Goal: Task Accomplishment & Management: Manage account settings

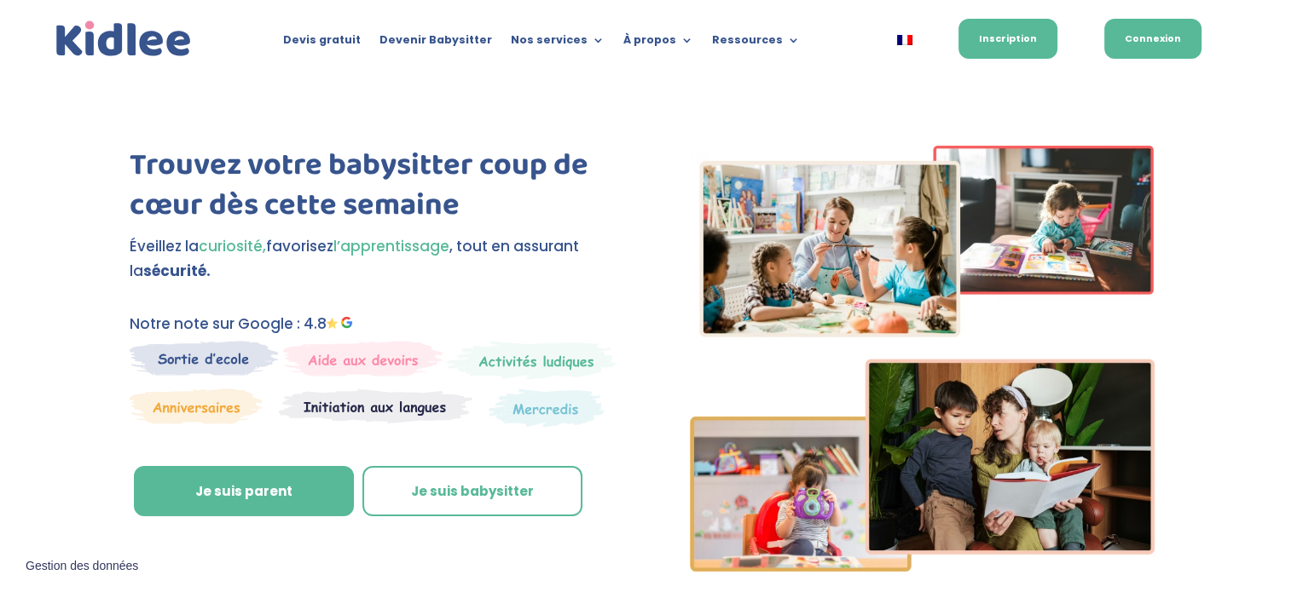
click at [1128, 33] on link "Connexion" at bounding box center [1152, 39] width 97 height 40
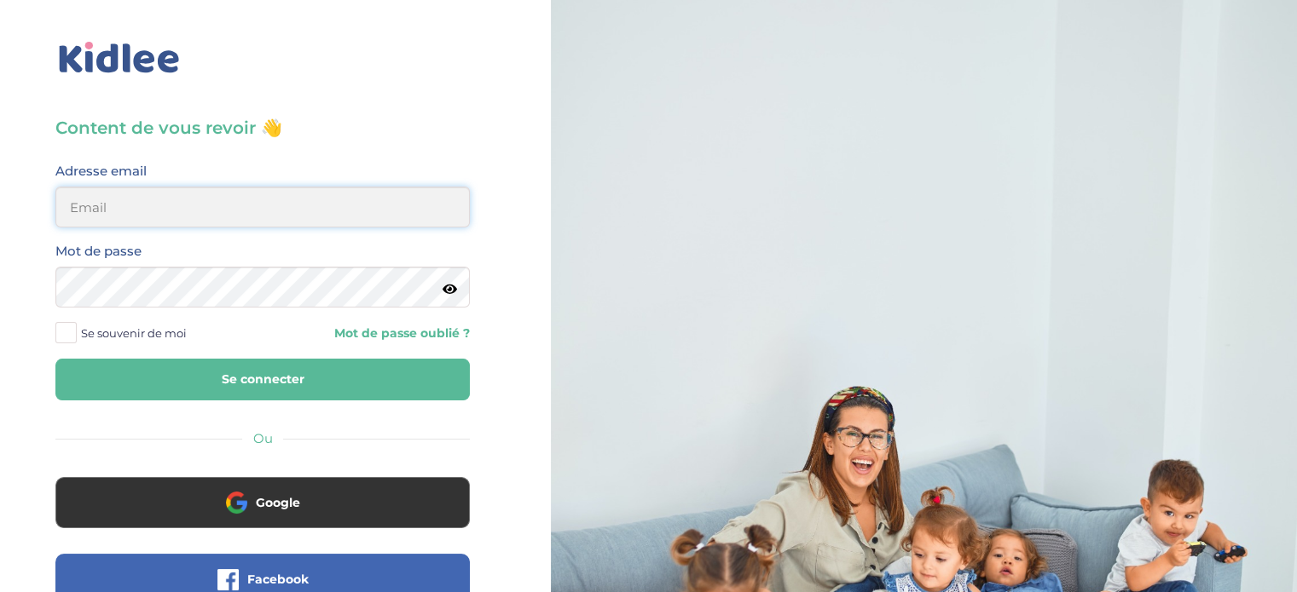
type input "amina.yahiaoui000@gmail.com"
click at [243, 387] on button "Se connecter" at bounding box center [262, 380] width 414 height 42
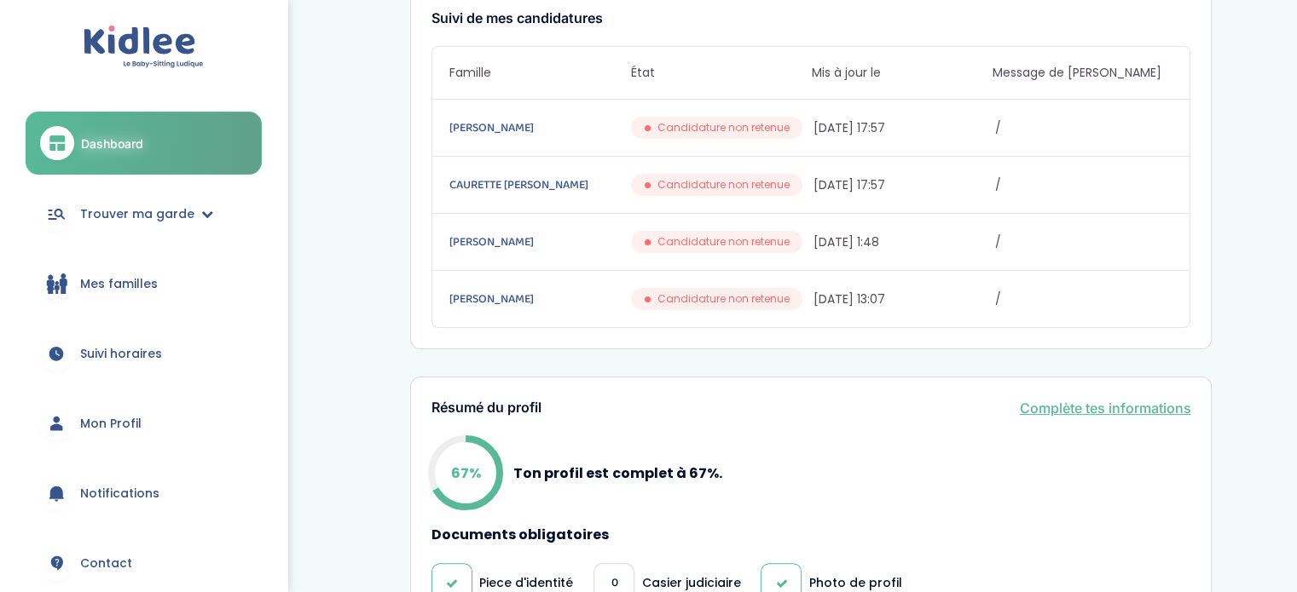
scroll to position [127, 0]
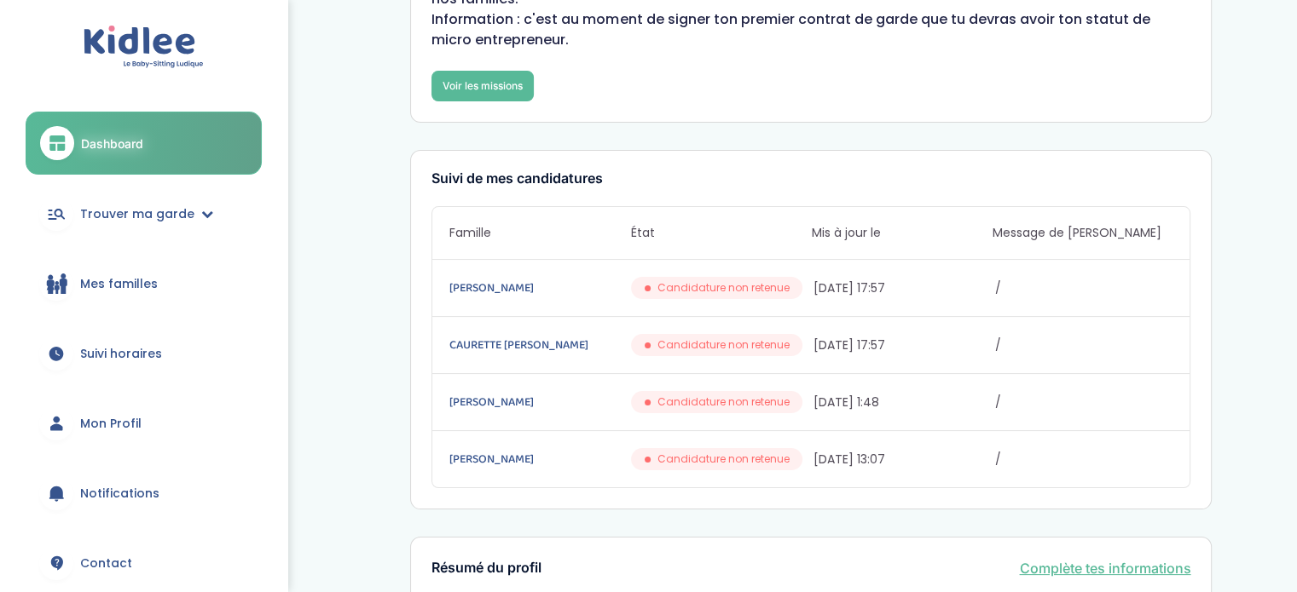
click at [103, 277] on span "Mes familles" at bounding box center [119, 284] width 78 height 18
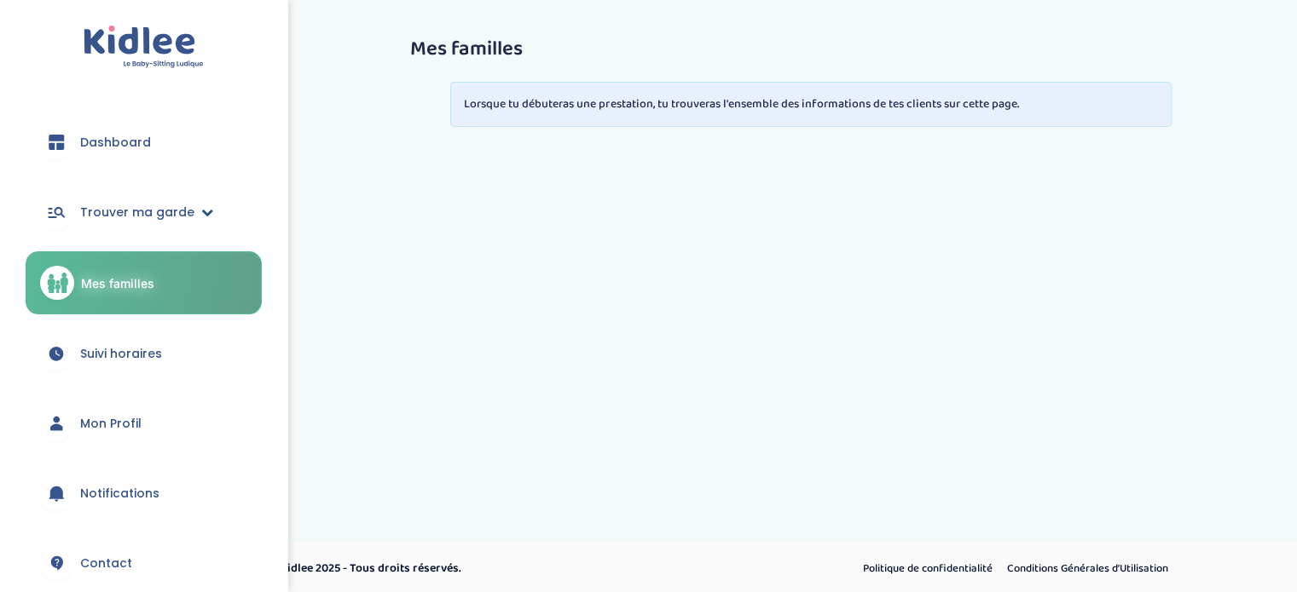
click at [154, 211] on span "Trouver ma garde" at bounding box center [137, 213] width 114 height 18
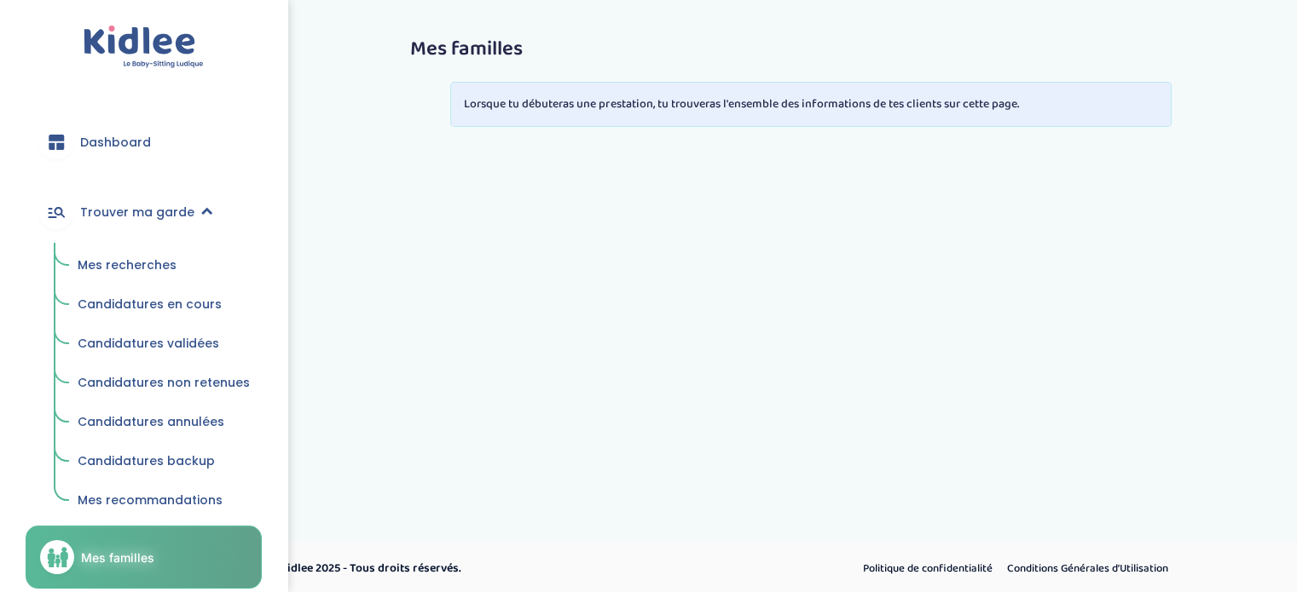
click at [138, 262] on span "Mes recherches" at bounding box center [127, 265] width 99 height 17
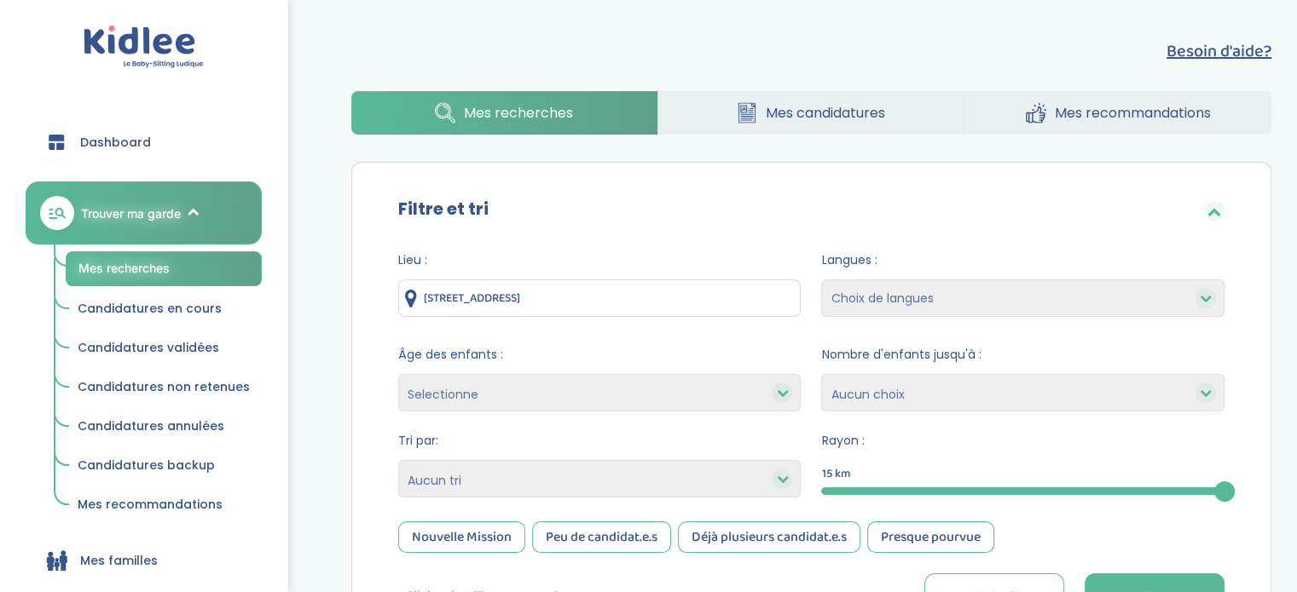
click at [1102, 295] on select "Choix de langues Allemand Anglais Arabe Espagnol Italien Russe Français Coréen" at bounding box center [1022, 299] width 403 height 38
select select "3"
click at [821, 280] on select "Choix de langues Allemand Anglais Arabe Espagnol Italien Russe Français Coréen" at bounding box center [1022, 299] width 403 height 38
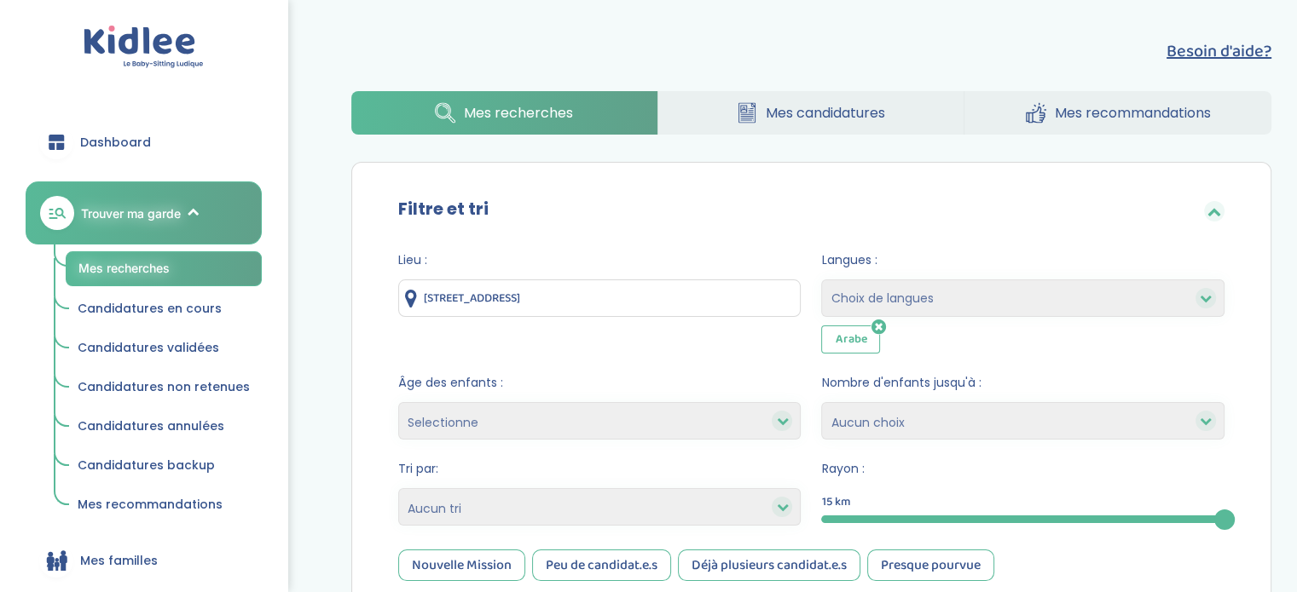
click at [1030, 299] on select "Choix de langues Allemand Anglais Arabe Espagnol Italien Russe Français Coréen" at bounding box center [1022, 299] width 403 height 38
select select "12"
click at [821, 280] on select "Choix de langues Allemand Anglais Arabe Espagnol Italien Russe Français Coréen" at bounding box center [1022, 299] width 403 height 38
select select
click at [985, 422] on select "1 2 3 4 Aucun choix" at bounding box center [1022, 421] width 403 height 38
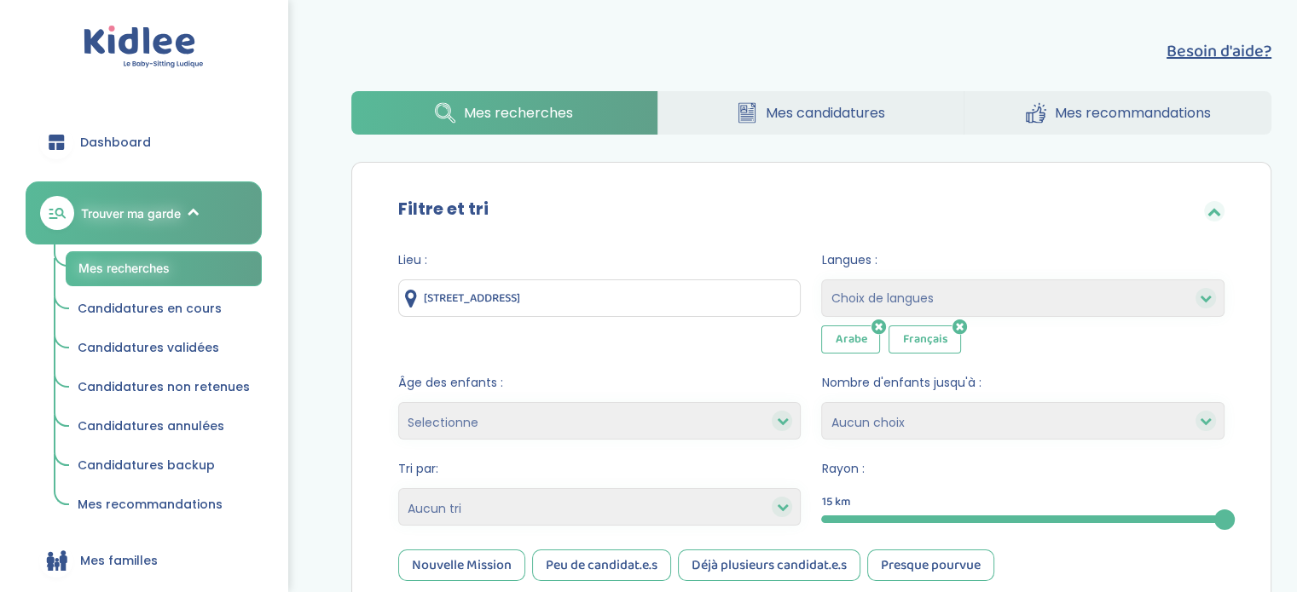
select select "2"
click at [821, 402] on select "1 2 3 4 Aucun choix" at bounding box center [1022, 421] width 403 height 38
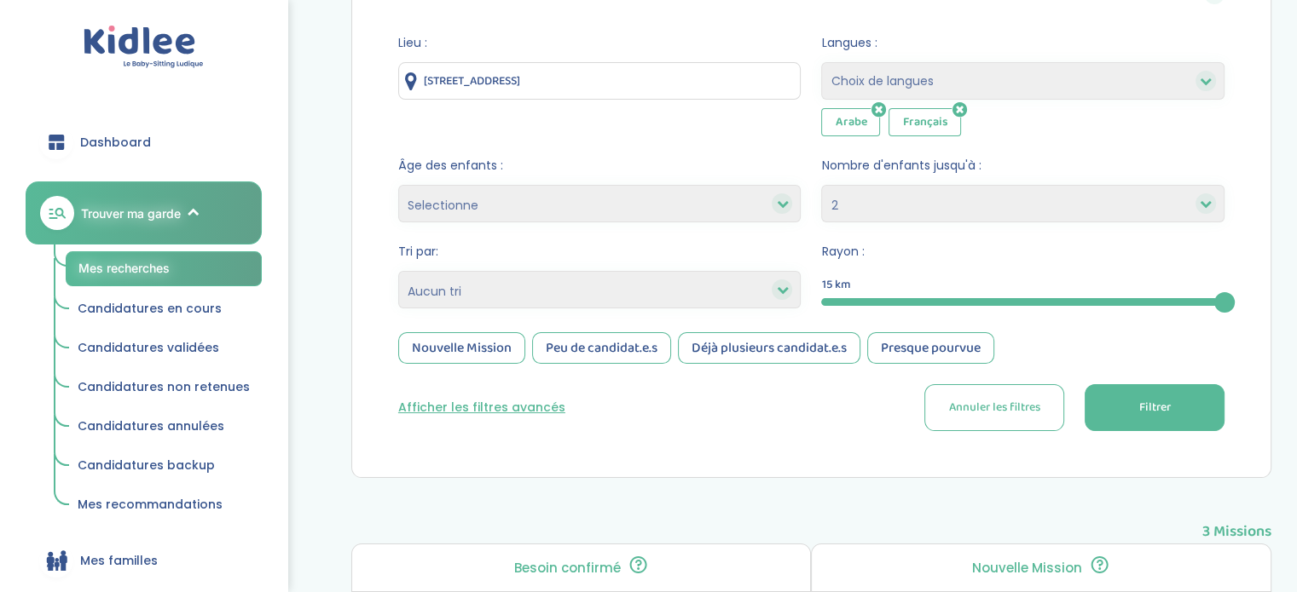
scroll to position [241, 0]
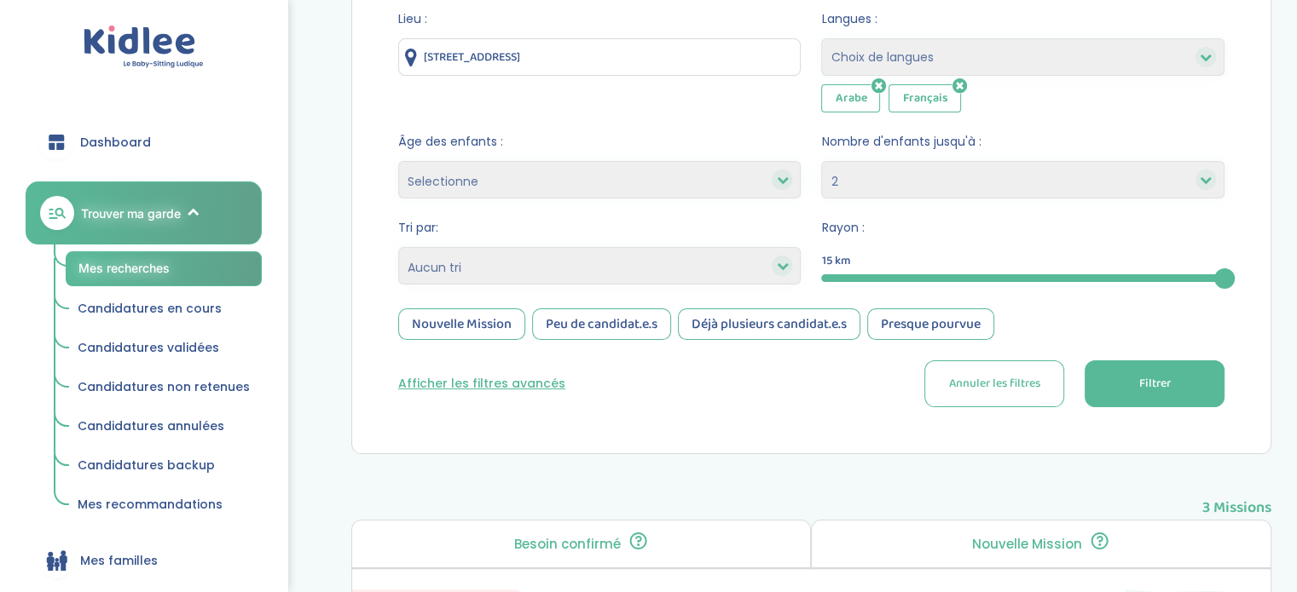
click at [651, 179] on select "Selectionne moins de 3 ans entre 3 et 6 ans plus de 6 ans" at bounding box center [599, 180] width 403 height 38
select select "3-6"
click at [398, 161] on select "Selectionne moins de 3 ans entre 3 et 6 ans plus de 6 ans" at bounding box center [599, 180] width 403 height 38
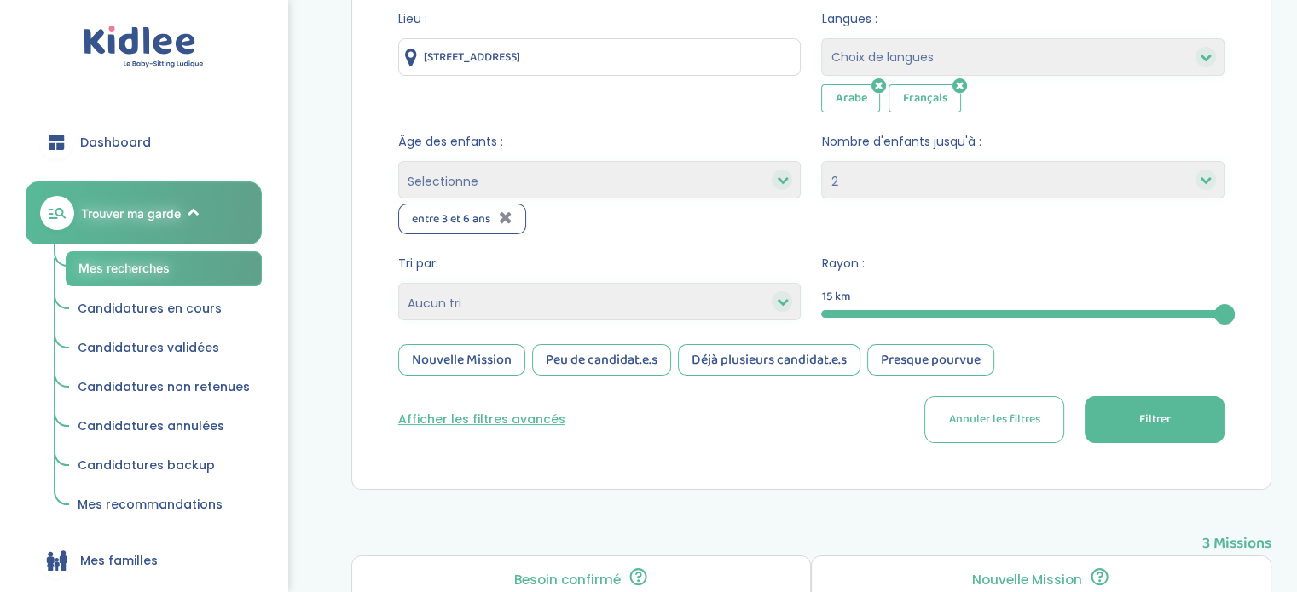
click at [562, 182] on select "Selectionne moins de 3 ans entre 3 et 6 ans plus de 6 ans" at bounding box center [599, 180] width 403 height 38
select select "-3"
click at [398, 161] on select "Selectionne moins de 3 ans entre 3 et 6 ans plus de 6 ans" at bounding box center [599, 180] width 403 height 38
select select
click at [583, 174] on select "Selectionne moins de 3 ans entre 3 et 6 ans plus de 6 ans" at bounding box center [599, 180] width 403 height 38
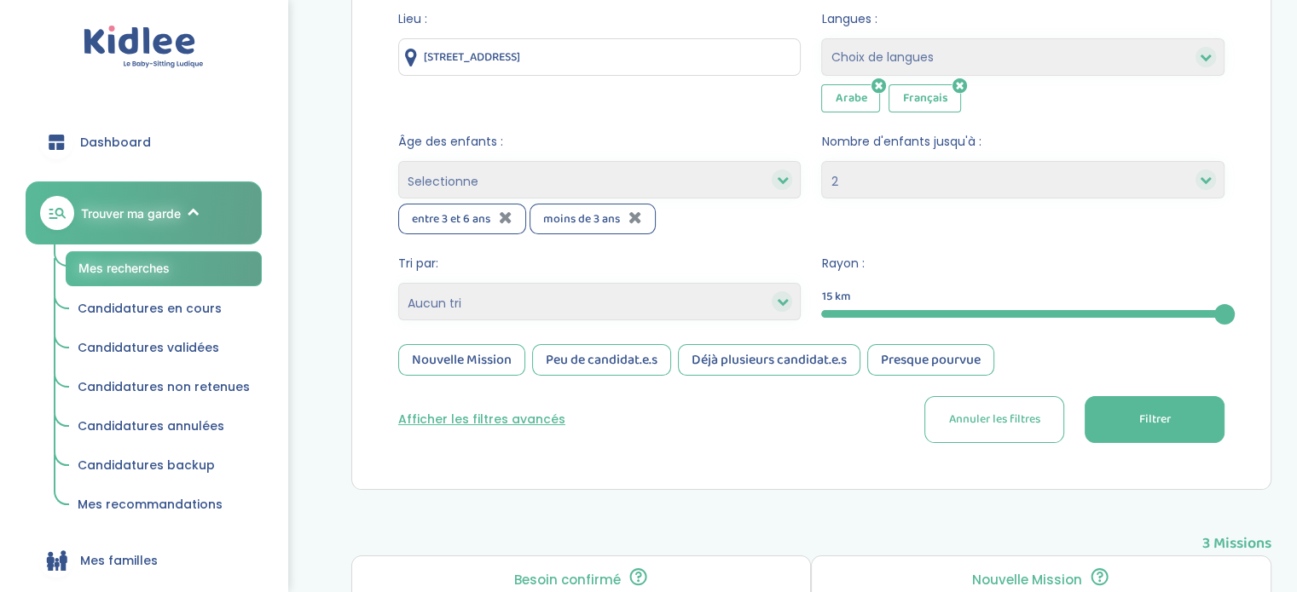
click at [535, 304] on select "Heures par semaine (croissant) Heures par semaine (décroissant) Date de démarra…" at bounding box center [599, 302] width 403 height 38
click at [1153, 425] on span "Filtrer" at bounding box center [1154, 420] width 32 height 18
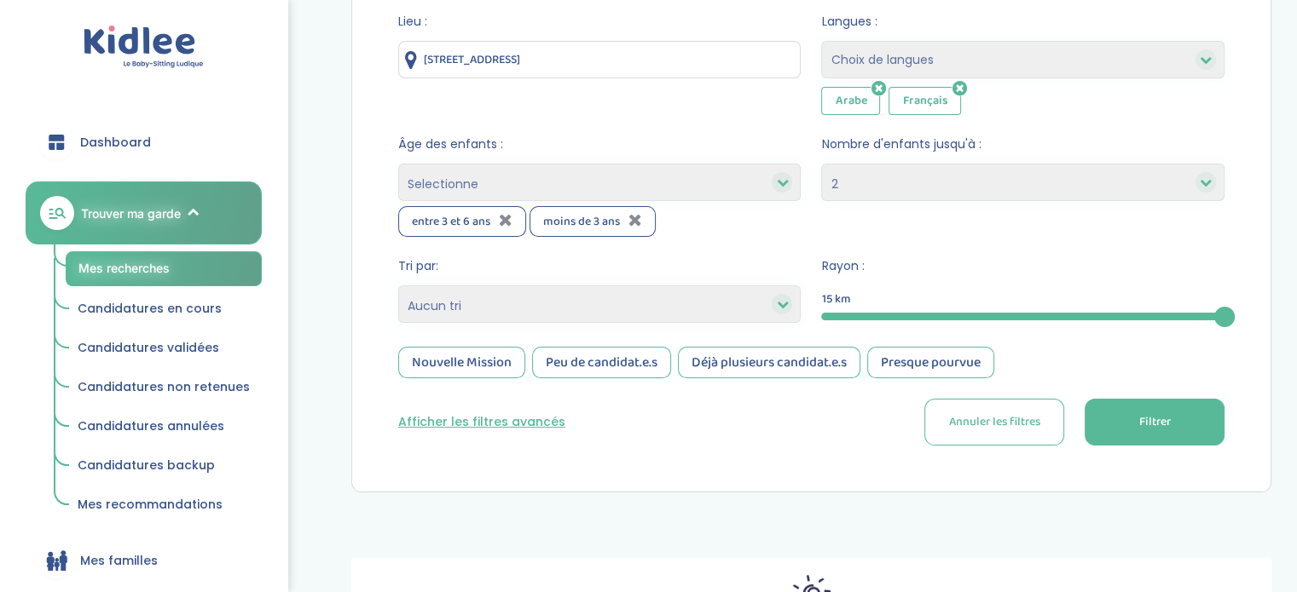
scroll to position [232, 0]
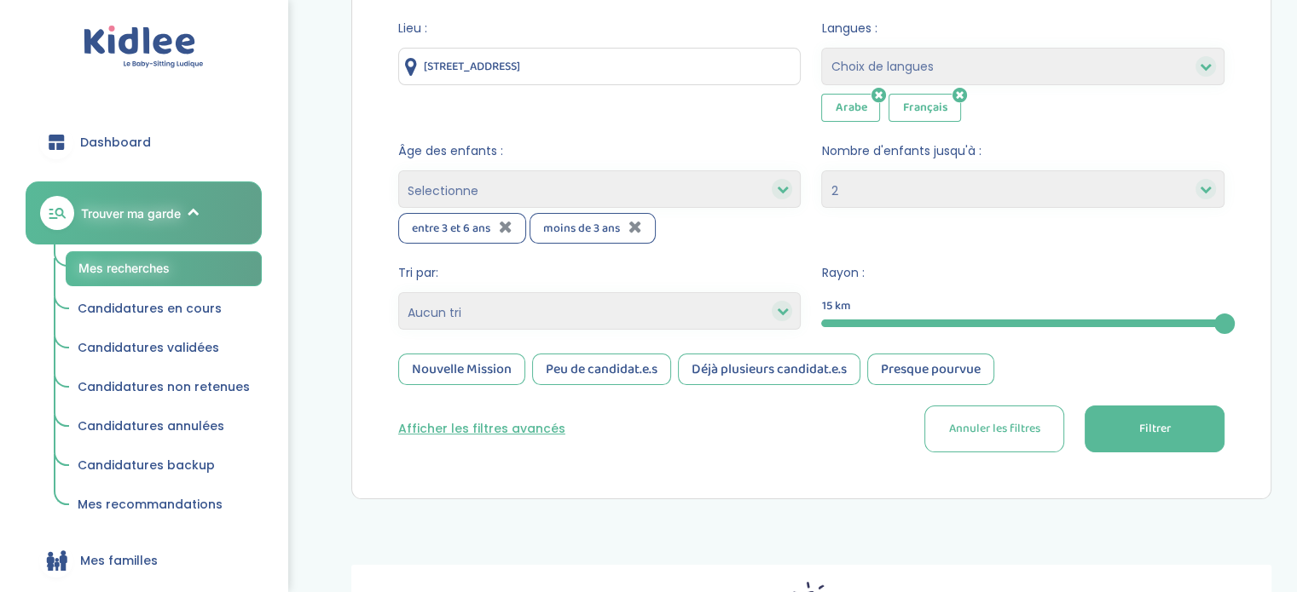
click at [604, 313] on select "Heures par semaine (croissant) Heures par semaine (décroissant) Date de démarra…" at bounding box center [599, 311] width 403 height 38
click at [398, 292] on select "Heures par semaine (croissant) Heures par semaine (décroissant) Date de démarra…" at bounding box center [599, 311] width 403 height 38
click at [479, 370] on div "Nouvelle Mission" at bounding box center [461, 370] width 127 height 32
click at [1139, 425] on span "Filtrer" at bounding box center [1154, 429] width 32 height 18
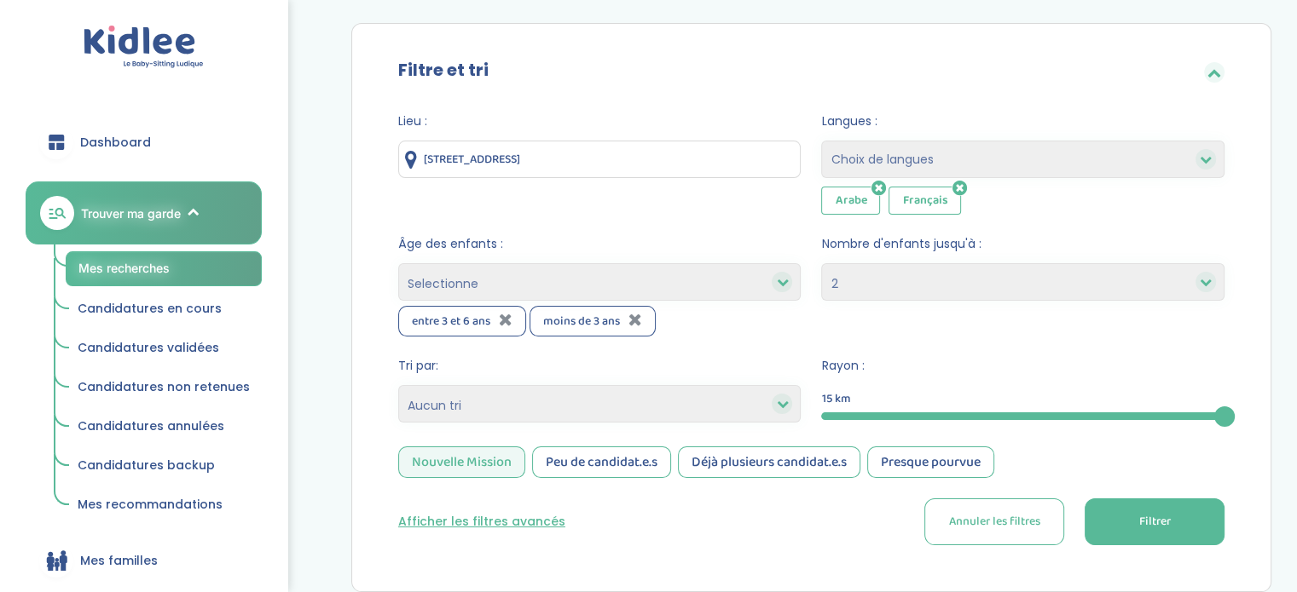
scroll to position [97, 0]
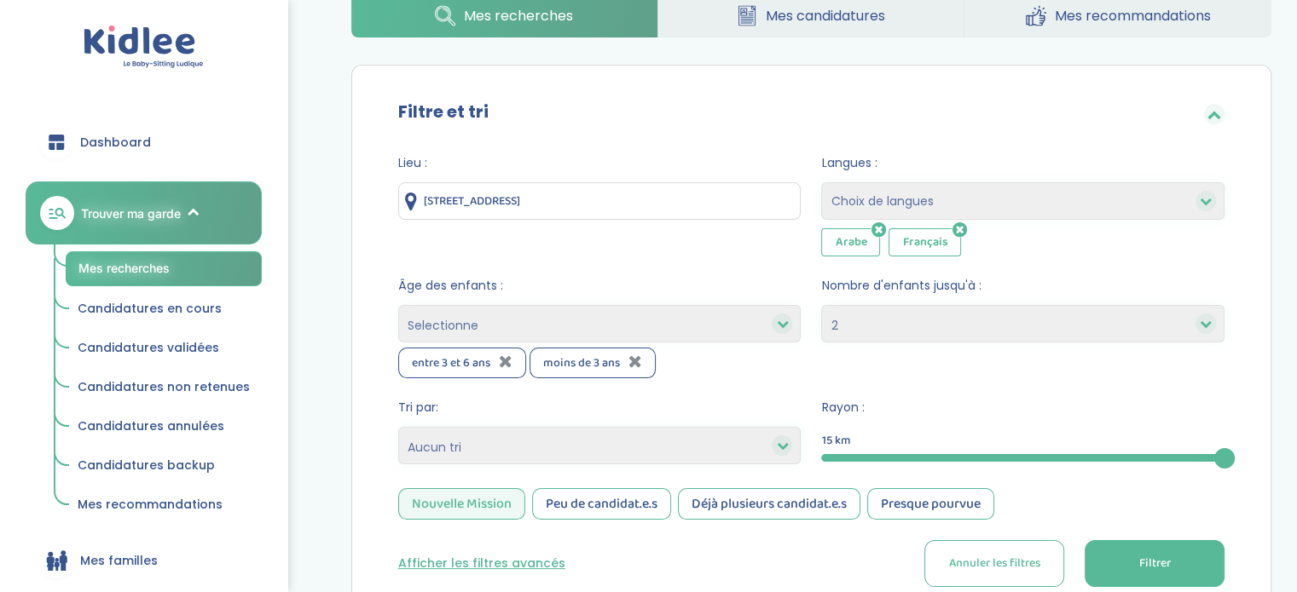
click at [682, 197] on input "1 Rue de la Mare Madame, Courtry, France" at bounding box center [599, 201] width 403 height 38
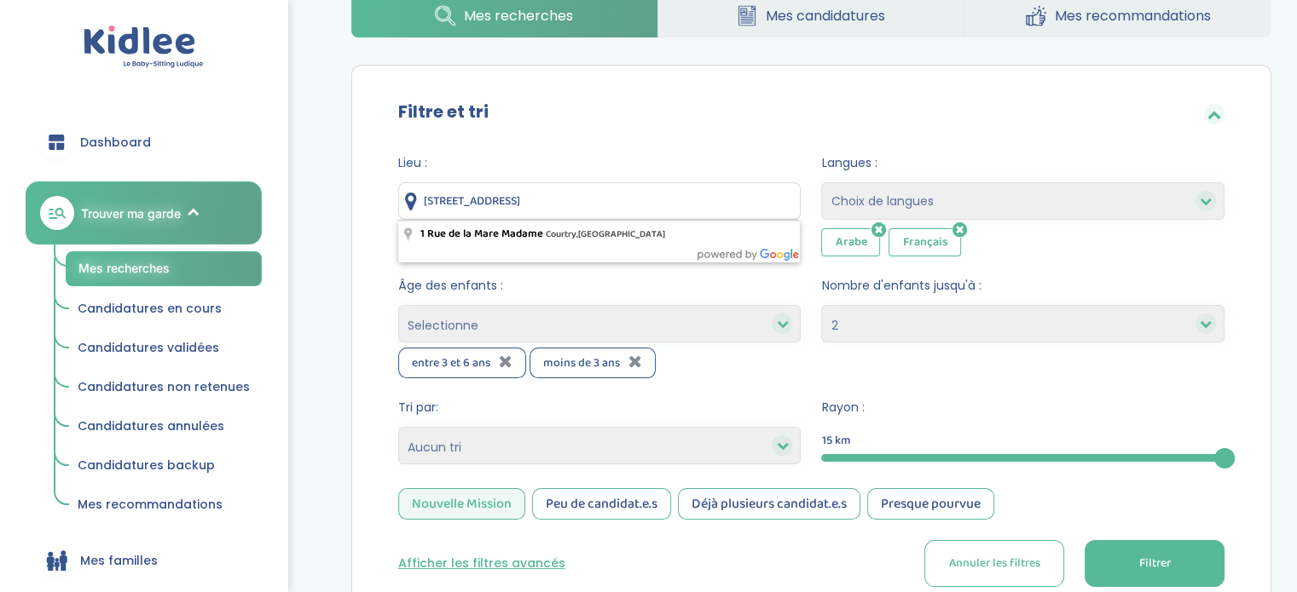
click at [682, 197] on input "1 Rue de la Mare Madame, Courtry, France" at bounding box center [599, 201] width 403 height 38
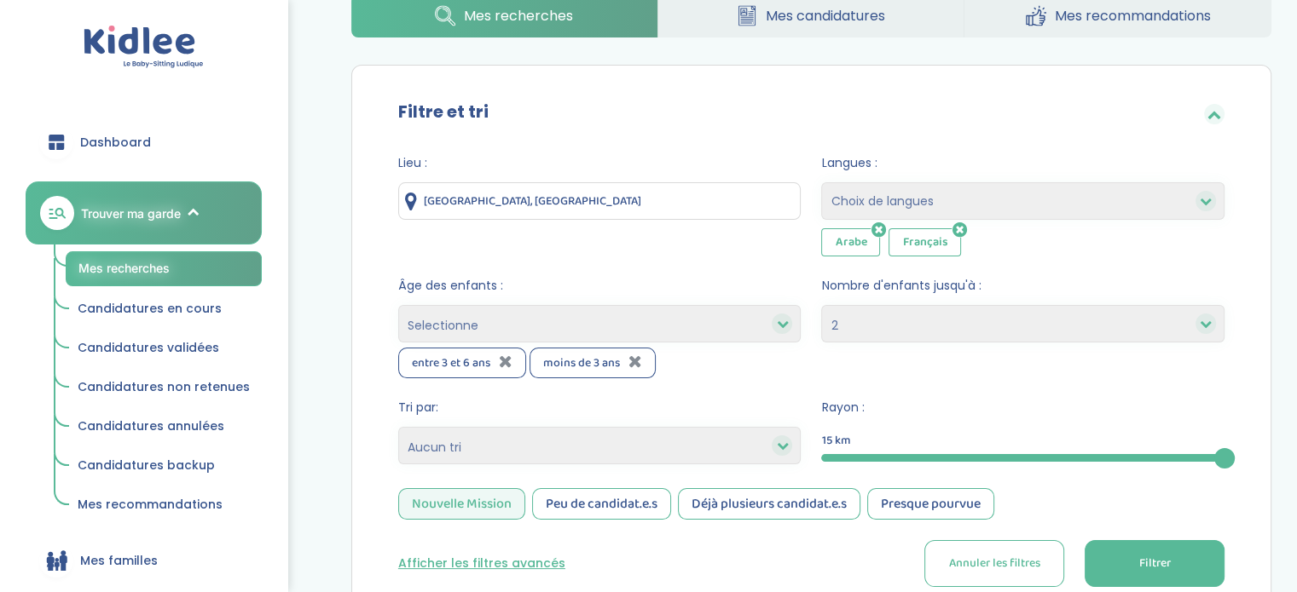
click at [1140, 569] on span "Filtrer" at bounding box center [1154, 564] width 32 height 18
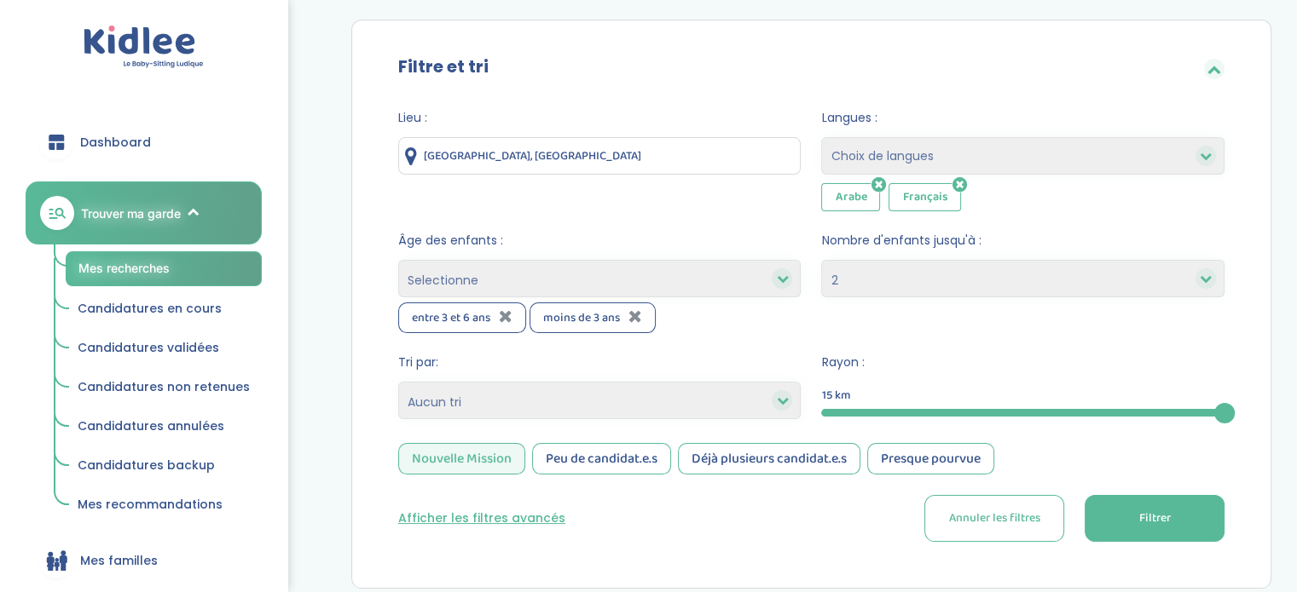
scroll to position [129, 0]
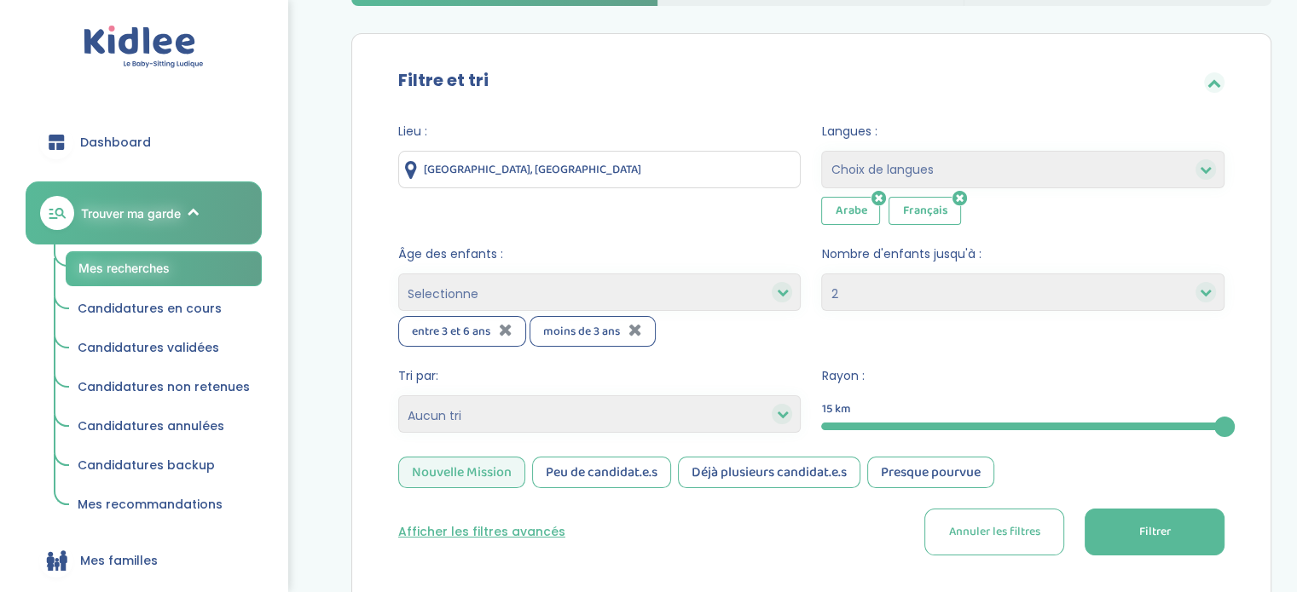
click at [542, 164] on input "Paris, France" at bounding box center [599, 170] width 403 height 38
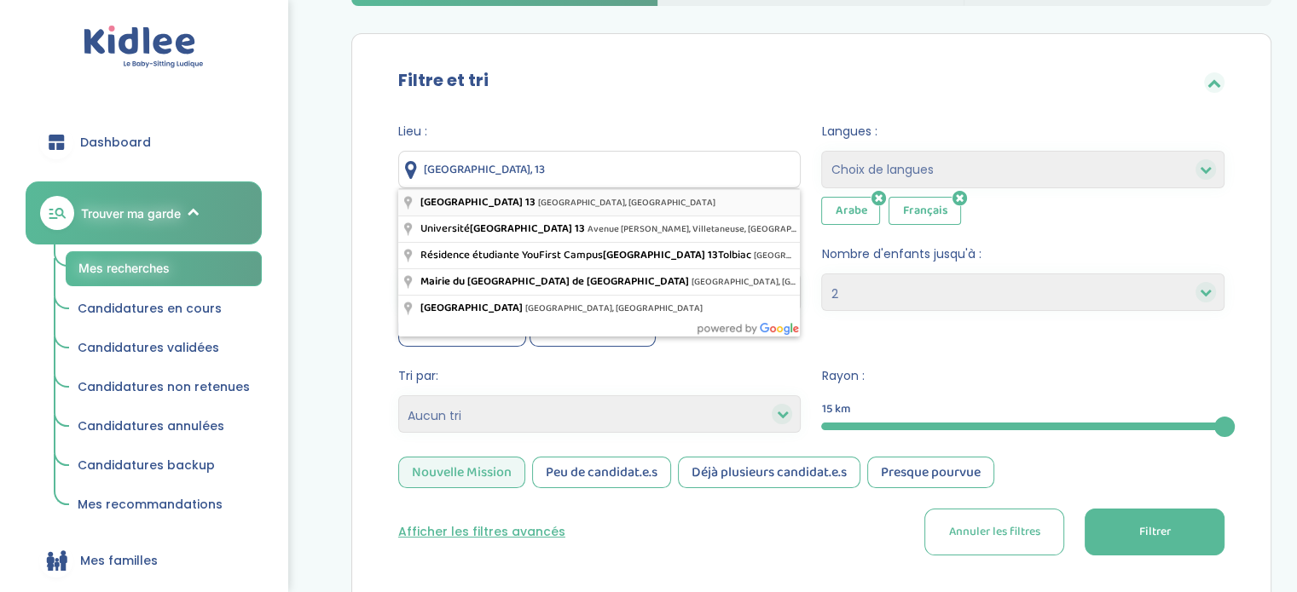
type input "Paris 13, Paris, France"
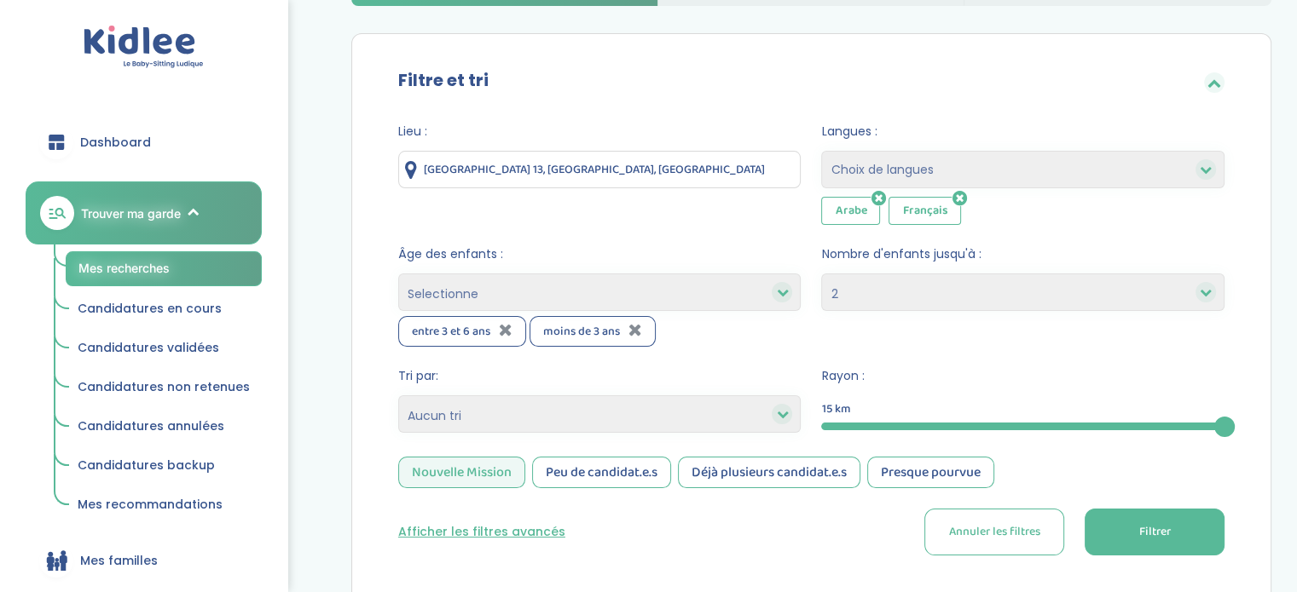
click at [1183, 520] on button "Filtrer" at bounding box center [1154, 532] width 140 height 47
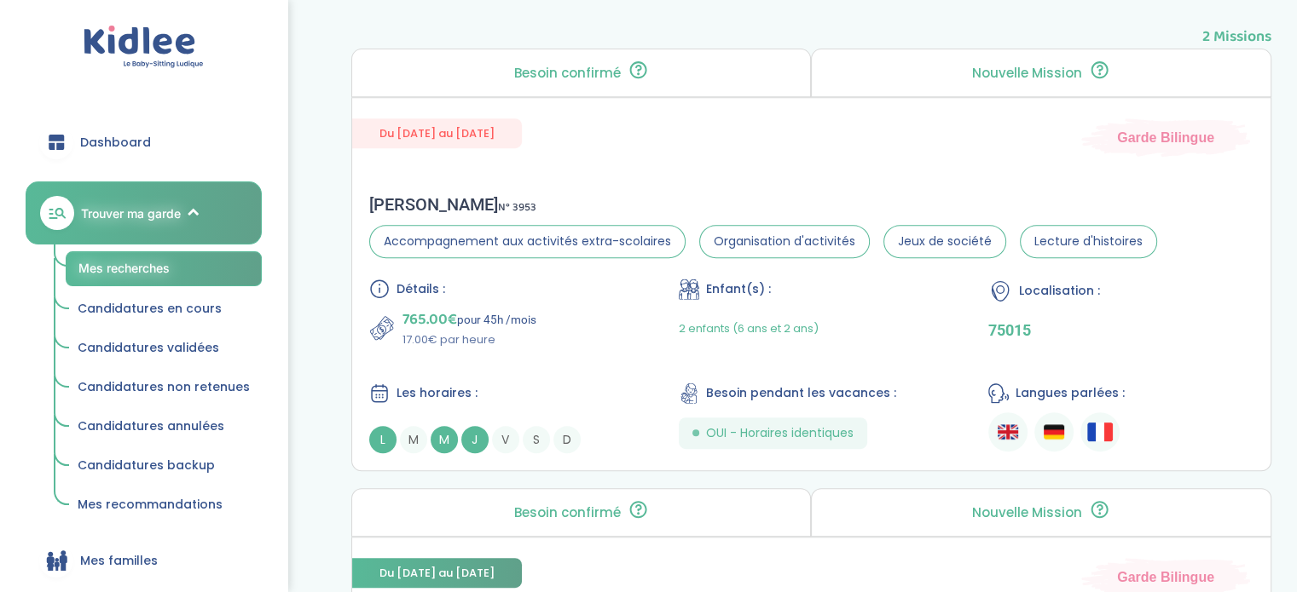
scroll to position [723, 0]
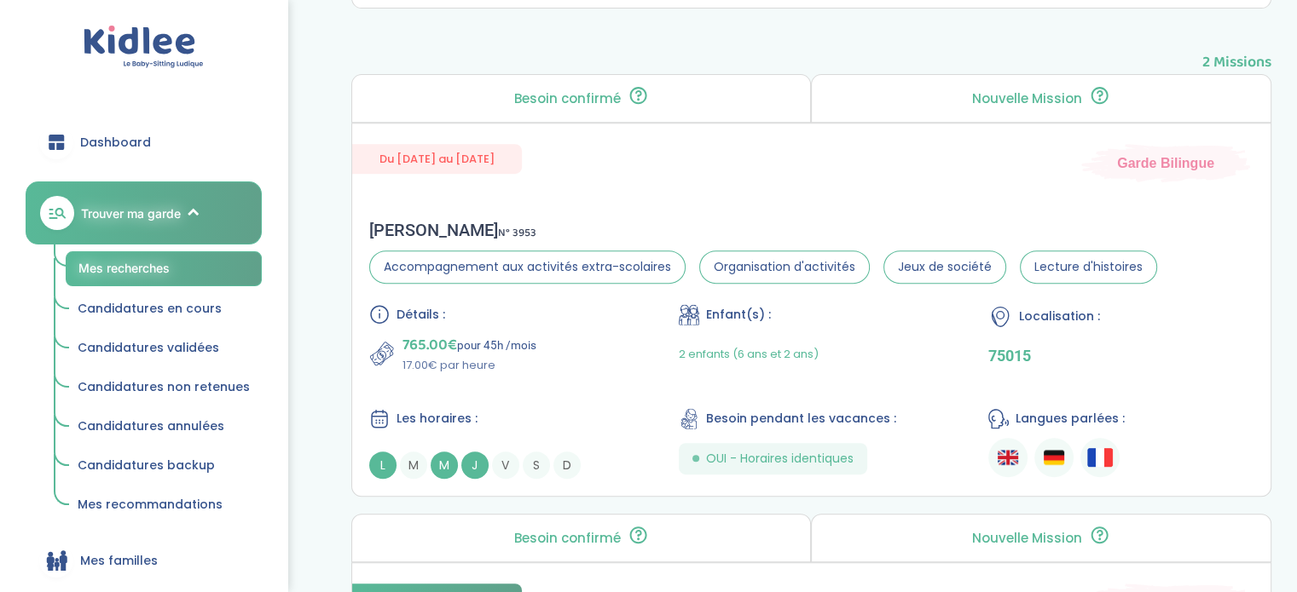
click at [1032, 103] on p "Nouvelle Mission" at bounding box center [1027, 99] width 110 height 14
click at [1060, 95] on p "Nouvelle Mission" at bounding box center [1027, 99] width 110 height 14
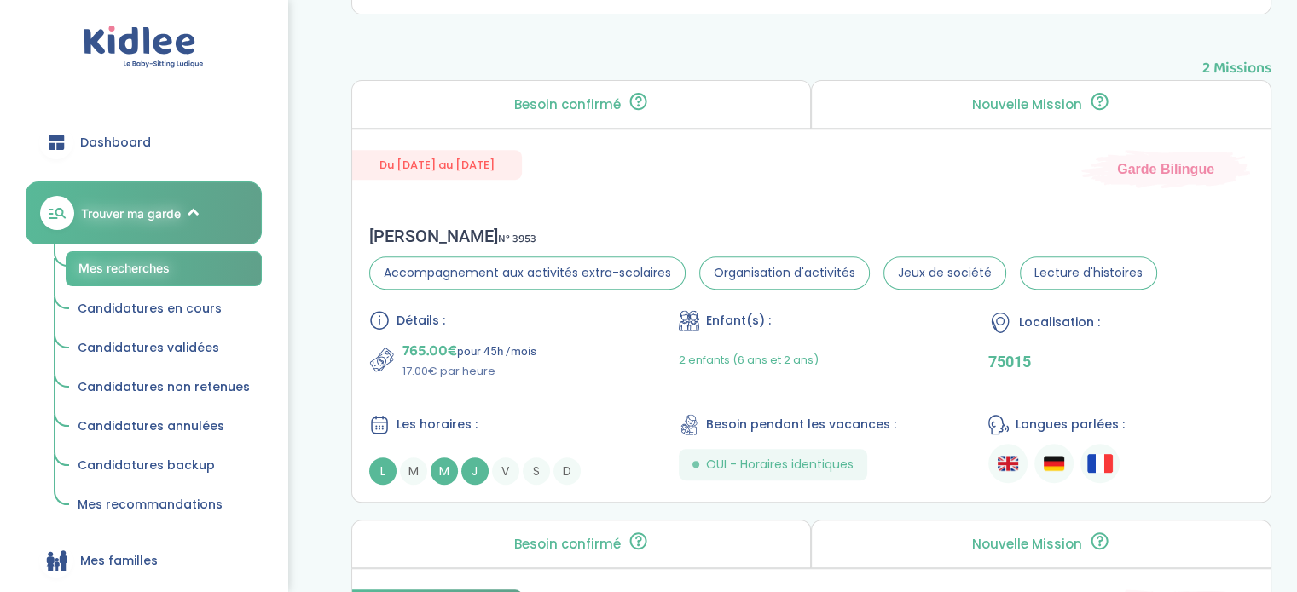
scroll to position [715, 0]
click at [1285, 296] on div "Besoin d'aide? Mes recherches Mes candidatures Mes recommandations Besoin d'aid…" at bounding box center [811, 185] width 971 height 1751
click at [479, 469] on span "J" at bounding box center [474, 472] width 27 height 27
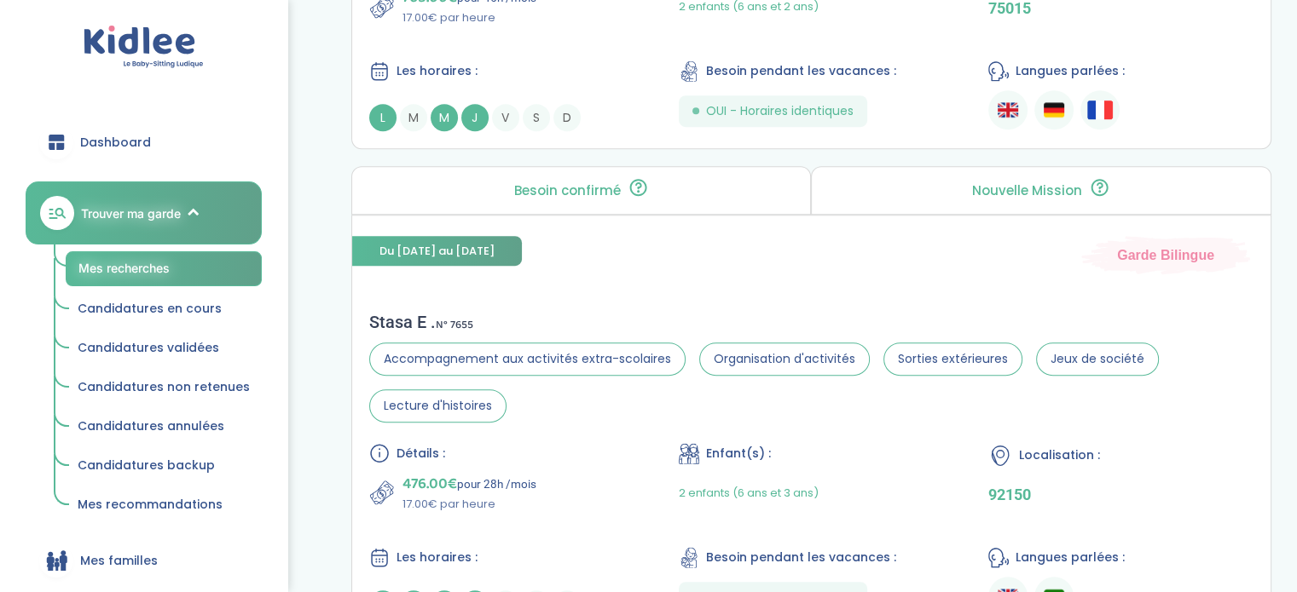
scroll to position [1062, 0]
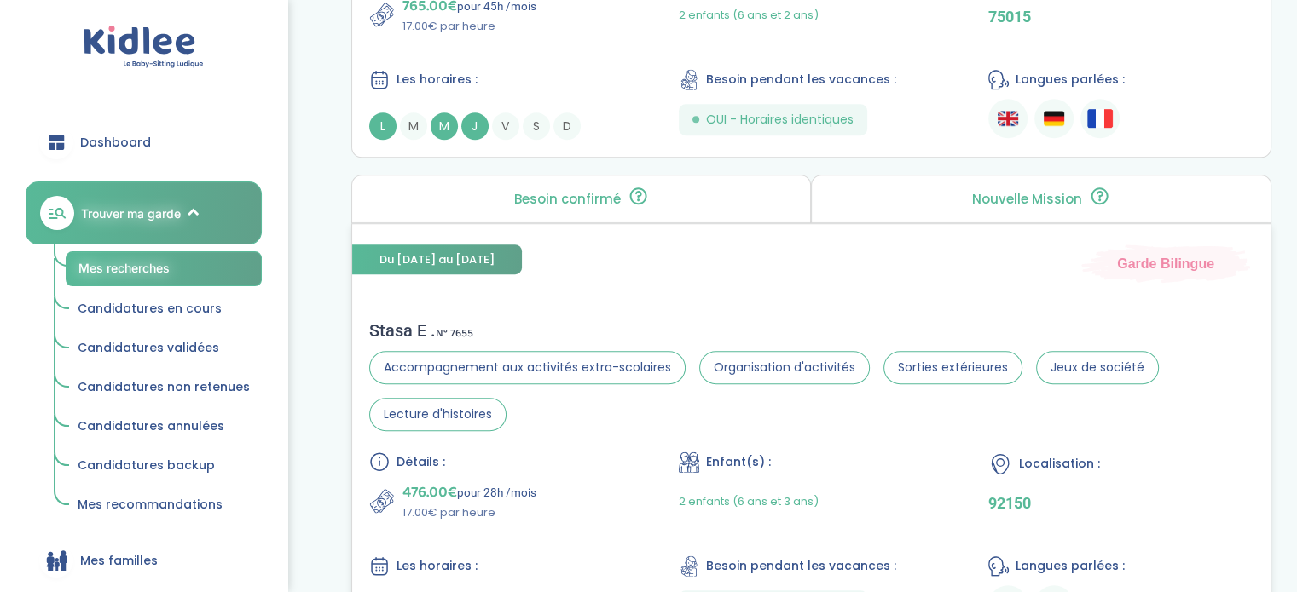
click at [751, 279] on div "Du 16-10-2025 au 31-07-2026 Garde Bilingue Stasa E . N° 7655 Accompagnement aux…" at bounding box center [811, 433] width 920 height 421
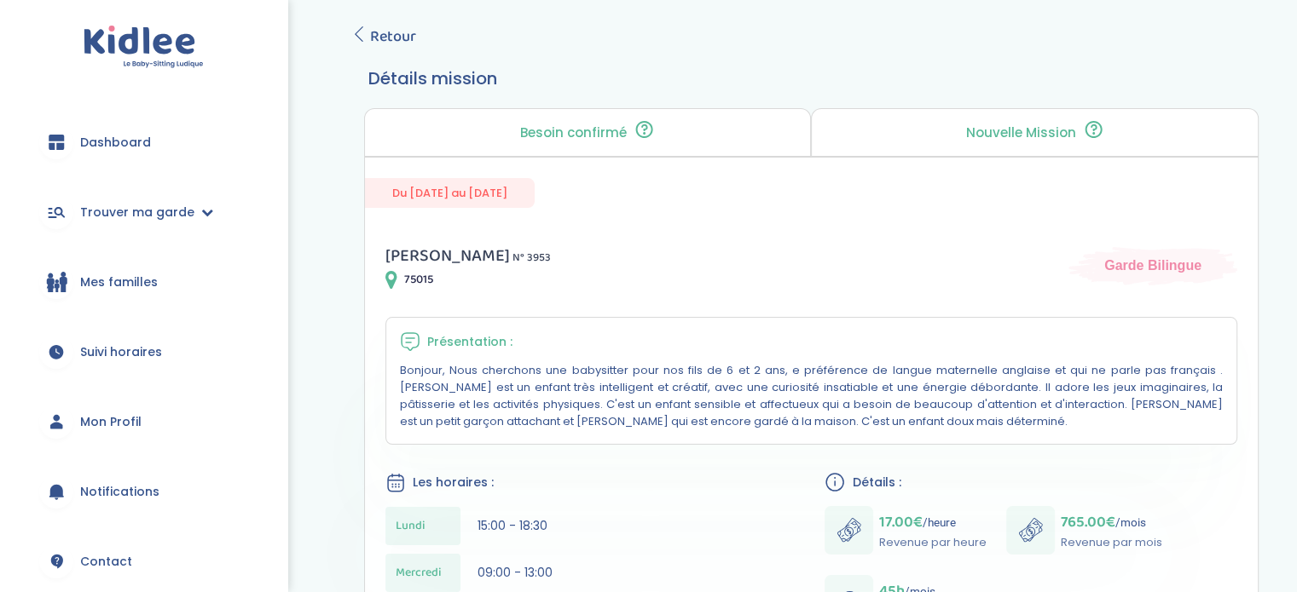
scroll to position [2, 0]
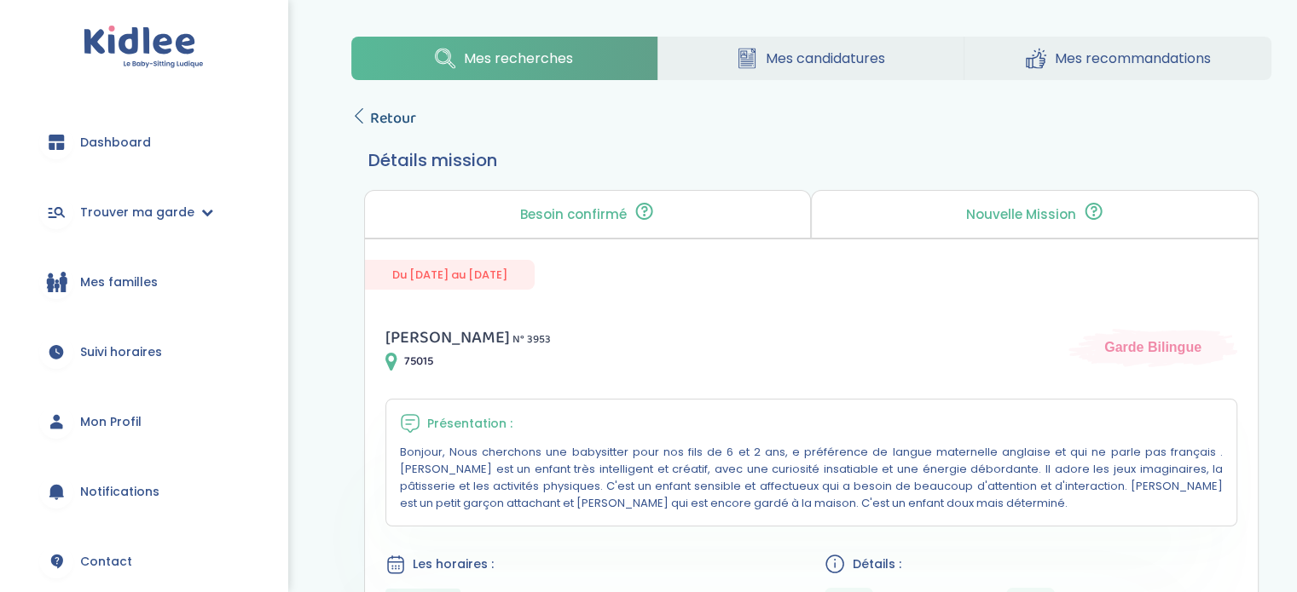
click at [362, 114] on icon at bounding box center [358, 115] width 15 height 15
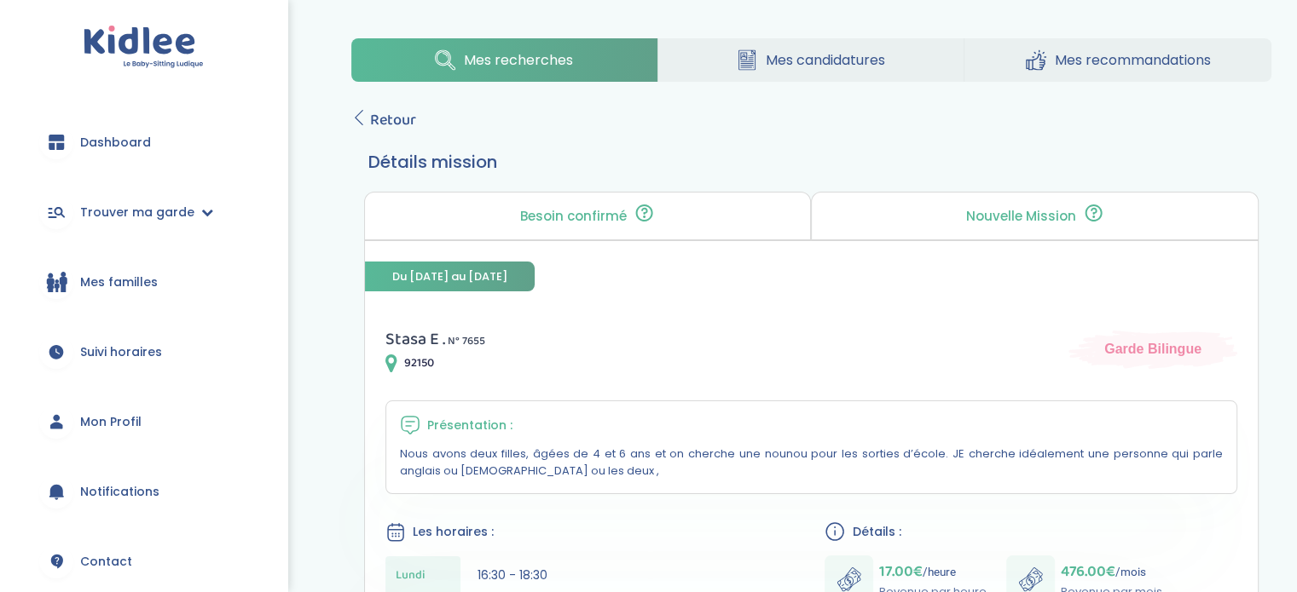
click at [99, 566] on span "Contact" at bounding box center [106, 562] width 52 height 18
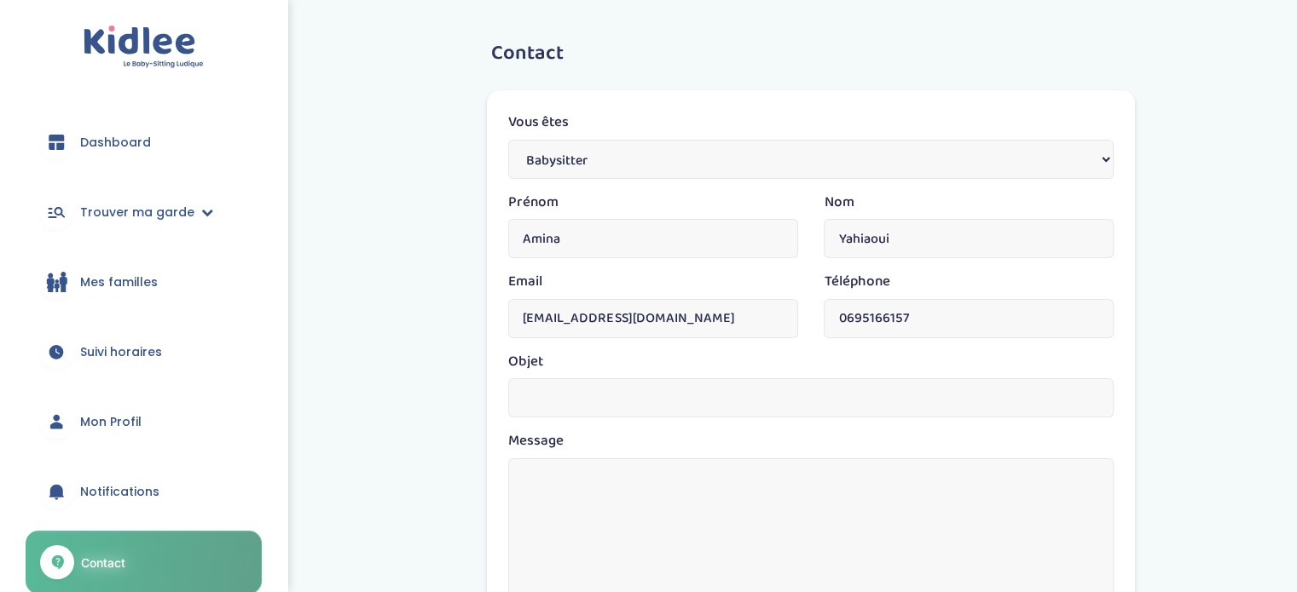
click at [110, 134] on span "Dashboard" at bounding box center [115, 143] width 71 height 18
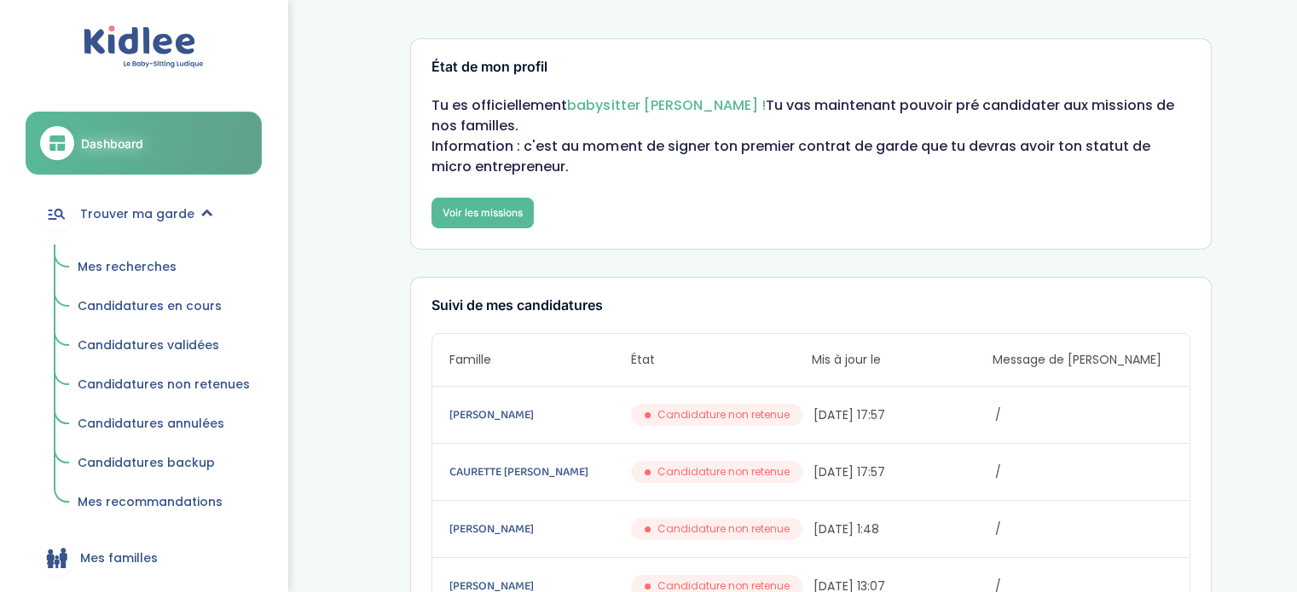
click at [141, 272] on span "Mes recherches" at bounding box center [127, 266] width 99 height 17
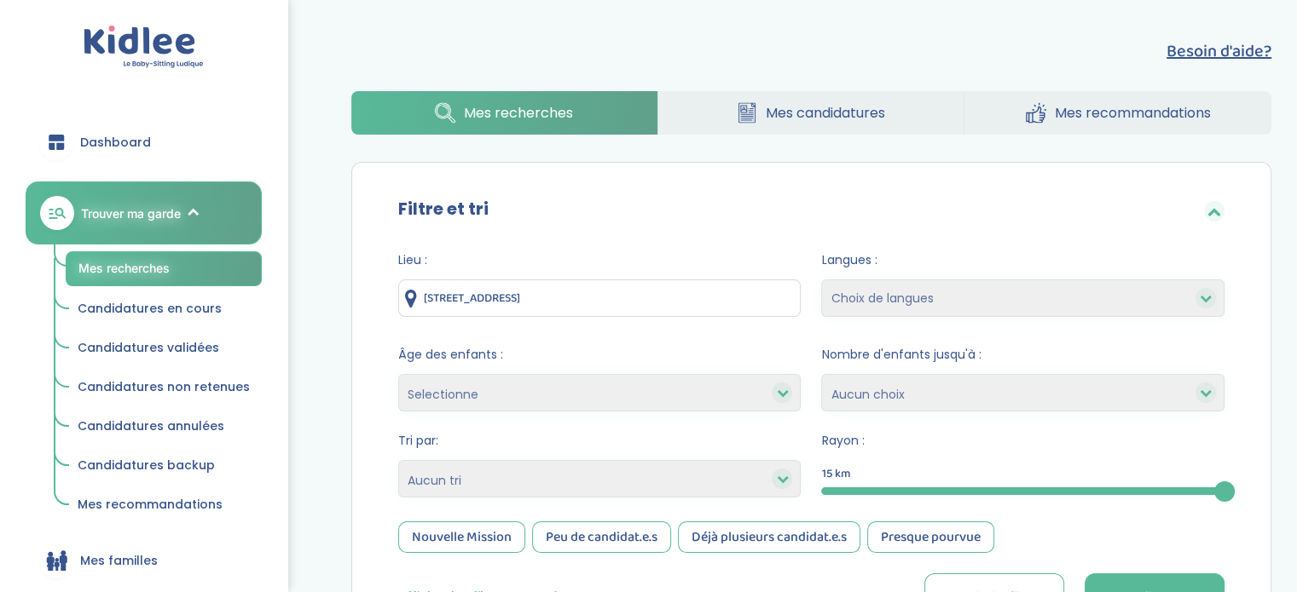
click at [842, 117] on span "Mes candidatures" at bounding box center [824, 112] width 119 height 21
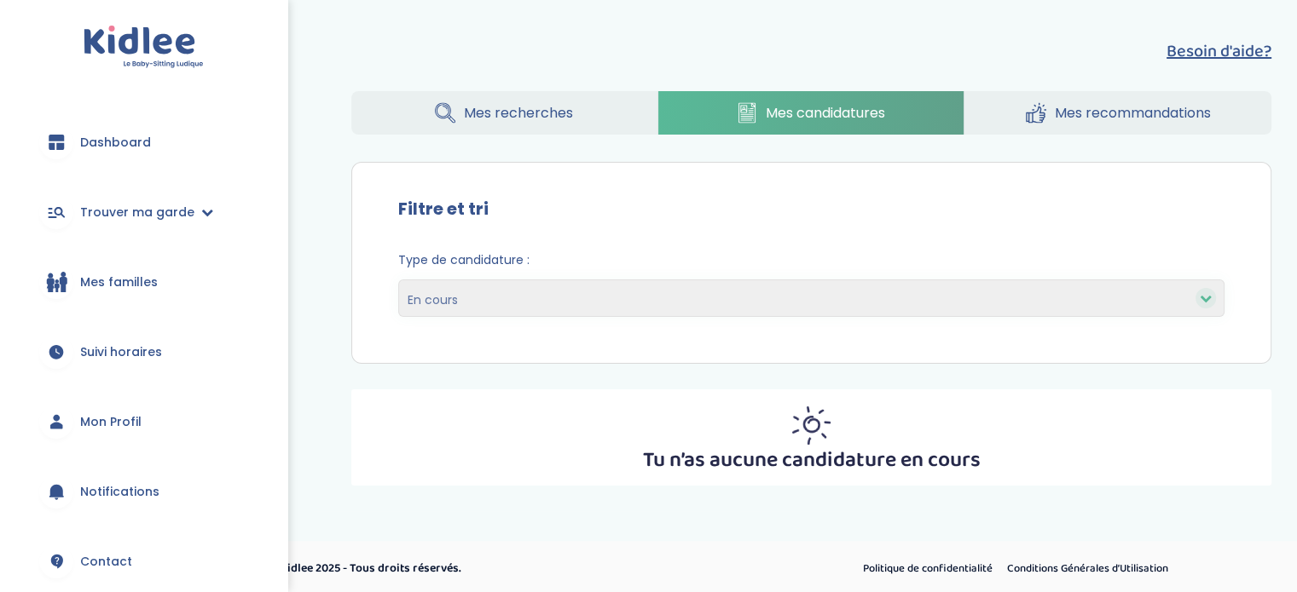
click at [764, 306] on select "En cours Validées Non retenues Annulées Backup" at bounding box center [811, 299] width 826 height 38
select select "accepted"
click at [398, 280] on select "En cours Validées Non retenues Annulées Backup" at bounding box center [811, 299] width 826 height 38
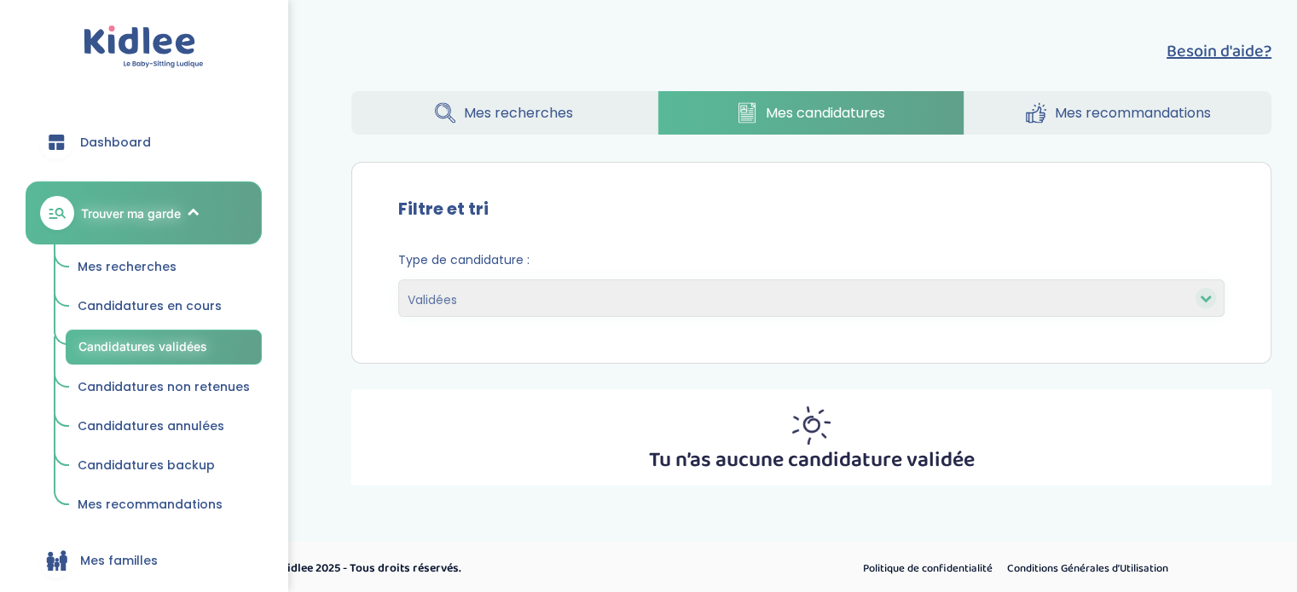
drag, startPoint x: 0, startPoint y: 0, endPoint x: 736, endPoint y: 303, distance: 796.2
click at [736, 303] on select "En cours Validées Non retenues Annulées Backup" at bounding box center [811, 299] width 826 height 38
select select "declined"
click at [398, 280] on select "En cours Validées Non retenues Annulées Backup" at bounding box center [811, 299] width 826 height 38
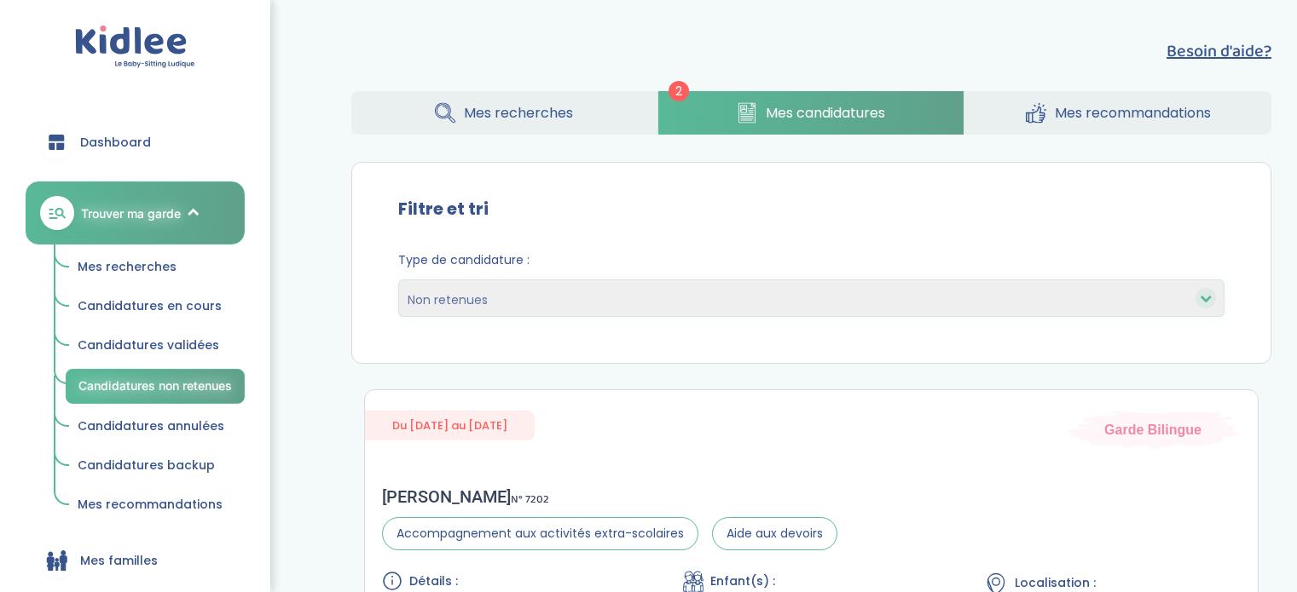
select select "declined"
click at [1037, 110] on icon at bounding box center [1035, 112] width 20 height 21
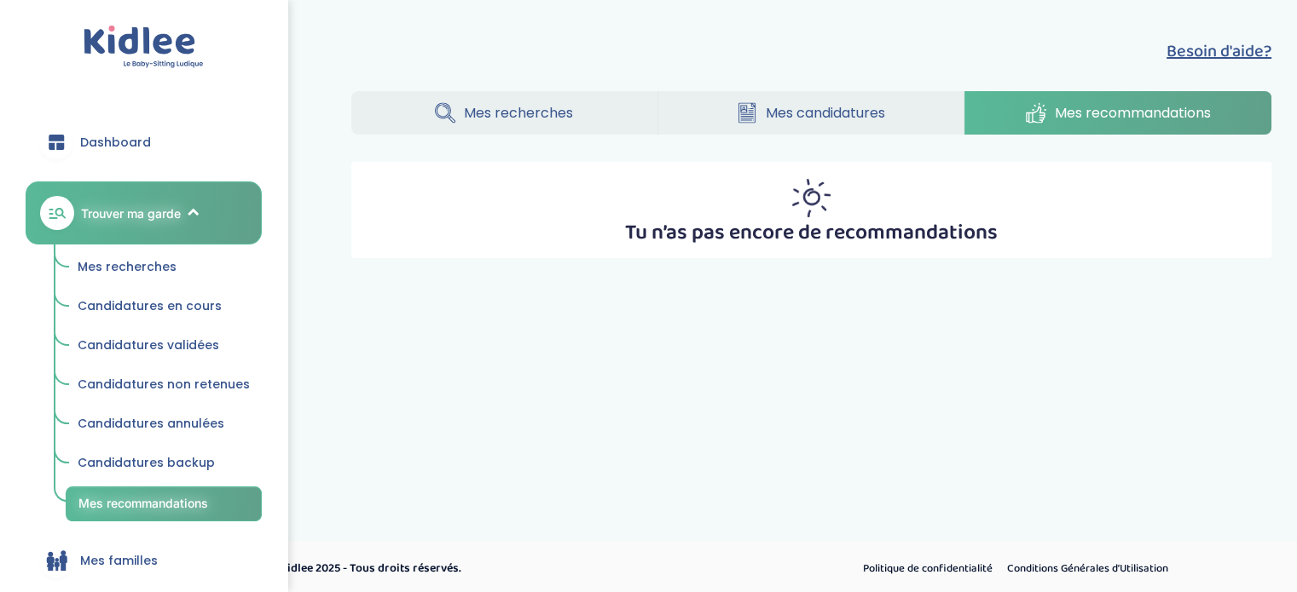
click at [486, 119] on span "Mes recherches" at bounding box center [518, 112] width 109 height 21
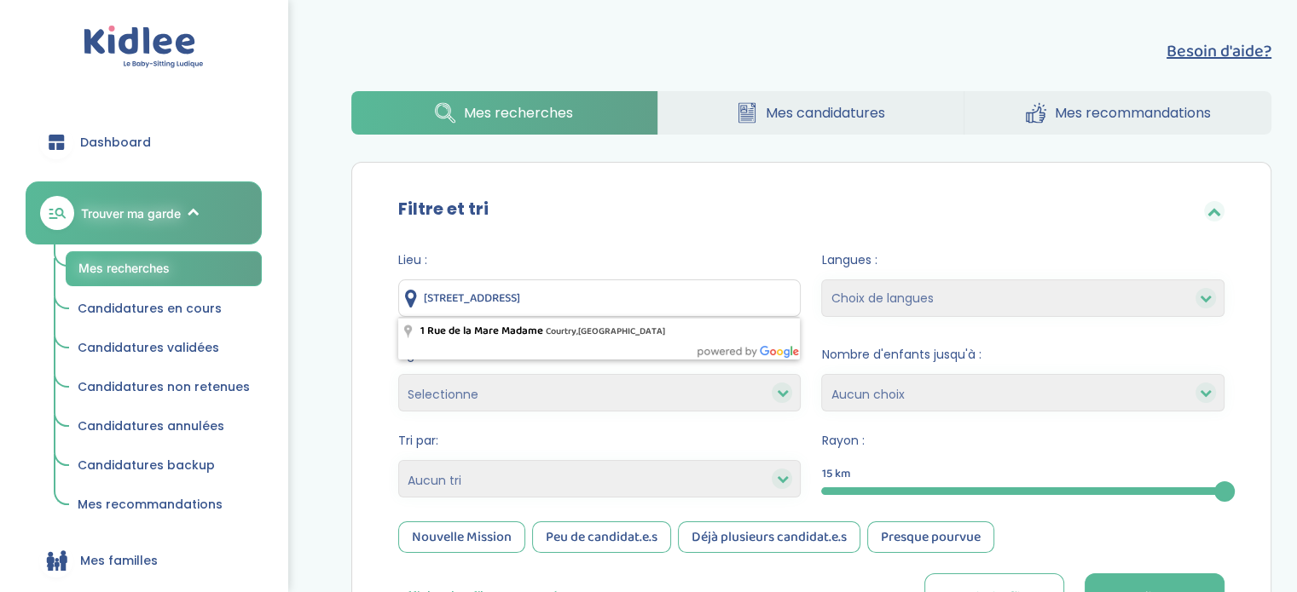
click at [699, 313] on input "1 Rue de la Mare Madame, Courtry, France" at bounding box center [599, 299] width 403 height 38
click at [697, 316] on input "1 Rue de la Mare Madame, Courtry, France" at bounding box center [599, 299] width 403 height 38
type input "1"
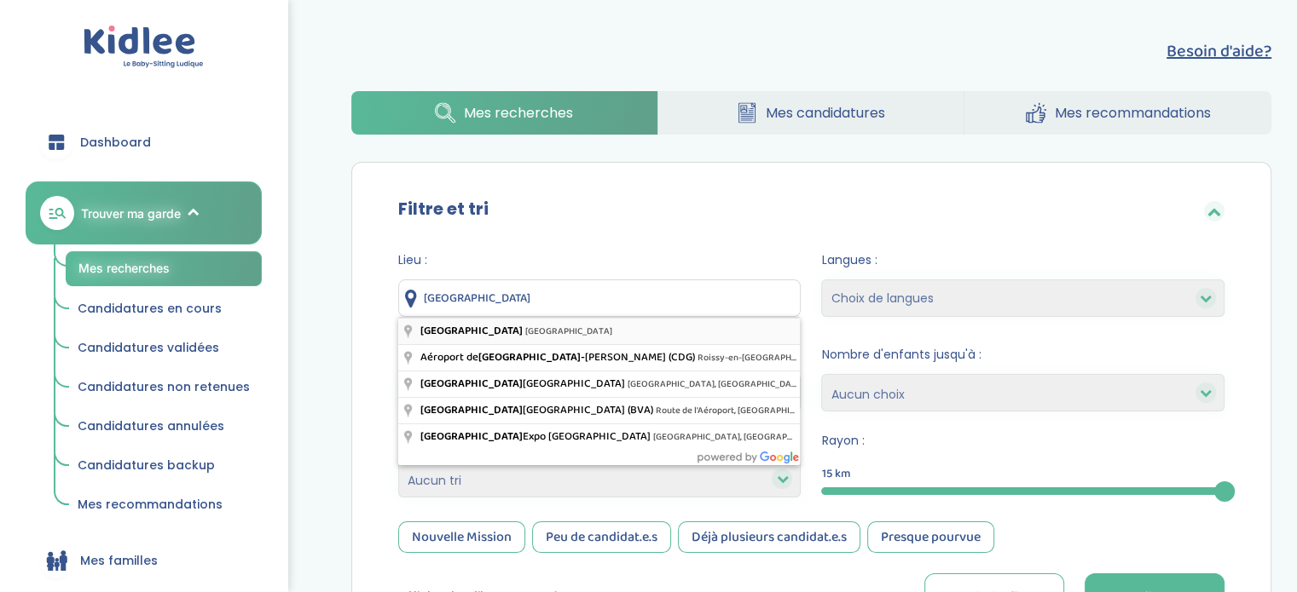
type input "Paris, France"
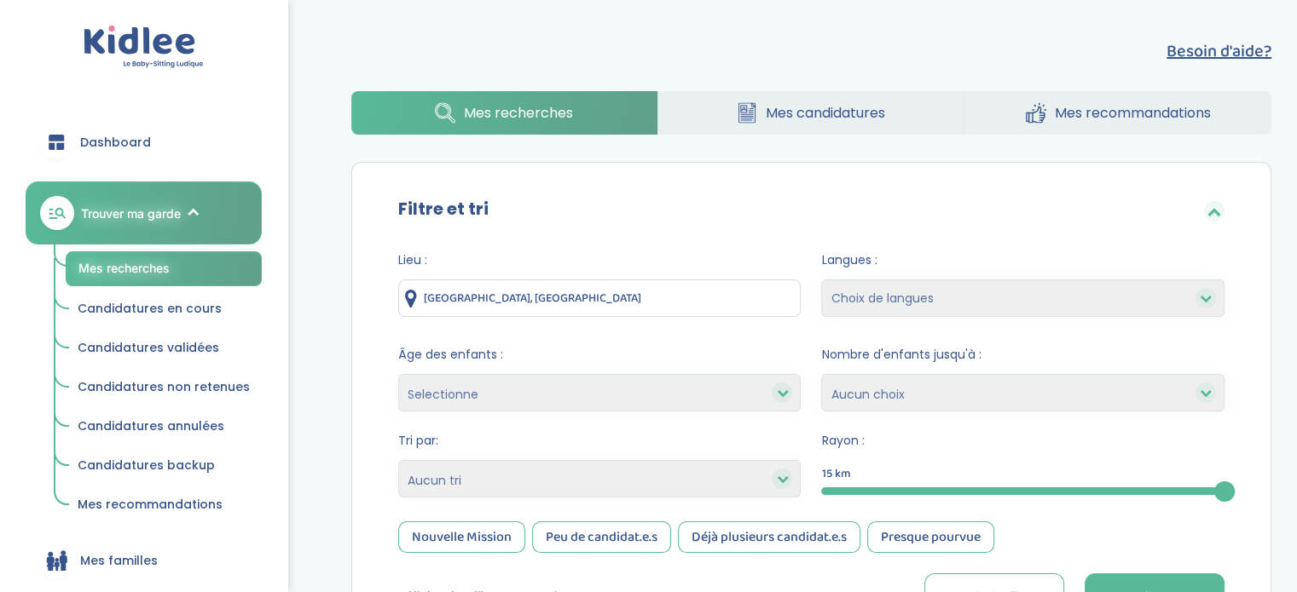
click at [1033, 297] on select "Choix de langues Allemand Anglais Arabe Espagnol Italien Russe Français Coréen" at bounding box center [1022, 299] width 403 height 38
select select "3"
click at [821, 280] on select "Choix de langues Allemand Anglais Arabe Espagnol Italien Russe Français Coréen" at bounding box center [1022, 299] width 403 height 38
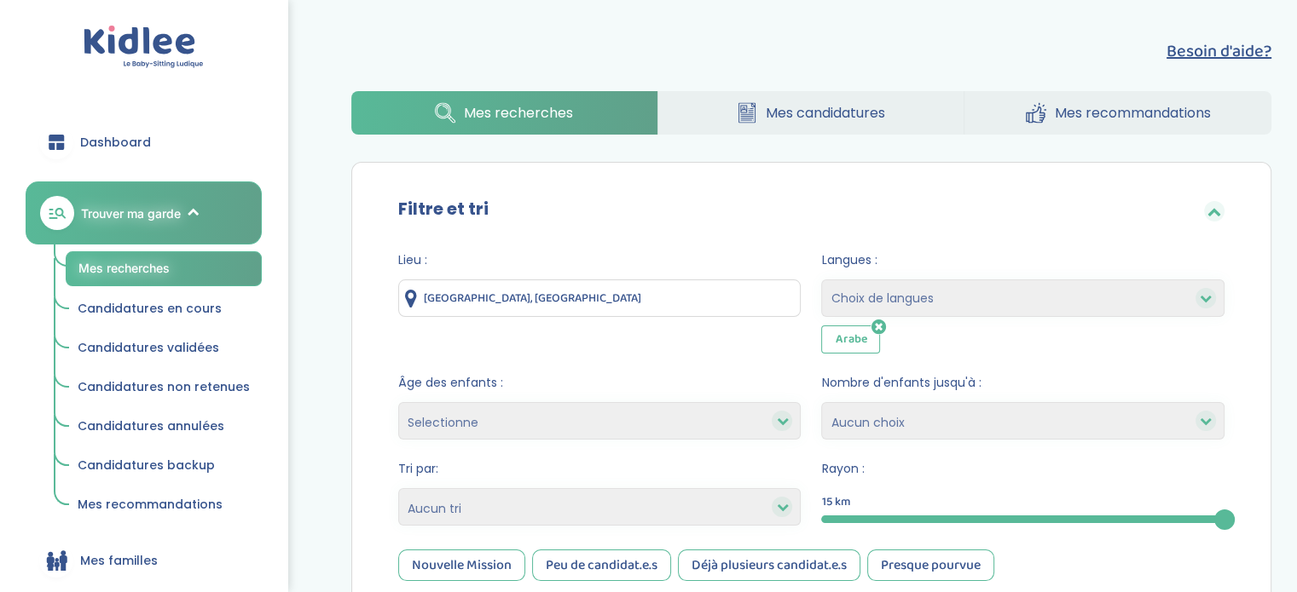
click at [1021, 284] on select "Choix de langues Allemand Anglais Arabe Espagnol Italien Russe Français Coréen" at bounding box center [1022, 299] width 403 height 38
select select "12"
click at [821, 280] on select "Choix de langues Allemand Anglais Arabe Espagnol Italien Russe Français Coréen" at bounding box center [1022, 299] width 403 height 38
select select
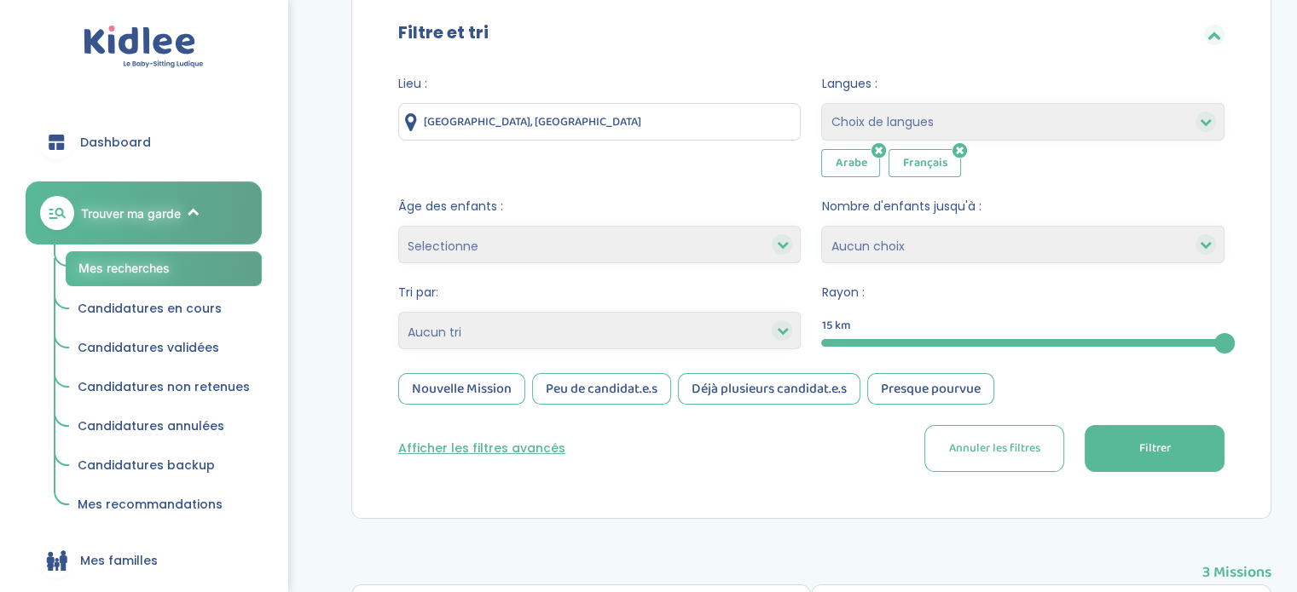
scroll to position [260, 0]
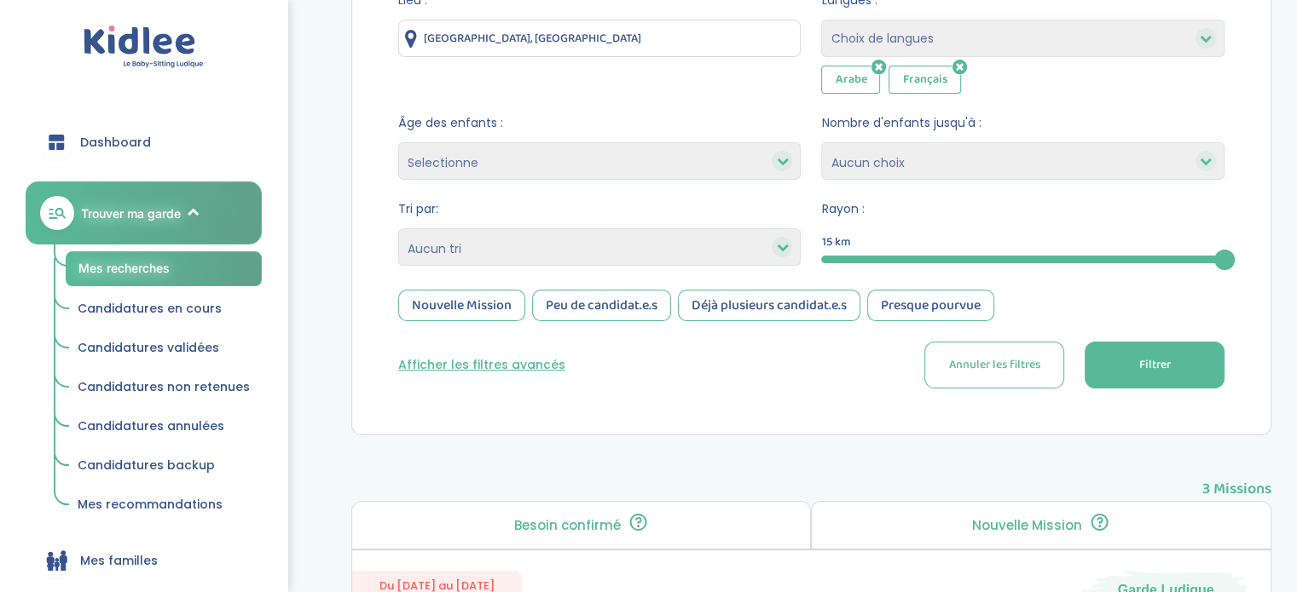
click at [638, 150] on select "Selectionne moins de 3 ans entre 3 et 6 ans plus de 6 ans" at bounding box center [599, 161] width 403 height 38
select select "-3"
click at [398, 142] on select "Selectionne moins de 3 ans entre 3 et 6 ans plus de 6 ans" at bounding box center [599, 161] width 403 height 38
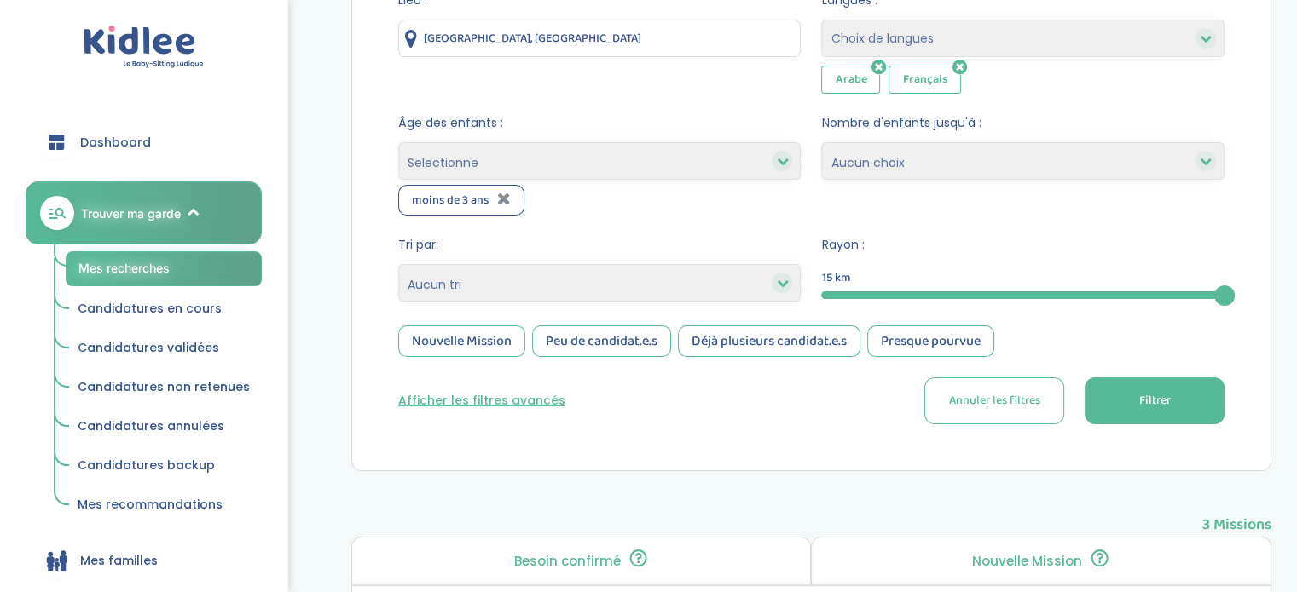
click at [594, 165] on select "Selectionne moins de 3 ans entre 3 et 6 ans plus de 6 ans" at bounding box center [599, 161] width 403 height 38
select select "3-6"
click at [398, 142] on select "Selectionne moins de 3 ans entre 3 et 6 ans plus de 6 ans" at bounding box center [599, 161] width 403 height 38
click at [618, 158] on select "Selectionne moins de 3 ans entre 3 et 6 ans plus de 6 ans" at bounding box center [599, 161] width 403 height 38
select select "+6"
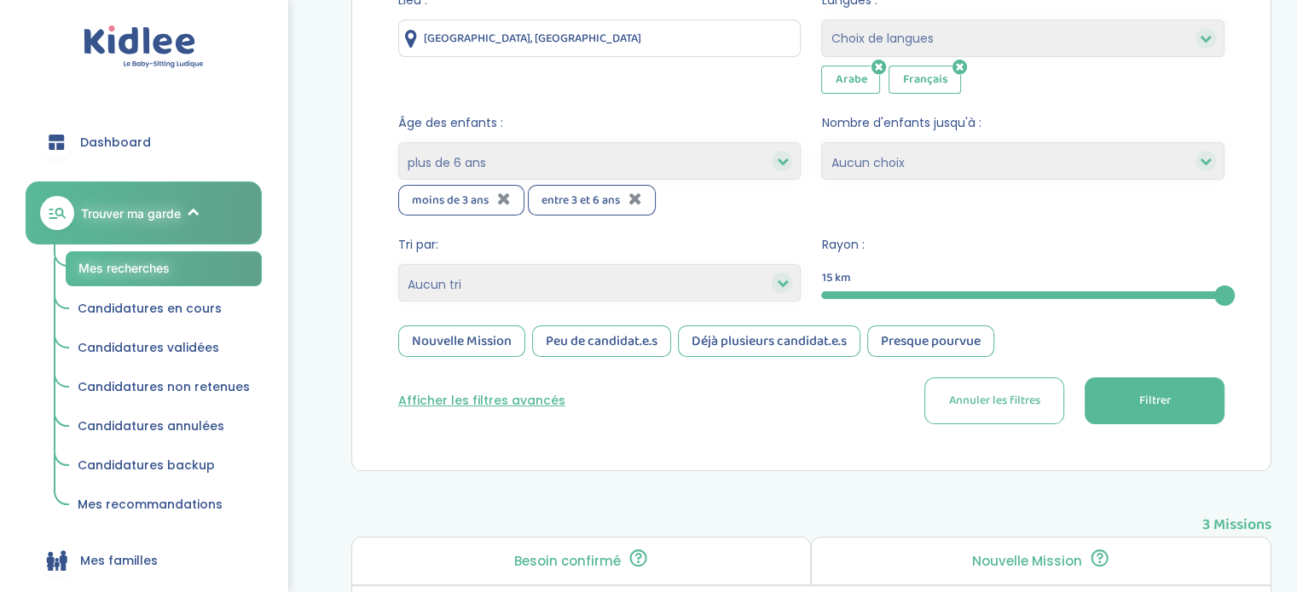
click at [398, 142] on select "Selectionne moins de 3 ans entre 3 et 6 ans plus de 6 ans" at bounding box center [599, 161] width 403 height 38
select select
click at [1150, 388] on button "Filtrer" at bounding box center [1154, 401] width 140 height 47
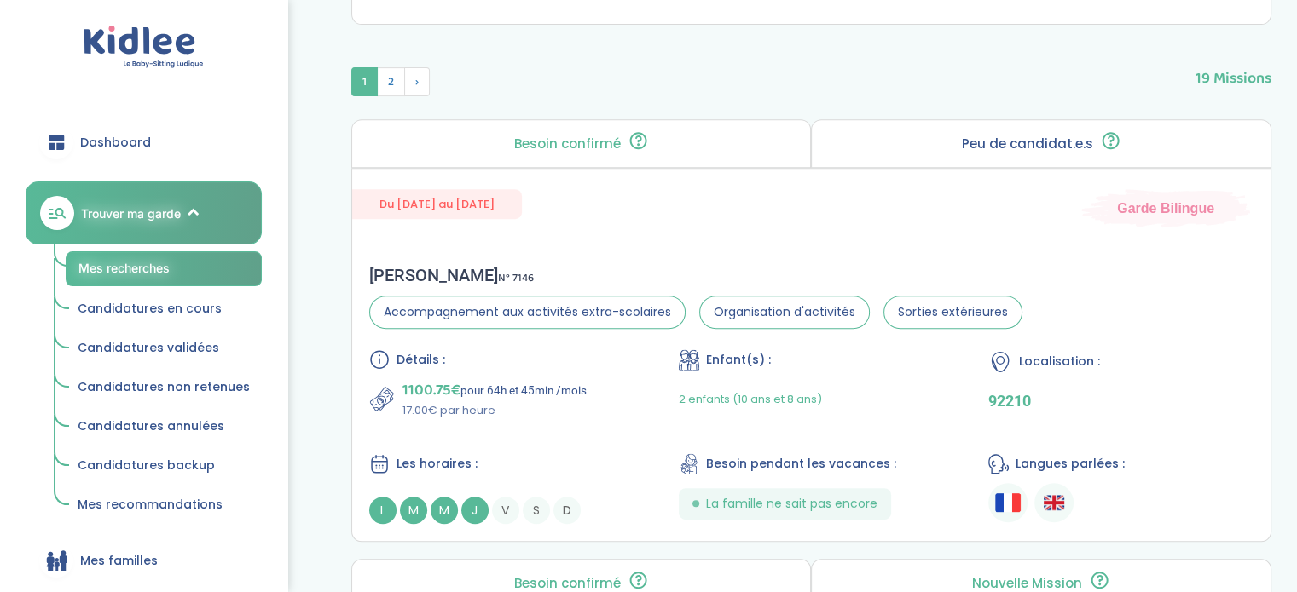
scroll to position [826, 0]
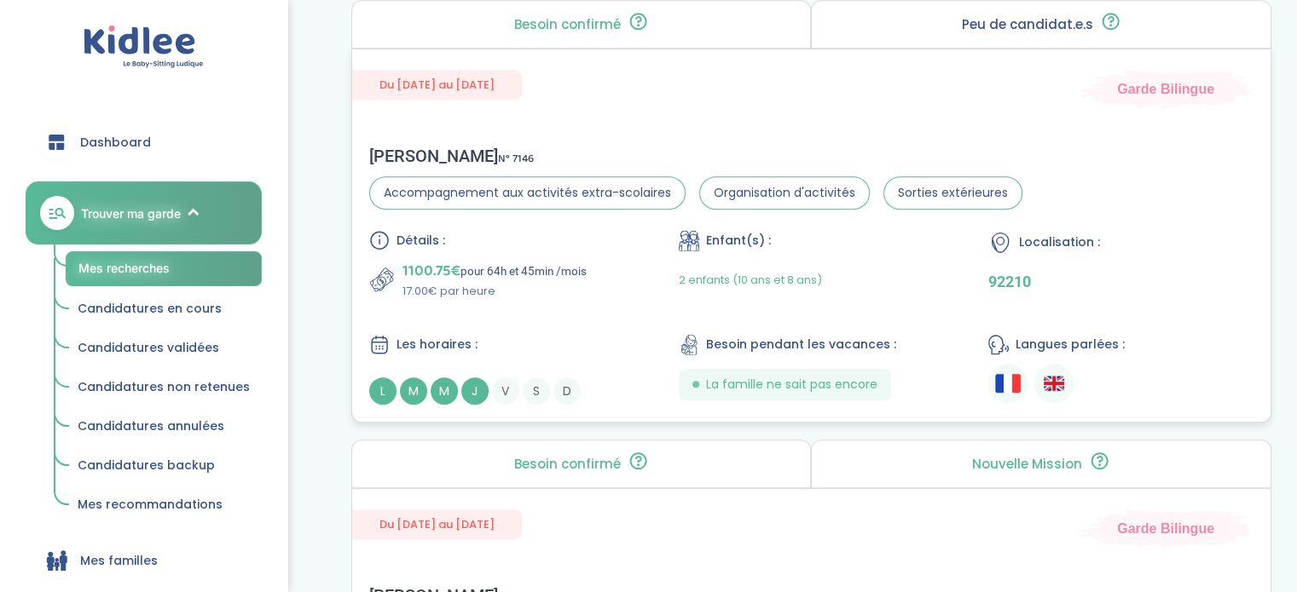
click at [1136, 118] on div "Du 01-09-2025 au 31-07-2026 Garde Bilingue Marie M . N° 7146 Accompagnement aux…" at bounding box center [811, 236] width 920 height 374
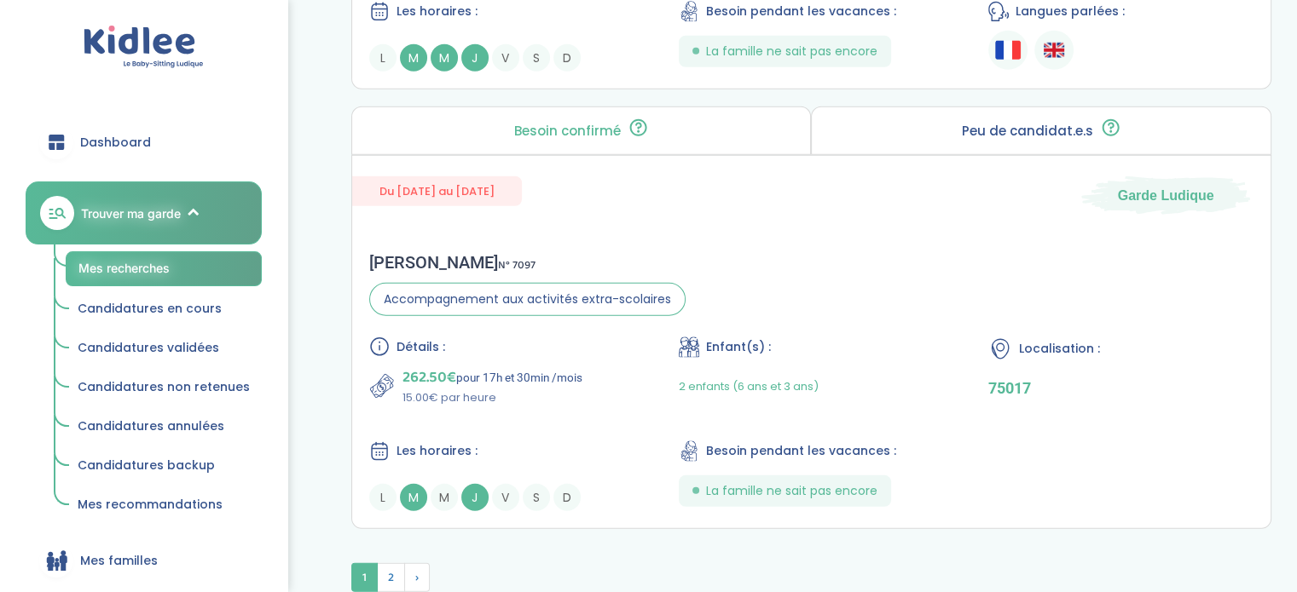
scroll to position [4852, 0]
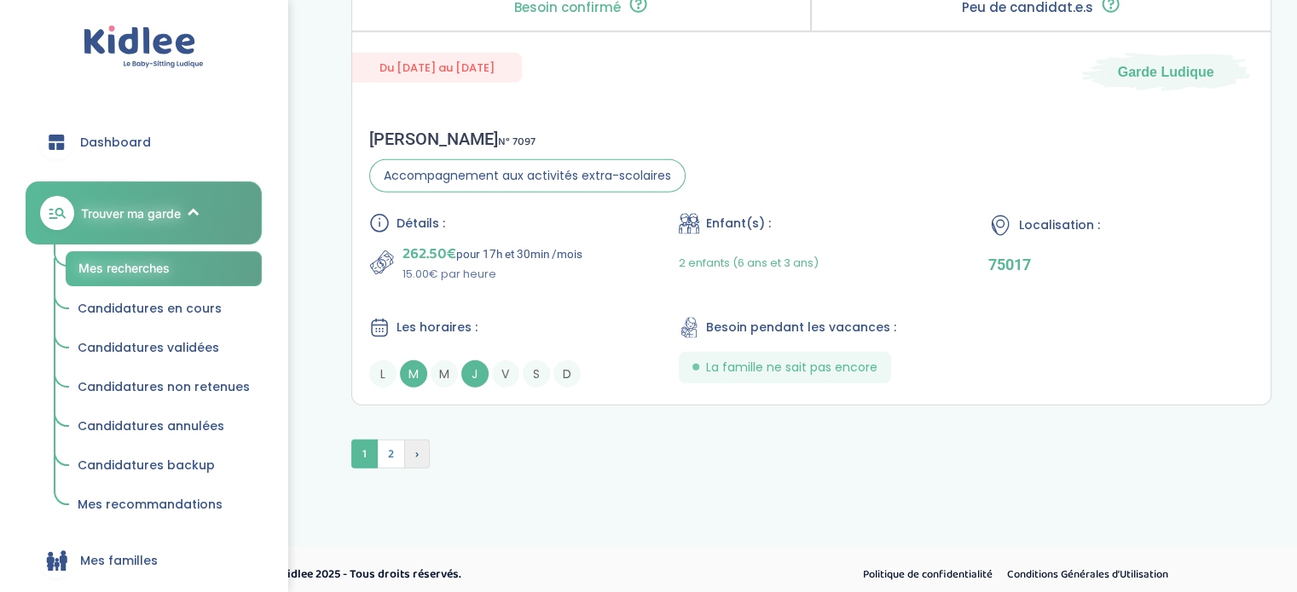
click at [424, 454] on span "›" at bounding box center [417, 454] width 26 height 29
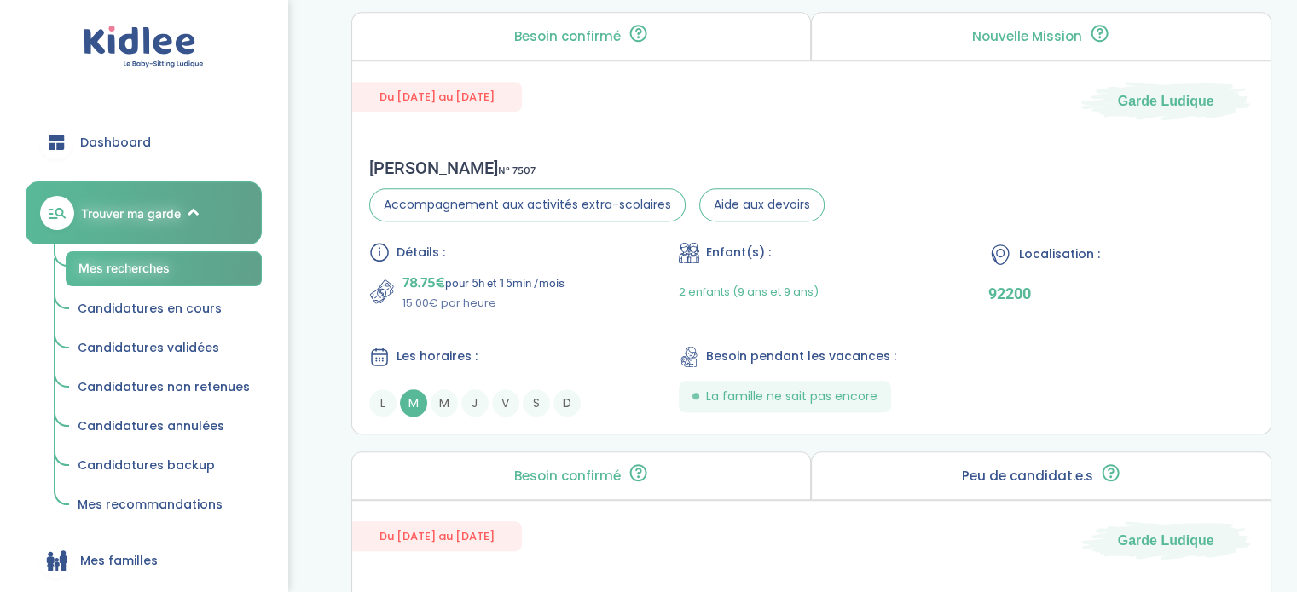
scroll to position [1688, 0]
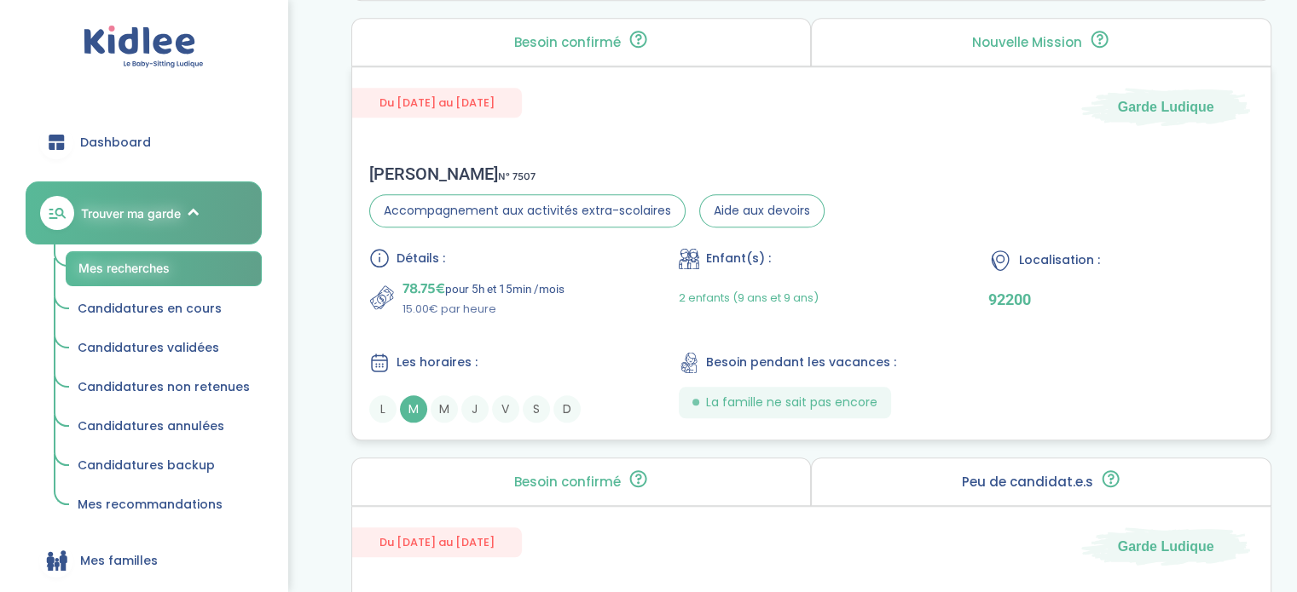
click at [1177, 192] on div "Benjamin D . N° 7507 Accompagnement aux activités extra-scolaires Aide aux devo…" at bounding box center [811, 293] width 918 height 293
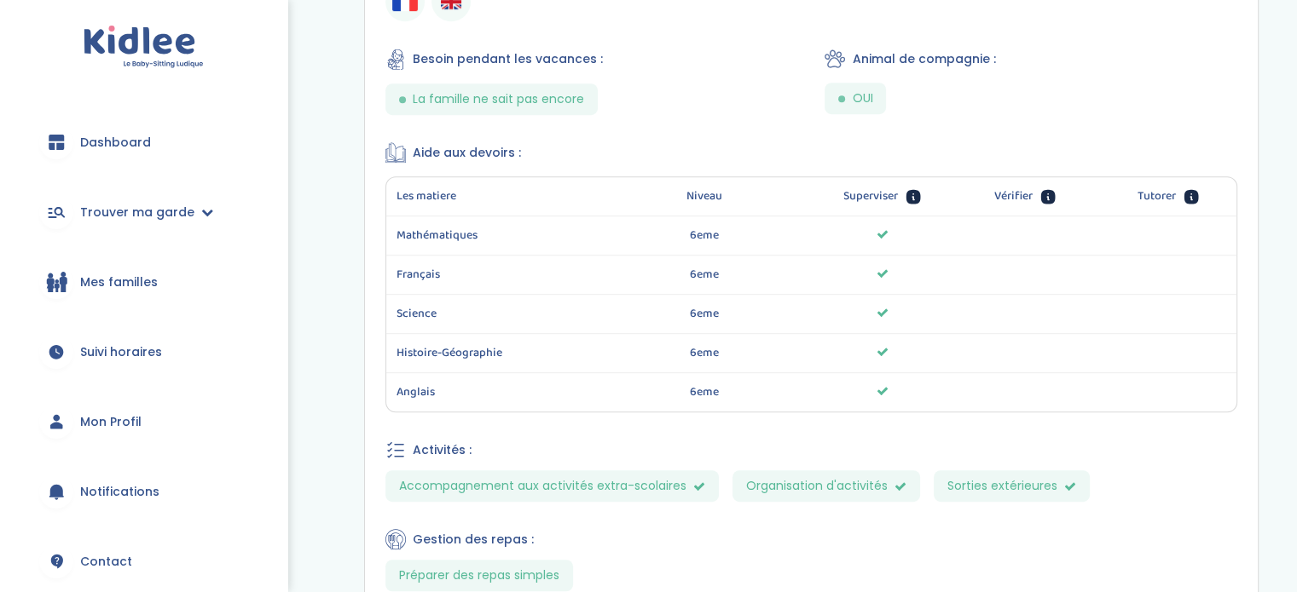
scroll to position [895, 0]
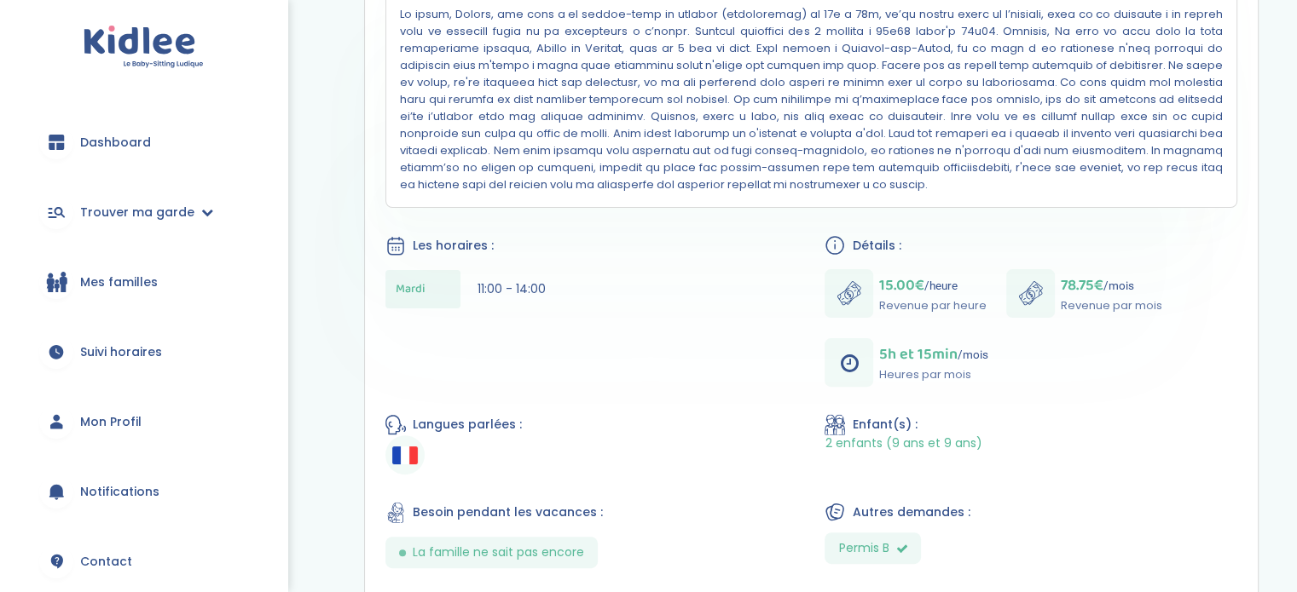
scroll to position [443, 0]
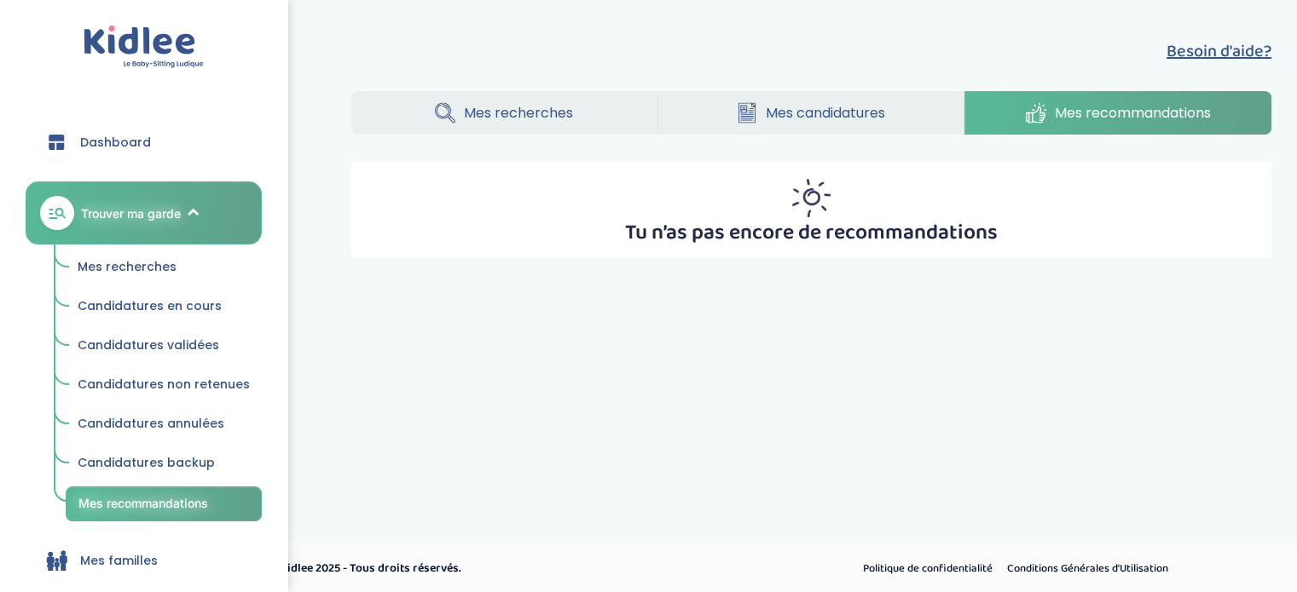
click at [548, 115] on span "Mes recherches" at bounding box center [518, 112] width 109 height 21
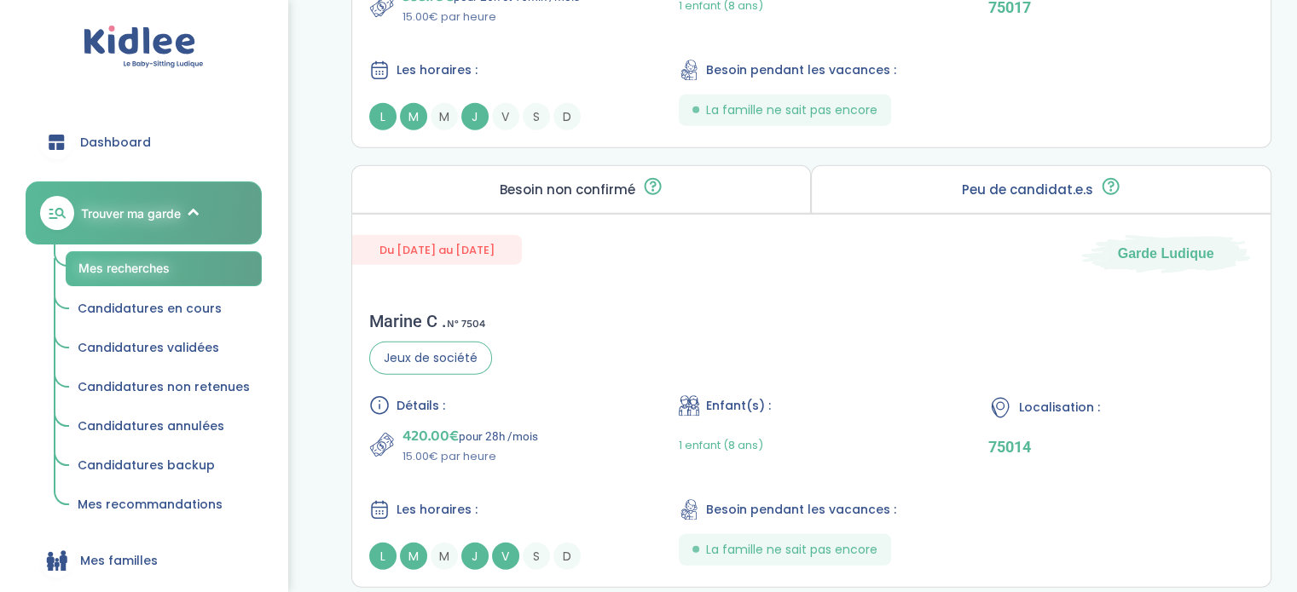
scroll to position [4363, 0]
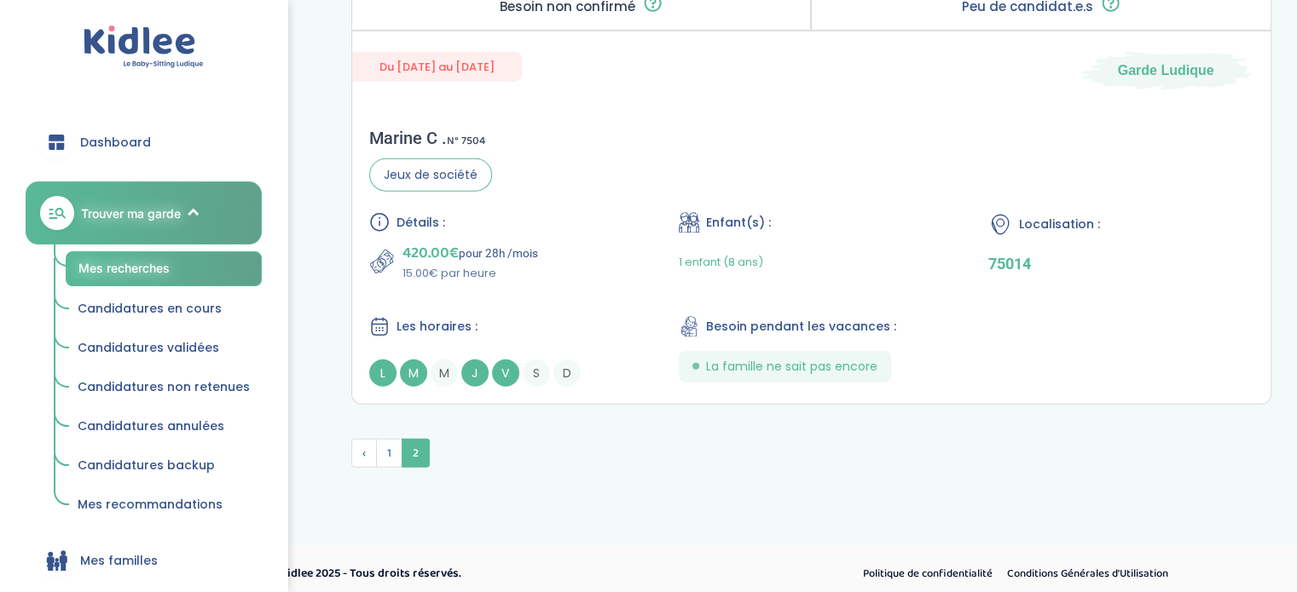
drag, startPoint x: 279, startPoint y: 84, endPoint x: 273, endPoint y: 142, distance: 58.3
click at [273, 142] on div "Dashboard Trouver ma garde Mes recherches Candidatures en cours Candidatures va…" at bounding box center [143, 296] width 287 height 592
click at [246, 104] on div "Dashboard Trouver ma garde Mes recherches Candidatures en cours Candidatures va…" at bounding box center [143, 296] width 287 height 592
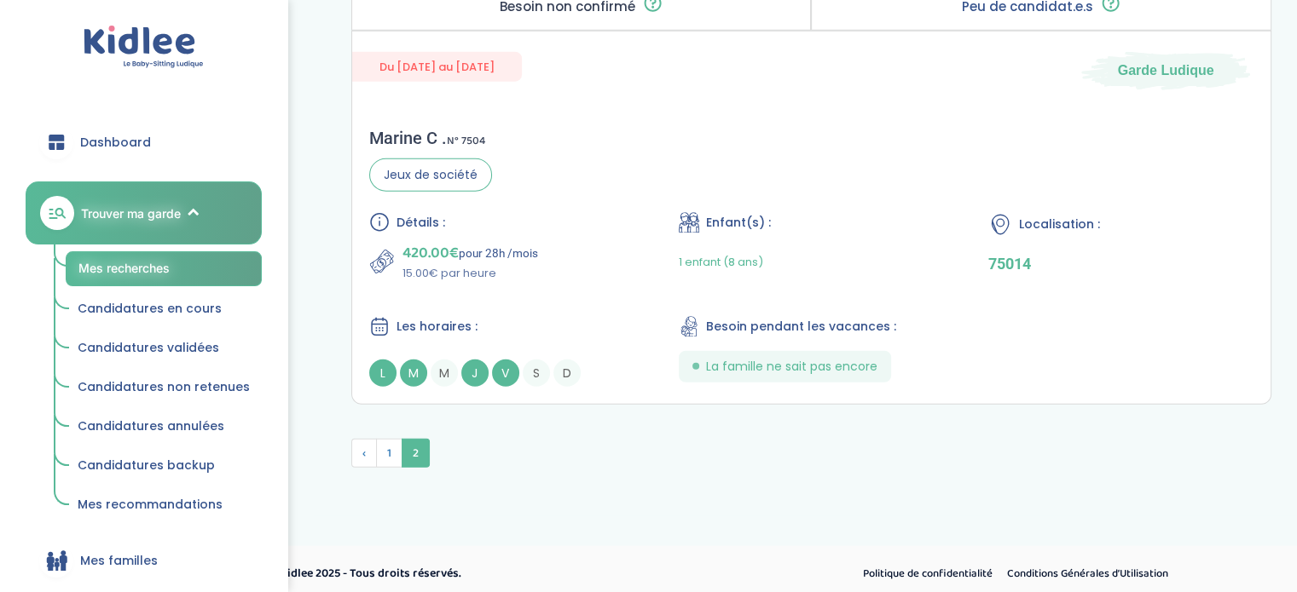
click at [345, 78] on section "Besoin non confirmé La famille a publié son besoin mais n’a pas encore eu d'éch…" at bounding box center [810, 193] width 945 height 423
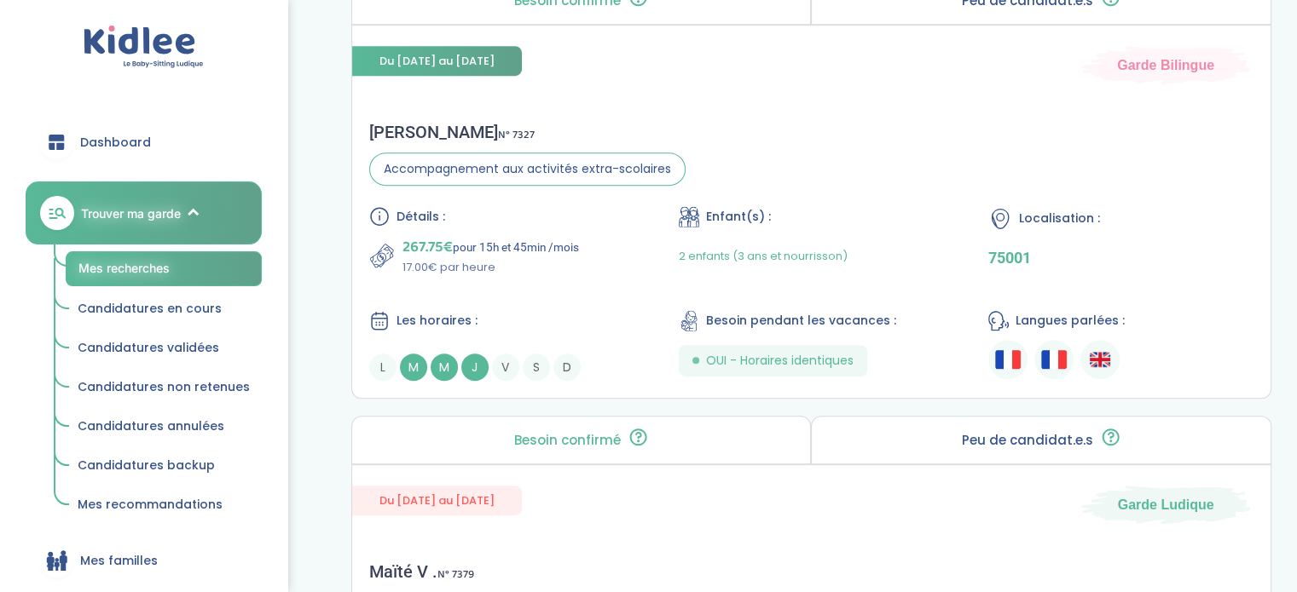
scroll to position [0, 0]
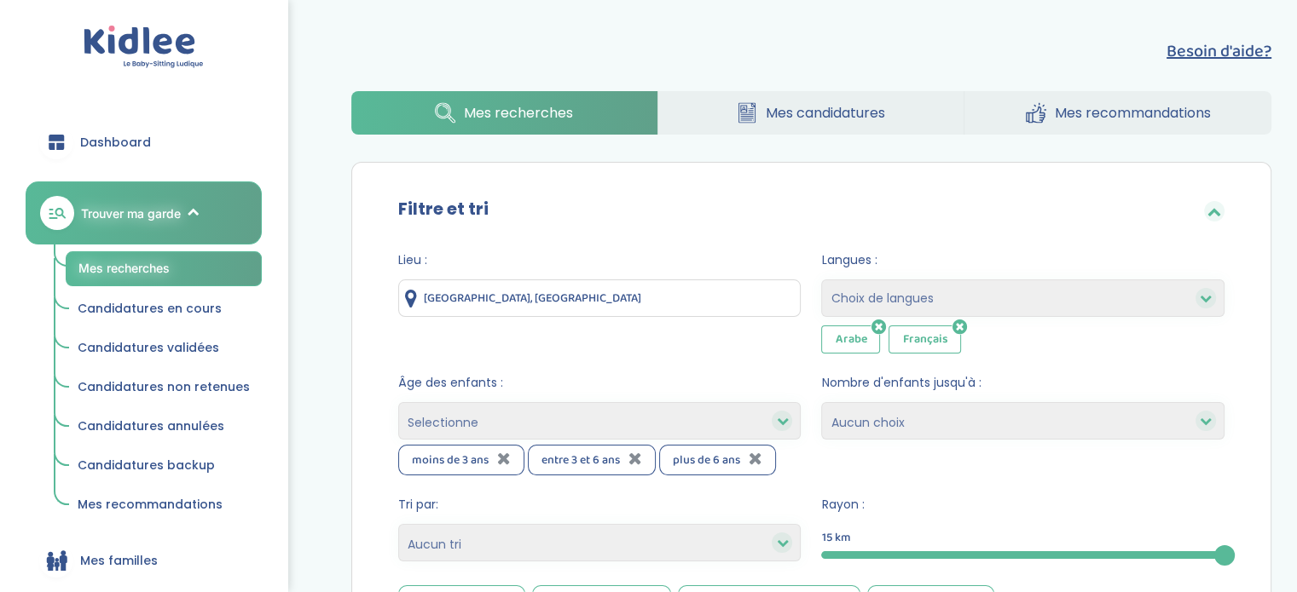
click at [120, 53] on img at bounding box center [144, 47] width 120 height 43
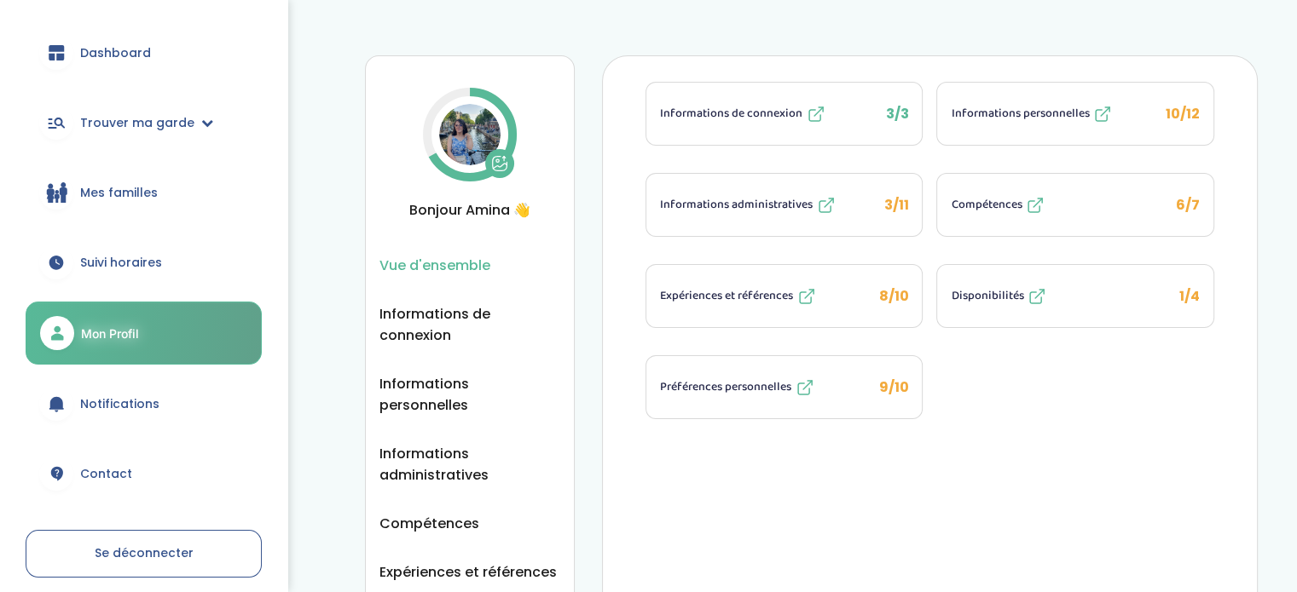
scroll to position [159, 0]
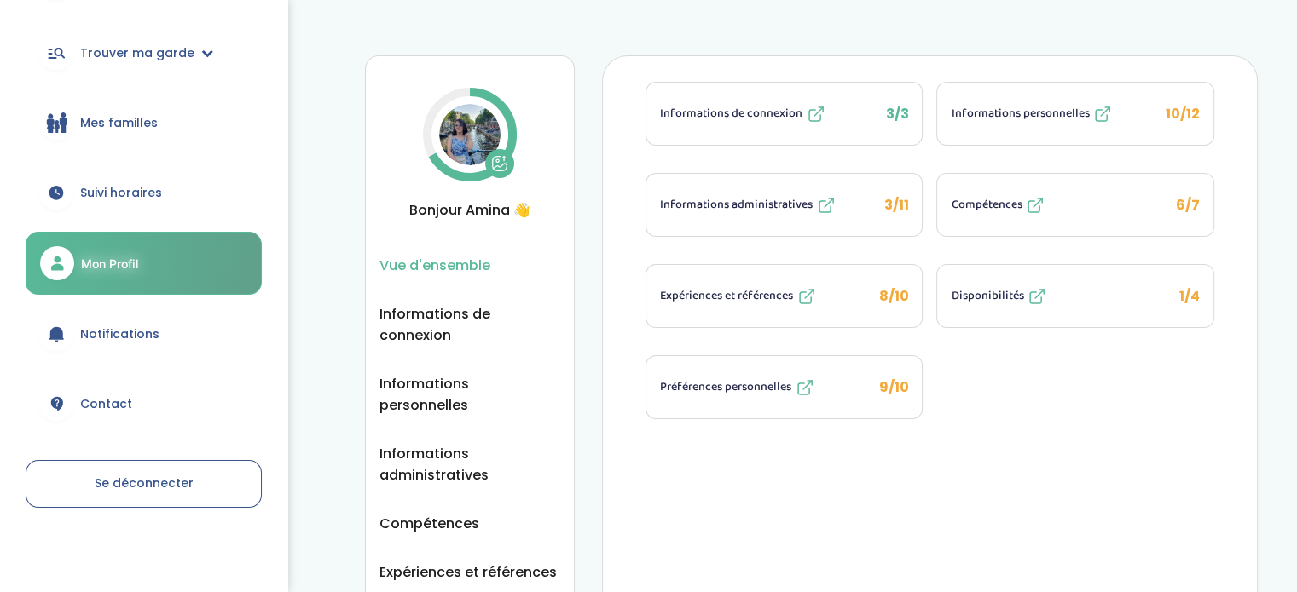
click at [113, 423] on link "Contact" at bounding box center [144, 403] width 236 height 61
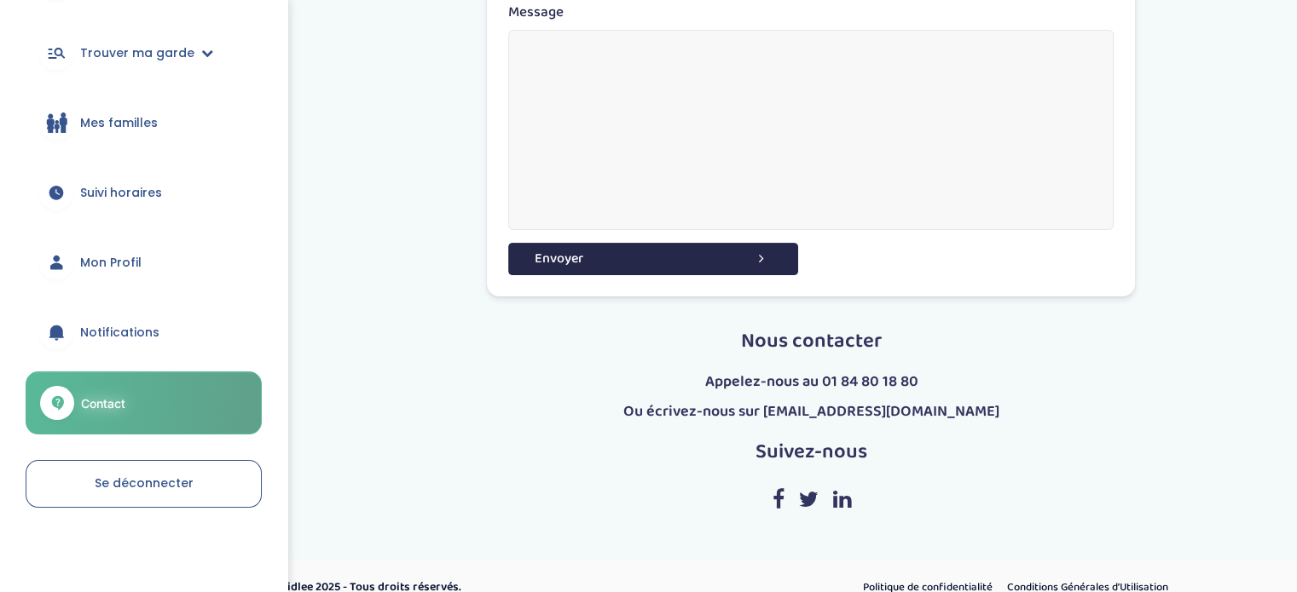
scroll to position [121, 0]
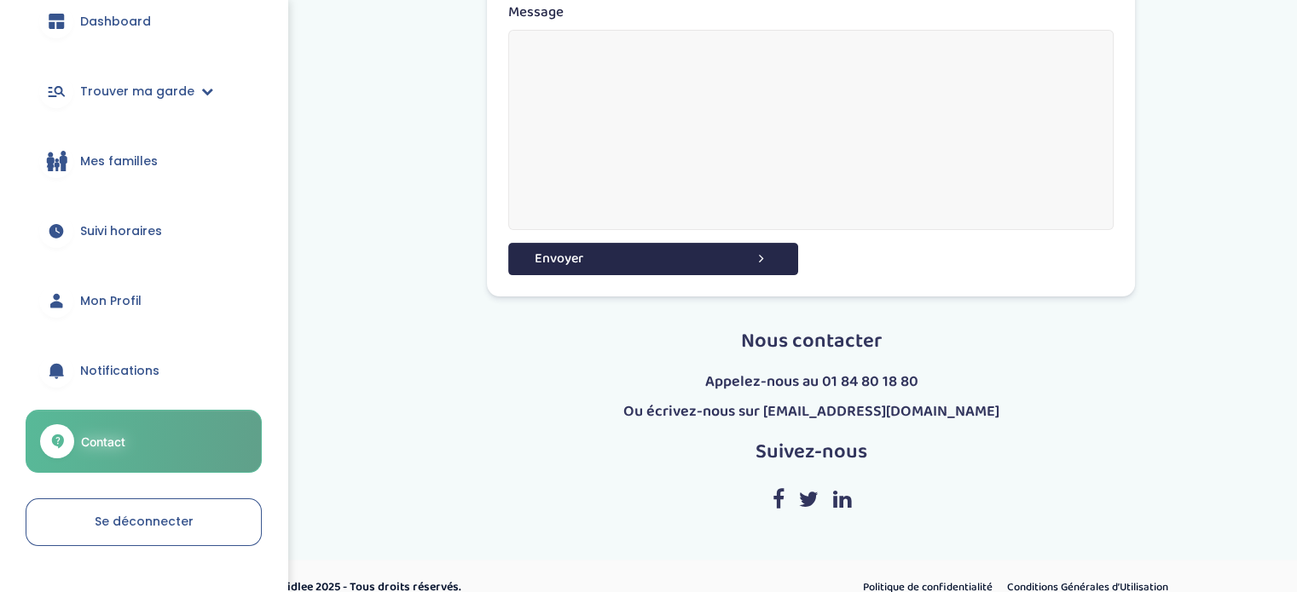
click at [102, 231] on span "Suivi horaires" at bounding box center [121, 231] width 82 height 18
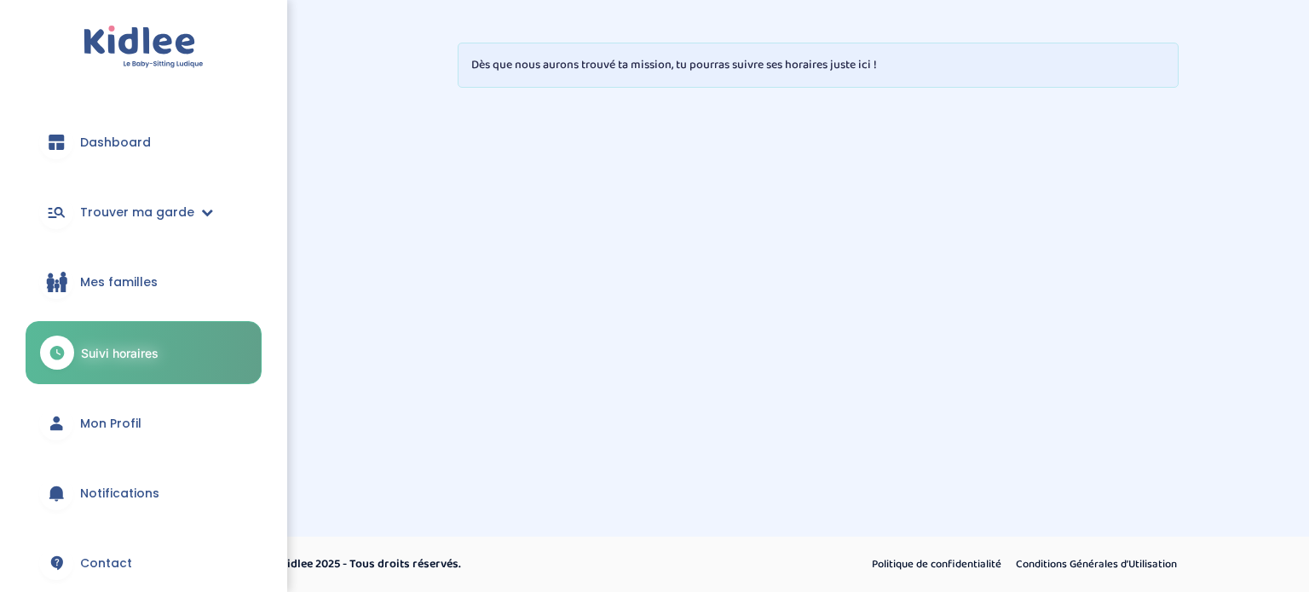
click at [101, 442] on link "Mon Profil" at bounding box center [144, 423] width 236 height 61
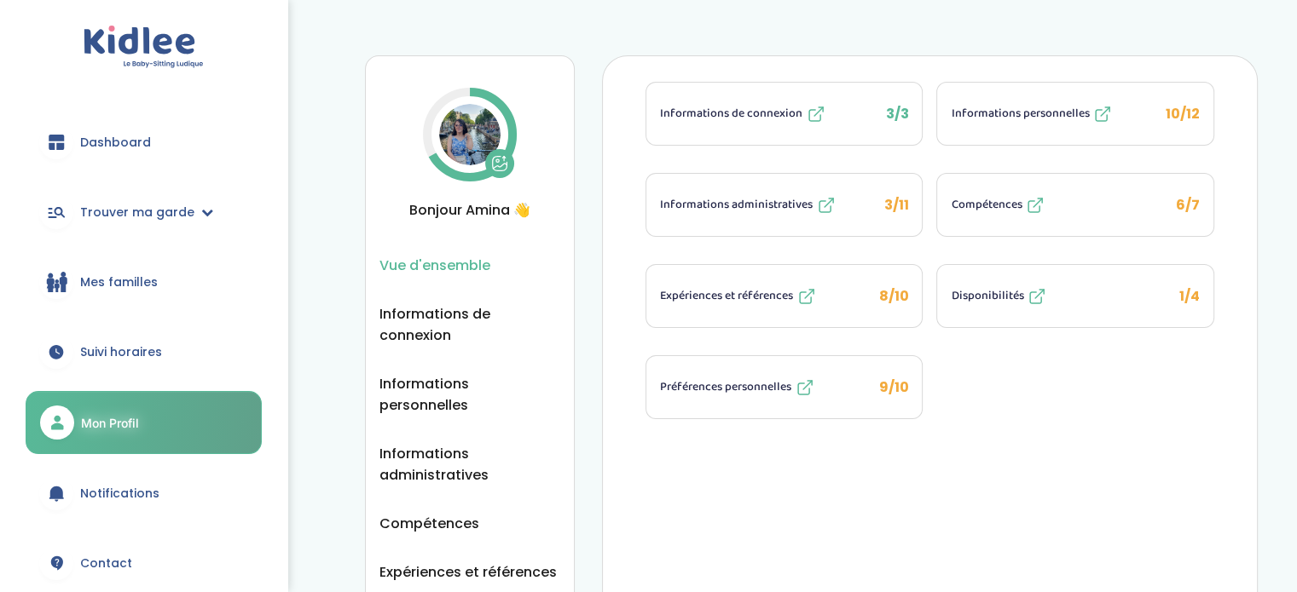
click at [1129, 292] on button "Disponibilités 1/4" at bounding box center [1075, 296] width 276 height 62
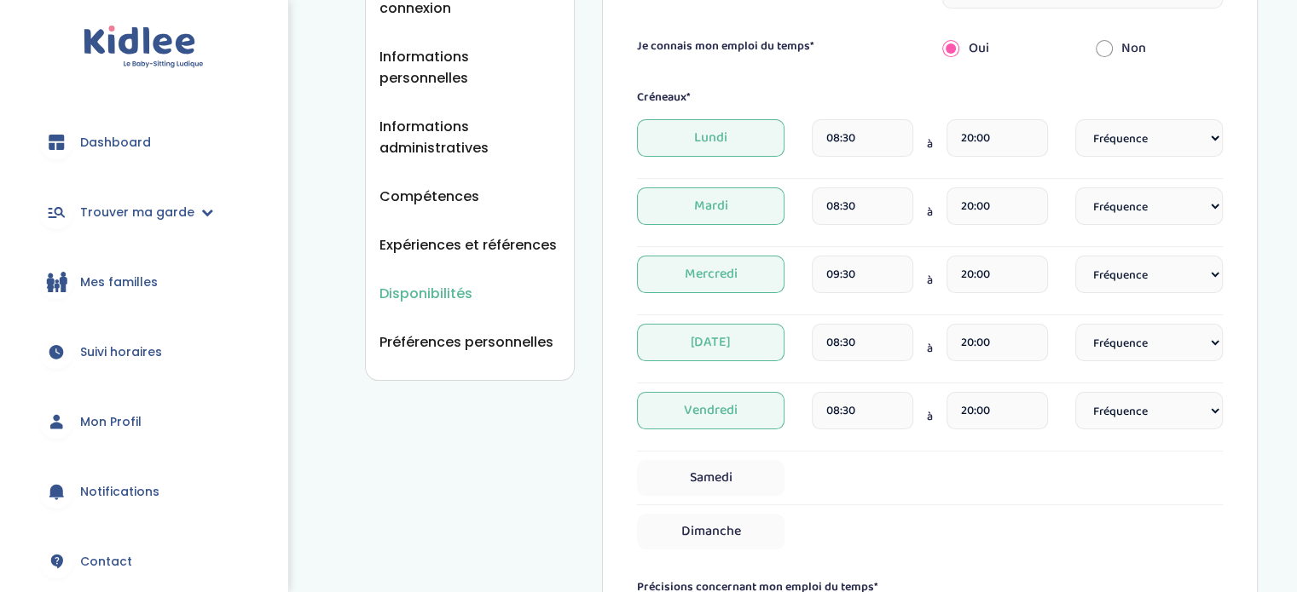
scroll to position [333, 0]
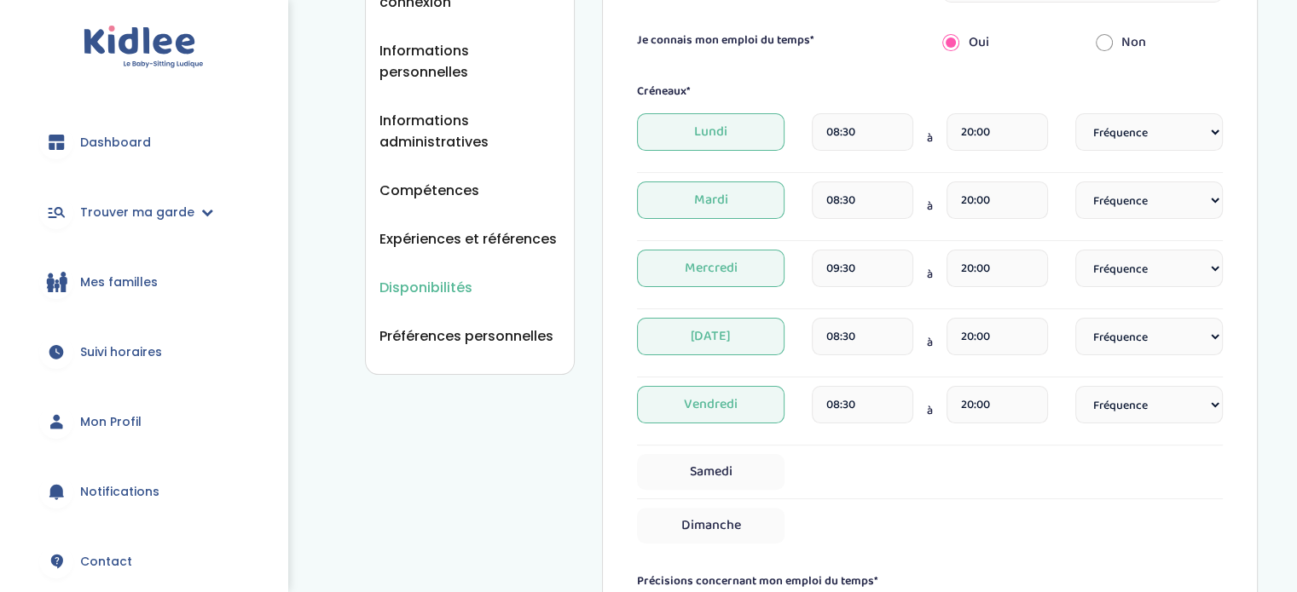
click at [1183, 135] on select "Fréquence Toutes les semaines Toutes les 2 semaines Tous les mois" at bounding box center [1148, 132] width 147 height 38
click at [1067, 108] on div "Créneaux* Lundi 08:30 à 20:00 Fréquence Toutes les semaines Toutes les 2 semain…" at bounding box center [930, 313] width 586 height 461
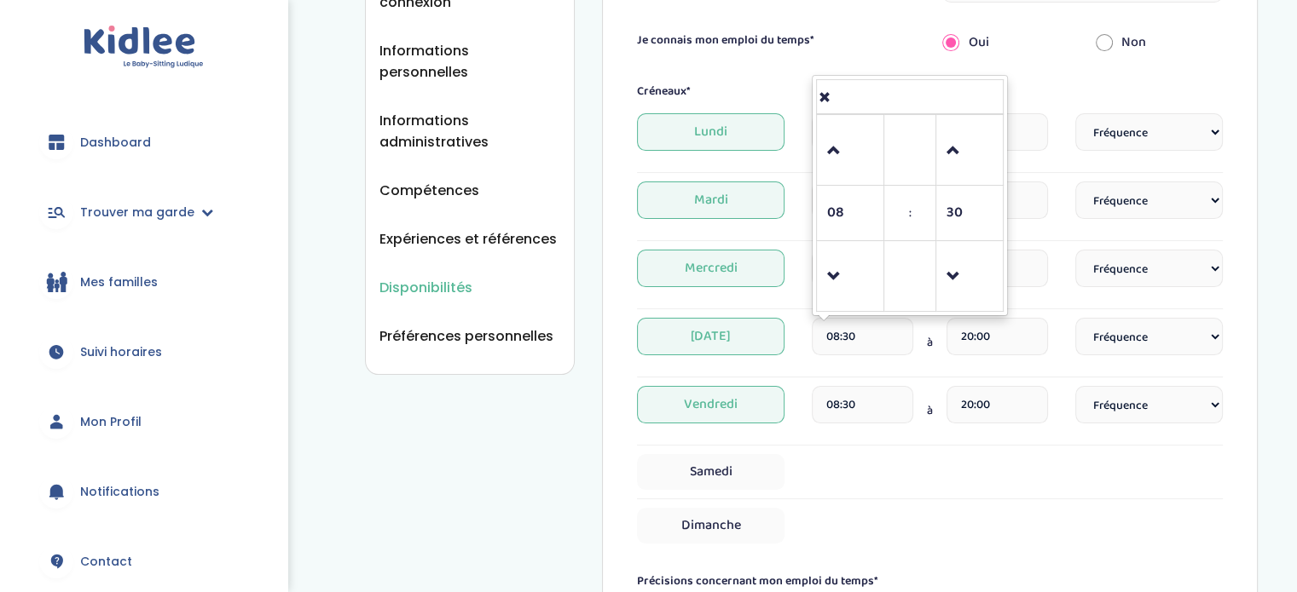
click at [887, 333] on input "08:30" at bounding box center [861, 337] width 101 height 38
click at [852, 279] on span at bounding box center [850, 277] width 46 height 46
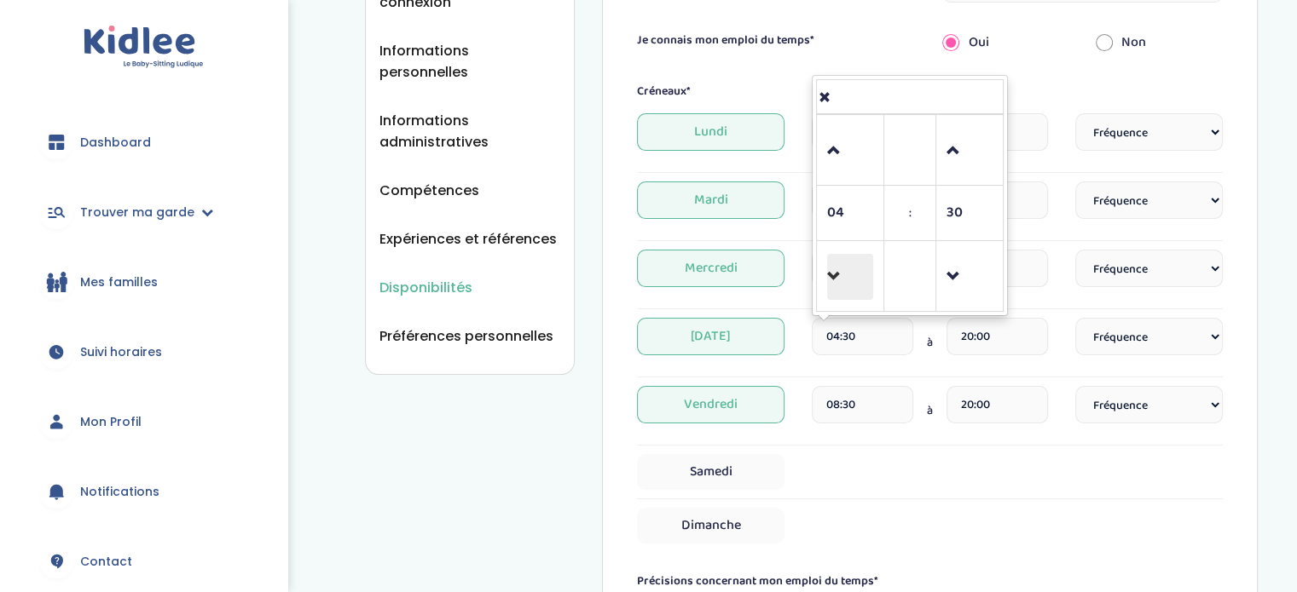
click at [852, 279] on span at bounding box center [850, 277] width 46 height 46
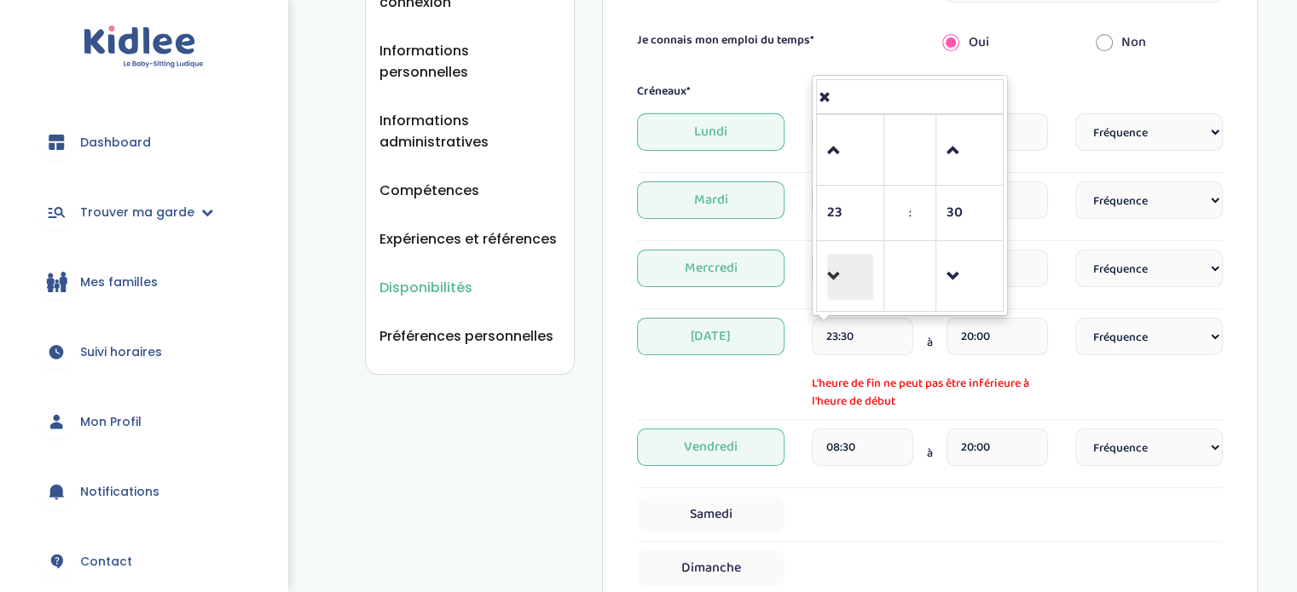
click at [852, 279] on span at bounding box center [850, 277] width 46 height 46
click at [841, 147] on span at bounding box center [850, 151] width 46 height 46
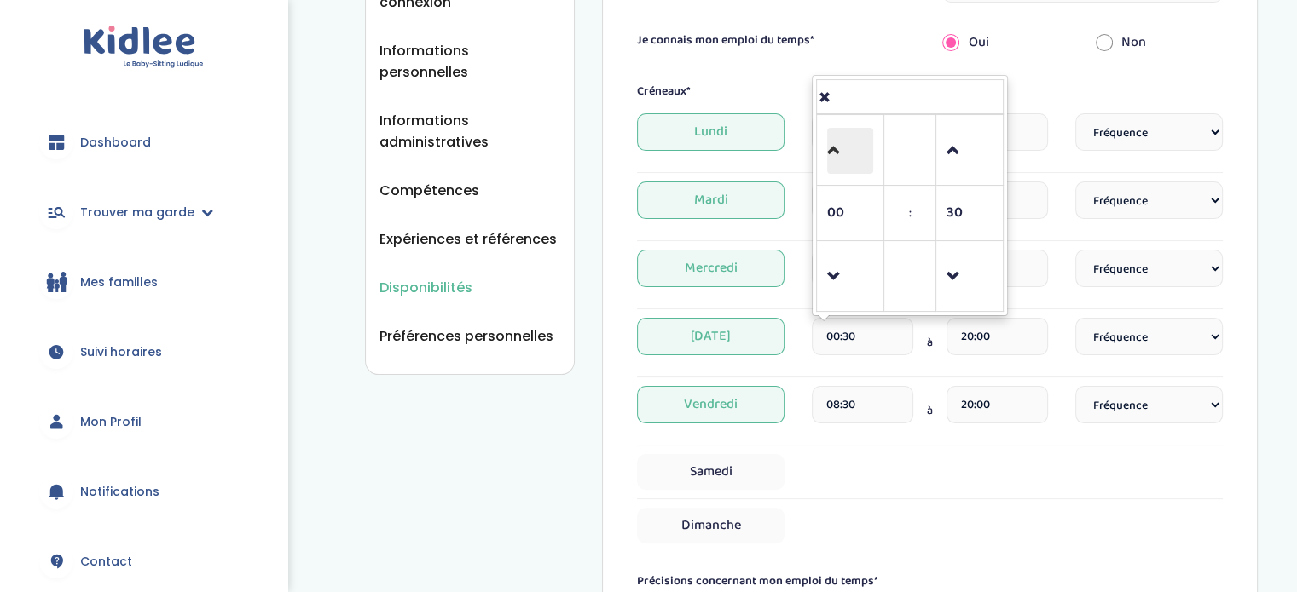
click at [841, 147] on span at bounding box center [850, 151] width 46 height 46
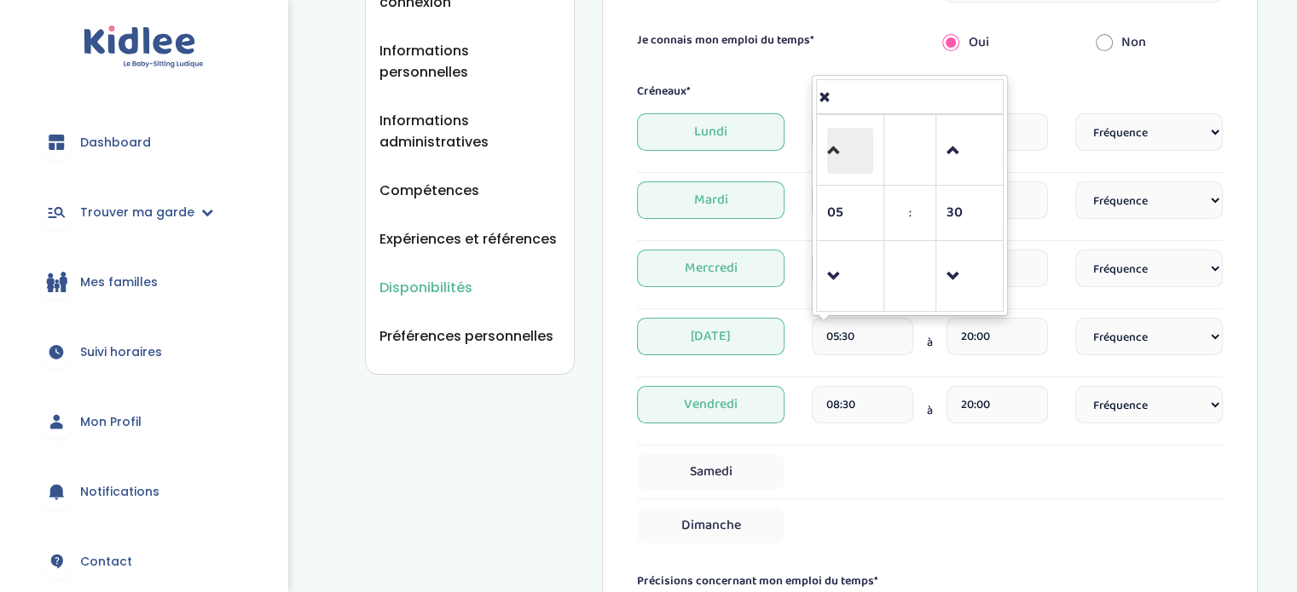
click at [841, 147] on span at bounding box center [850, 151] width 46 height 46
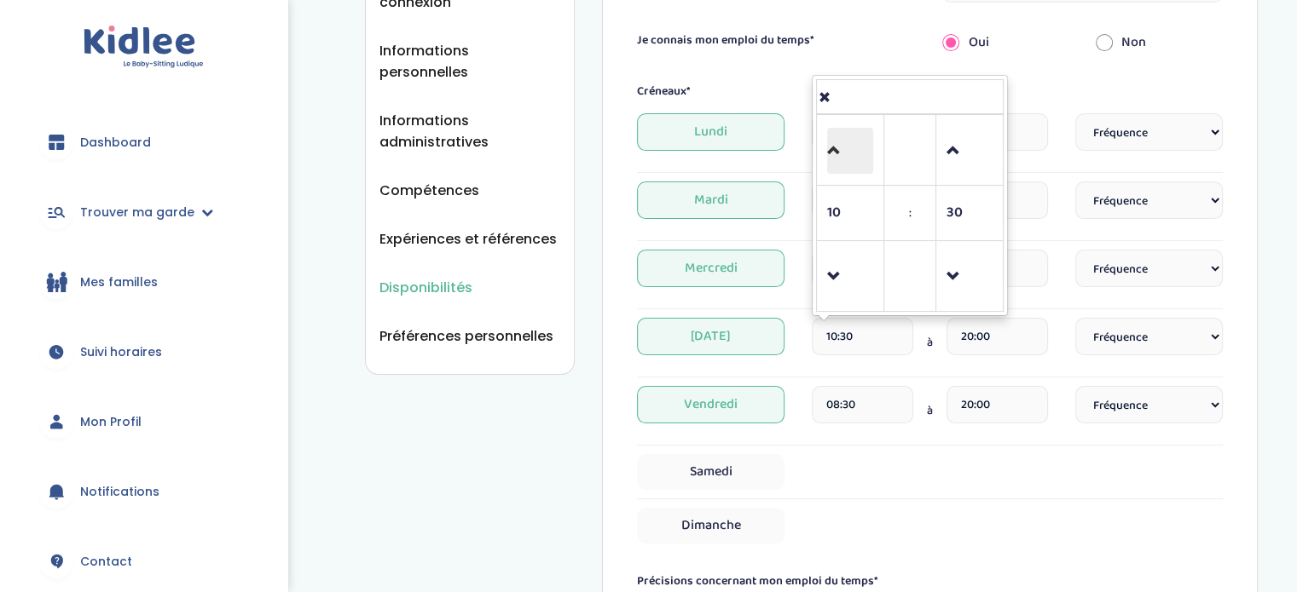
click at [841, 147] on span at bounding box center [850, 151] width 46 height 46
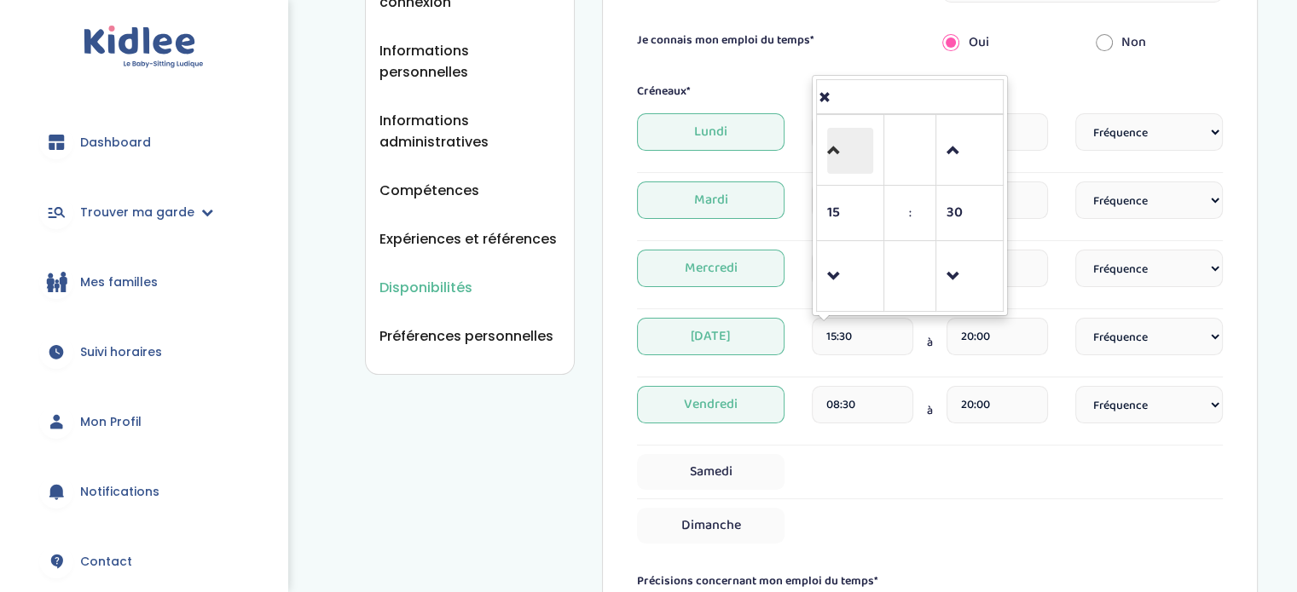
click at [841, 147] on span at bounding box center [850, 151] width 46 height 46
click at [839, 291] on span at bounding box center [850, 277] width 46 height 46
click at [839, 154] on span at bounding box center [850, 151] width 46 height 46
click at [846, 147] on span at bounding box center [850, 151] width 46 height 46
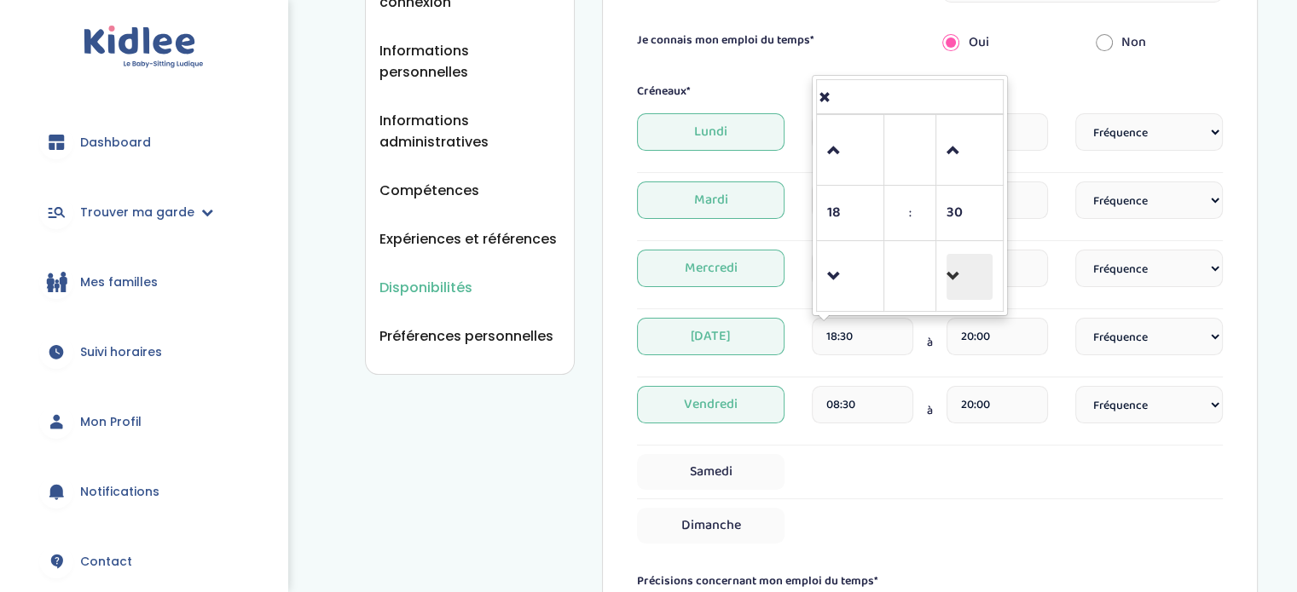
click at [955, 285] on span at bounding box center [969, 277] width 46 height 46
click at [962, 135] on span at bounding box center [969, 151] width 46 height 46
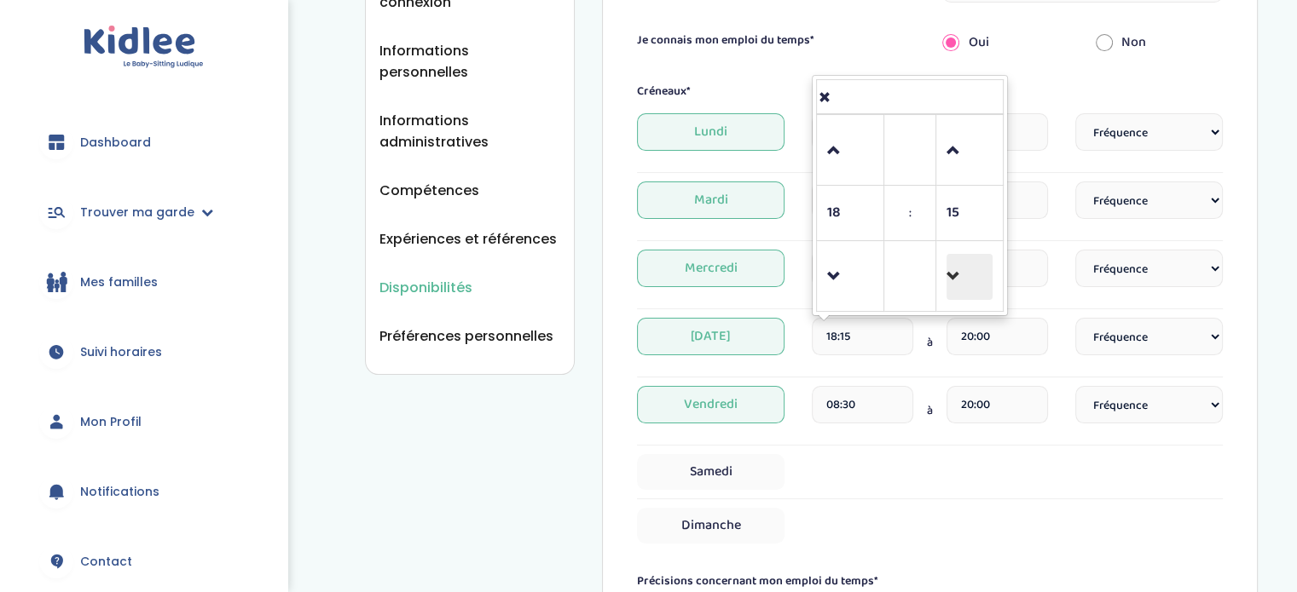
click at [956, 276] on span at bounding box center [969, 277] width 46 height 46
type input "18:00"
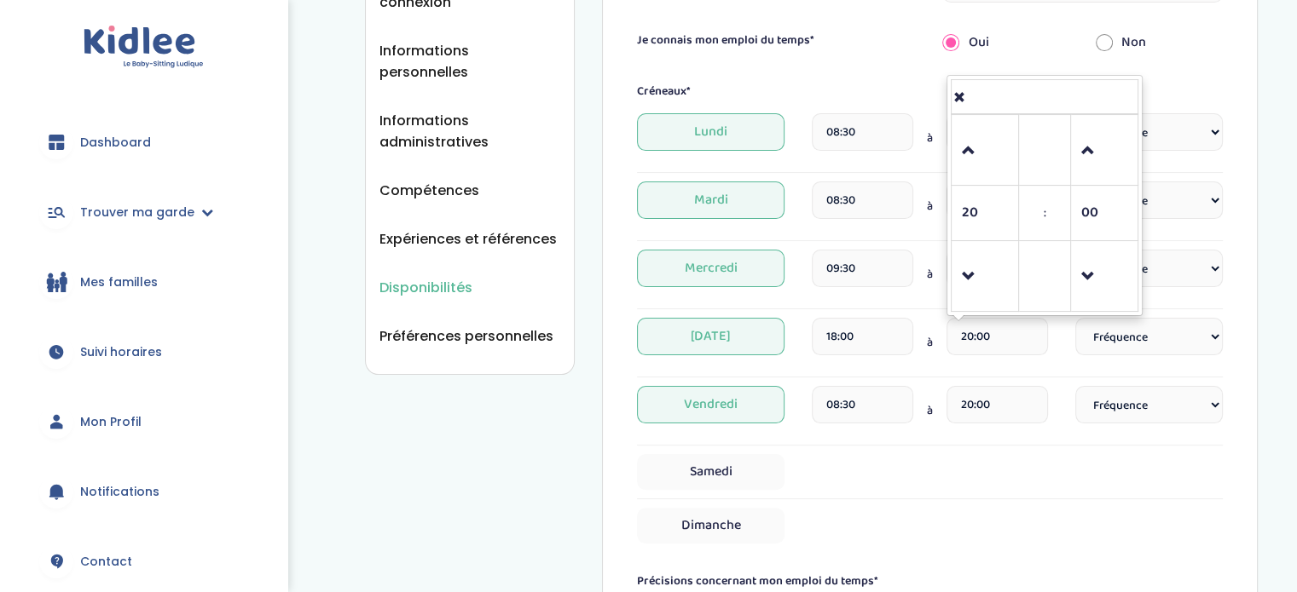
click at [996, 347] on input "20:00" at bounding box center [996, 337] width 101 height 38
click at [991, 276] on span at bounding box center [985, 277] width 46 height 46
click at [990, 156] on span at bounding box center [985, 151] width 46 height 46
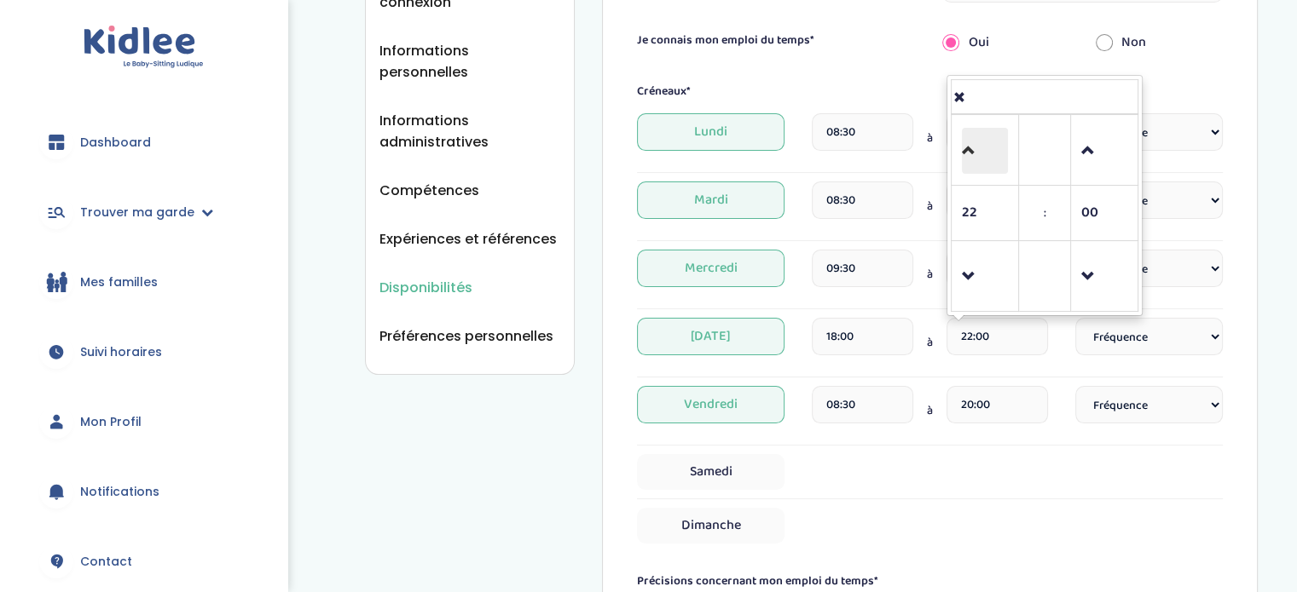
click at [990, 156] on span at bounding box center [985, 151] width 46 height 46
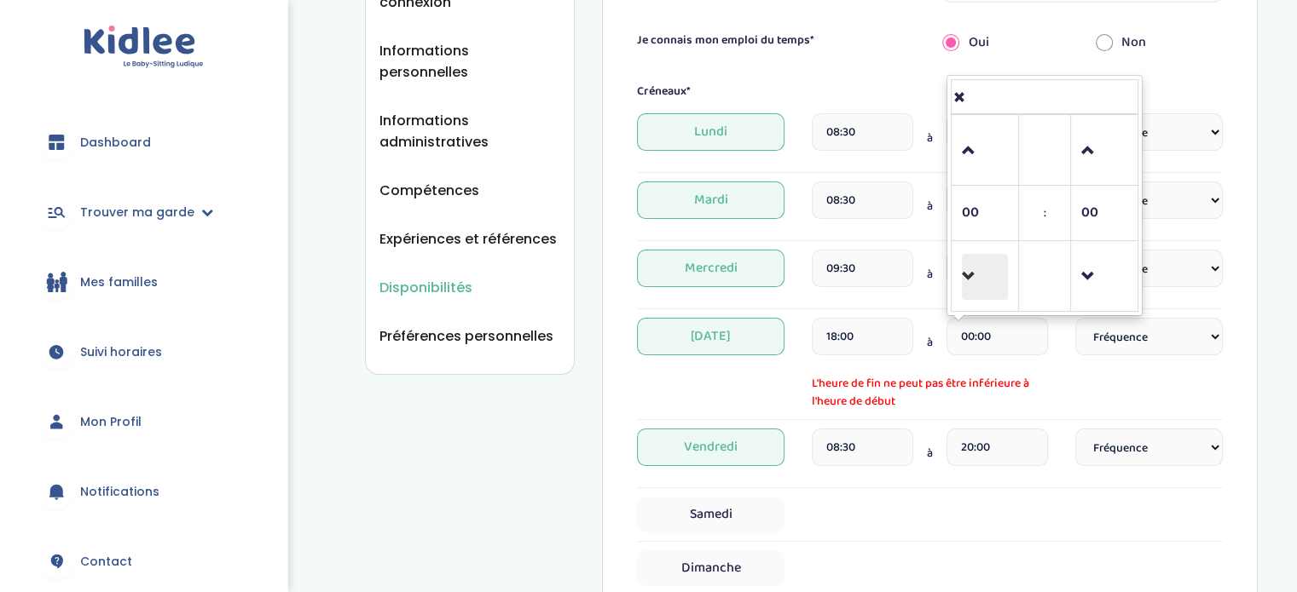
click at [983, 270] on span at bounding box center [985, 277] width 46 height 46
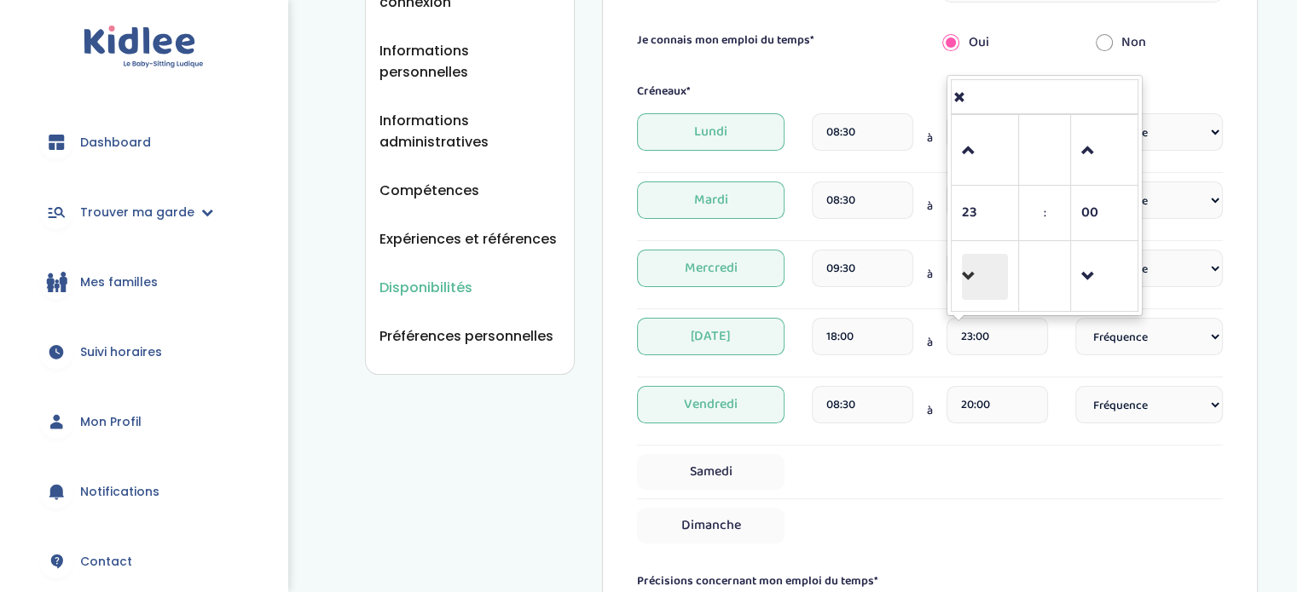
click at [983, 270] on span at bounding box center [985, 277] width 46 height 46
click at [978, 280] on span at bounding box center [985, 277] width 46 height 46
type input "20:00"
click at [860, 407] on input "08:30" at bounding box center [861, 405] width 101 height 38
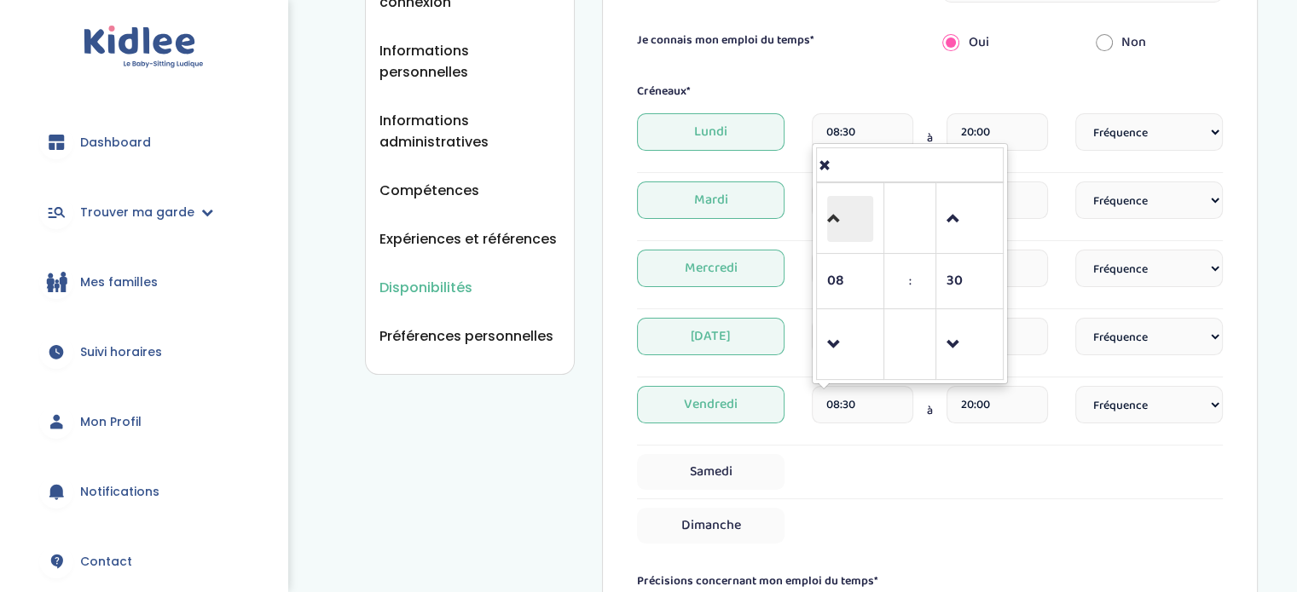
click at [844, 222] on span at bounding box center [850, 219] width 46 height 46
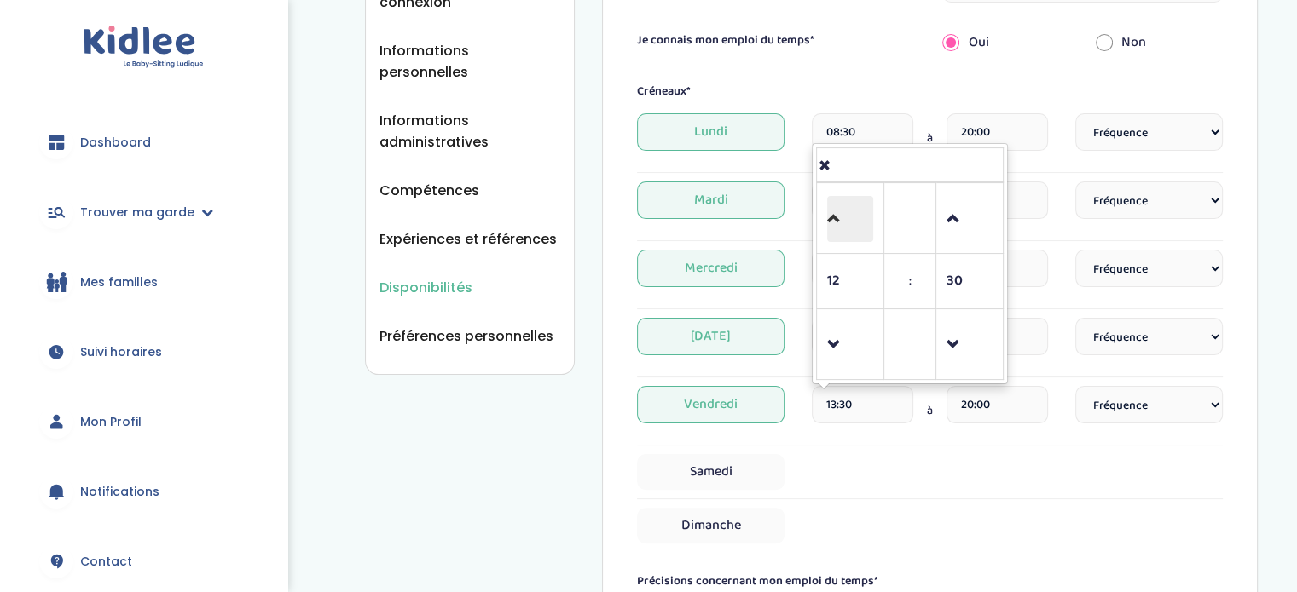
click at [844, 222] on span at bounding box center [850, 219] width 46 height 46
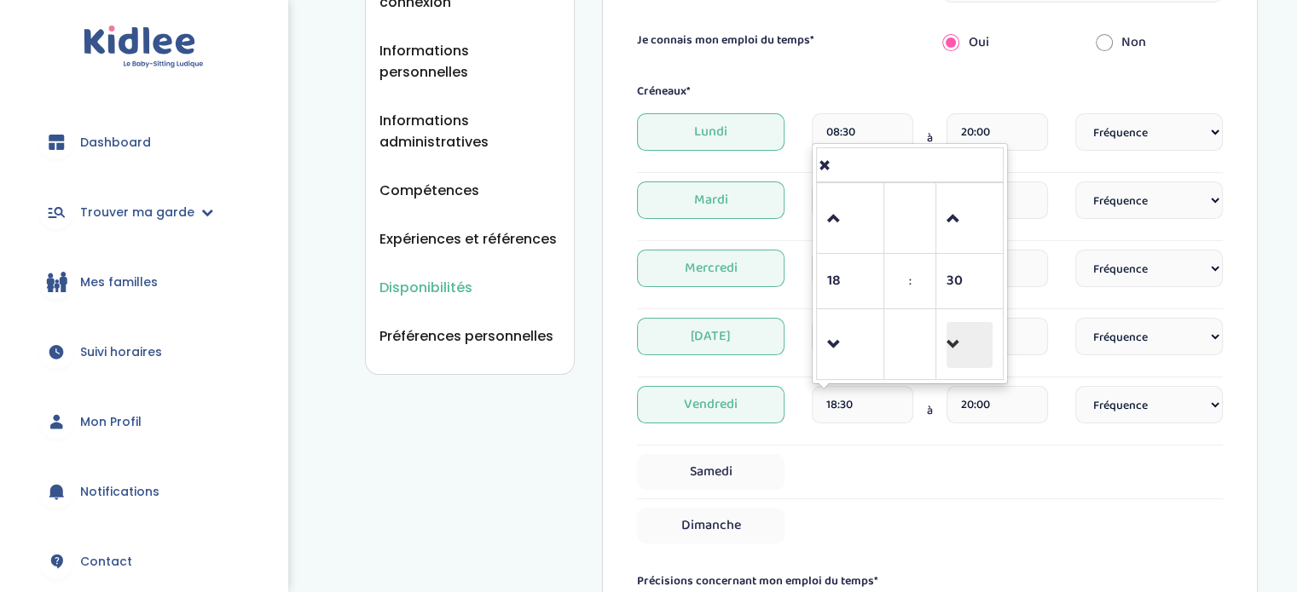
click at [968, 325] on span at bounding box center [969, 345] width 46 height 46
type input "18:00"
click at [988, 405] on input "20:00" at bounding box center [996, 405] width 101 height 38
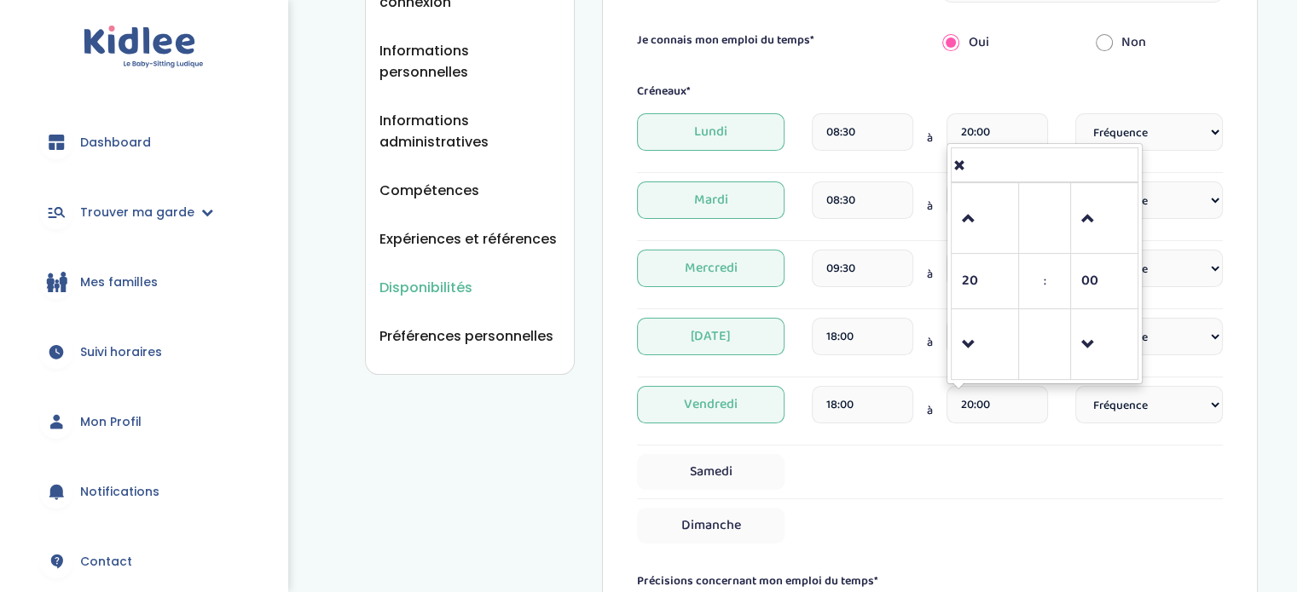
click at [1125, 476] on div "Samedi" at bounding box center [930, 472] width 586 height 36
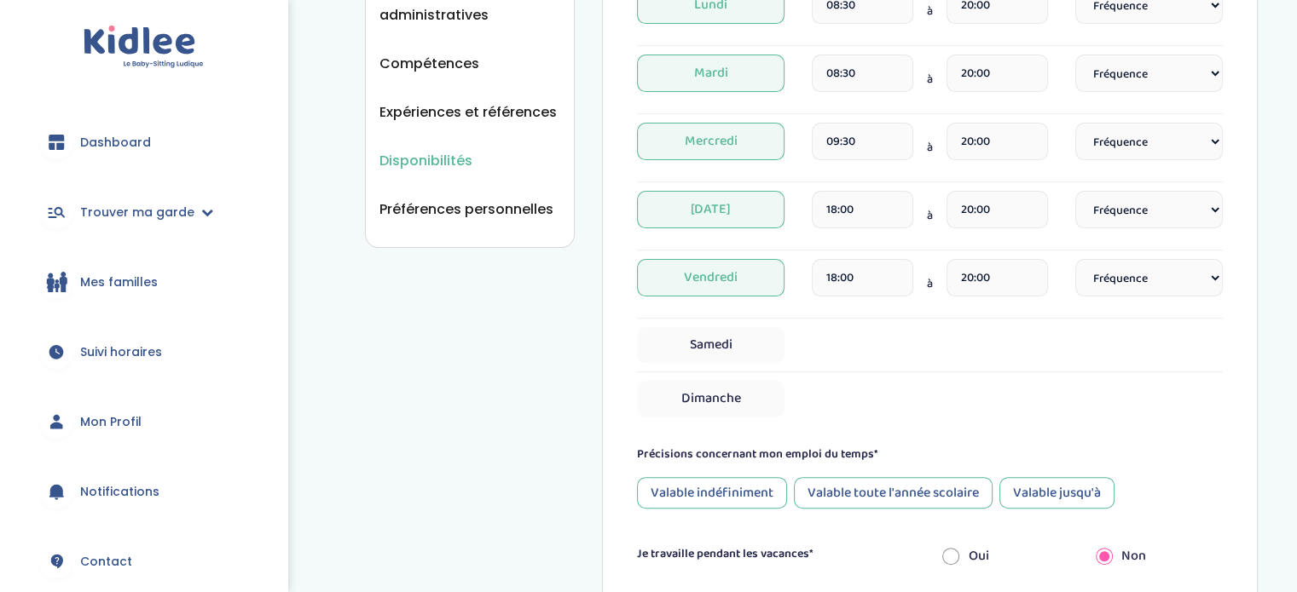
scroll to position [482, 0]
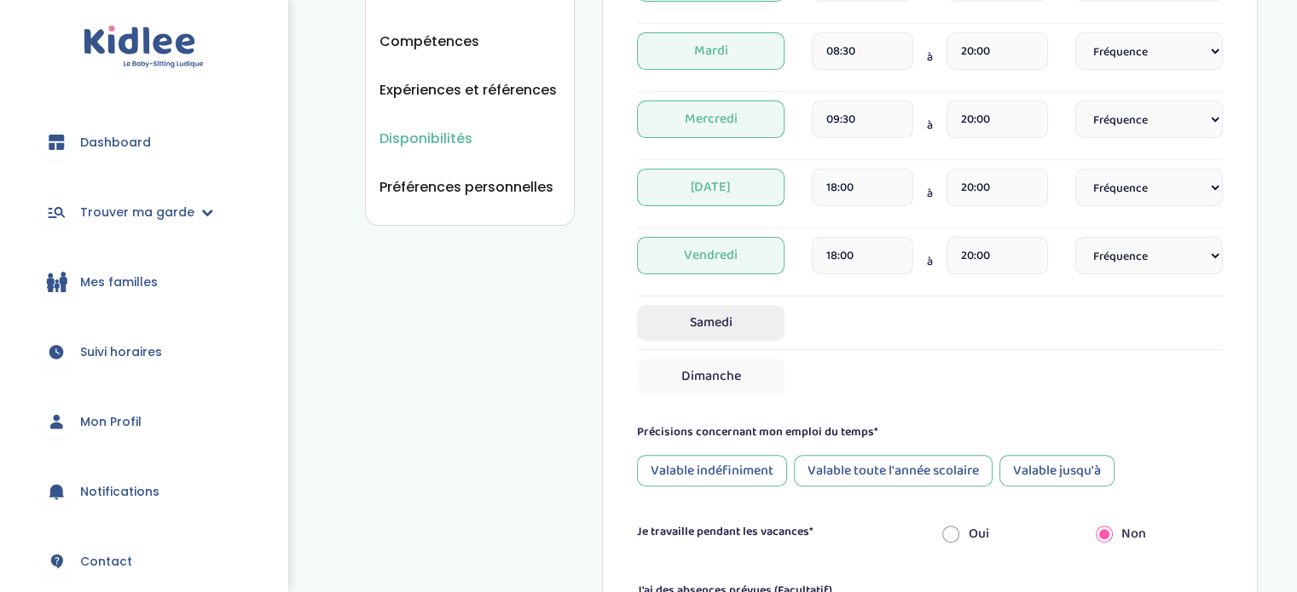
click at [696, 314] on span "Samedi" at bounding box center [710, 323] width 147 height 36
select select "1"
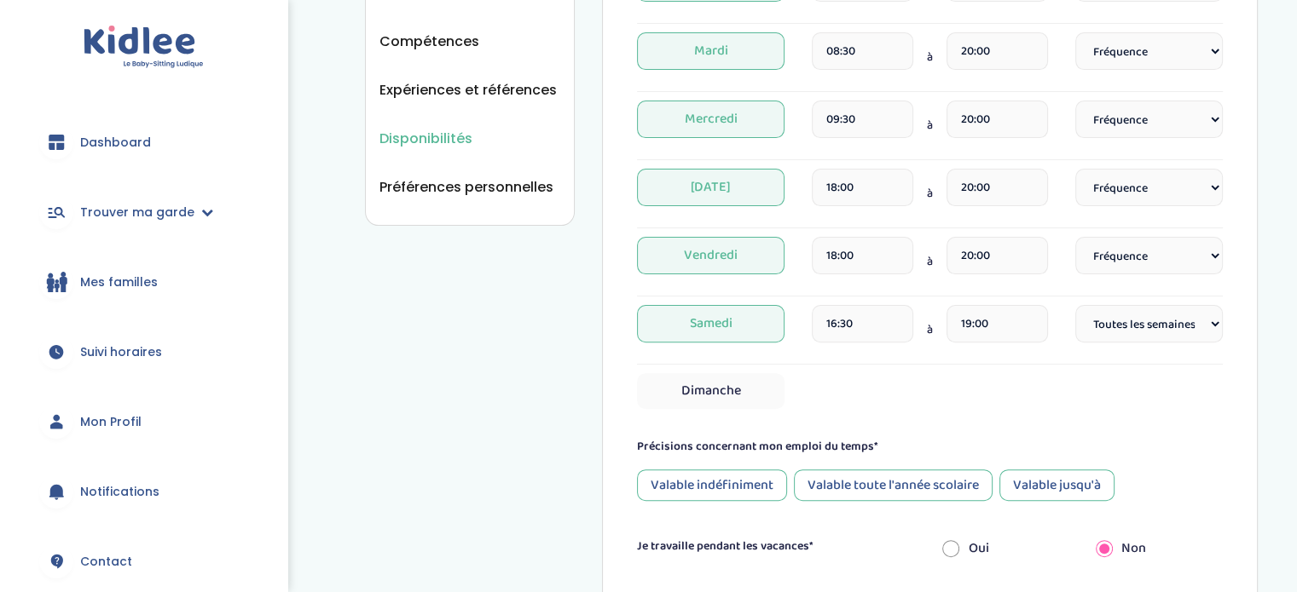
click at [696, 314] on span "Samedi" at bounding box center [710, 324] width 147 height 38
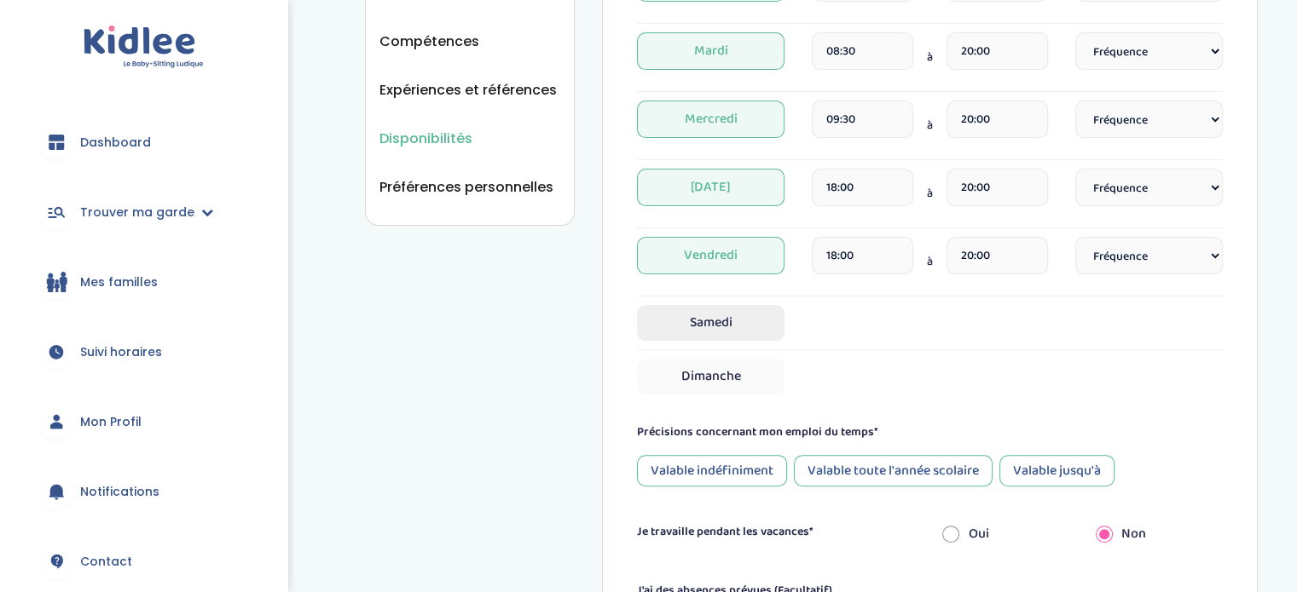
click at [696, 314] on span "Samedi" at bounding box center [710, 323] width 147 height 36
select select "1"
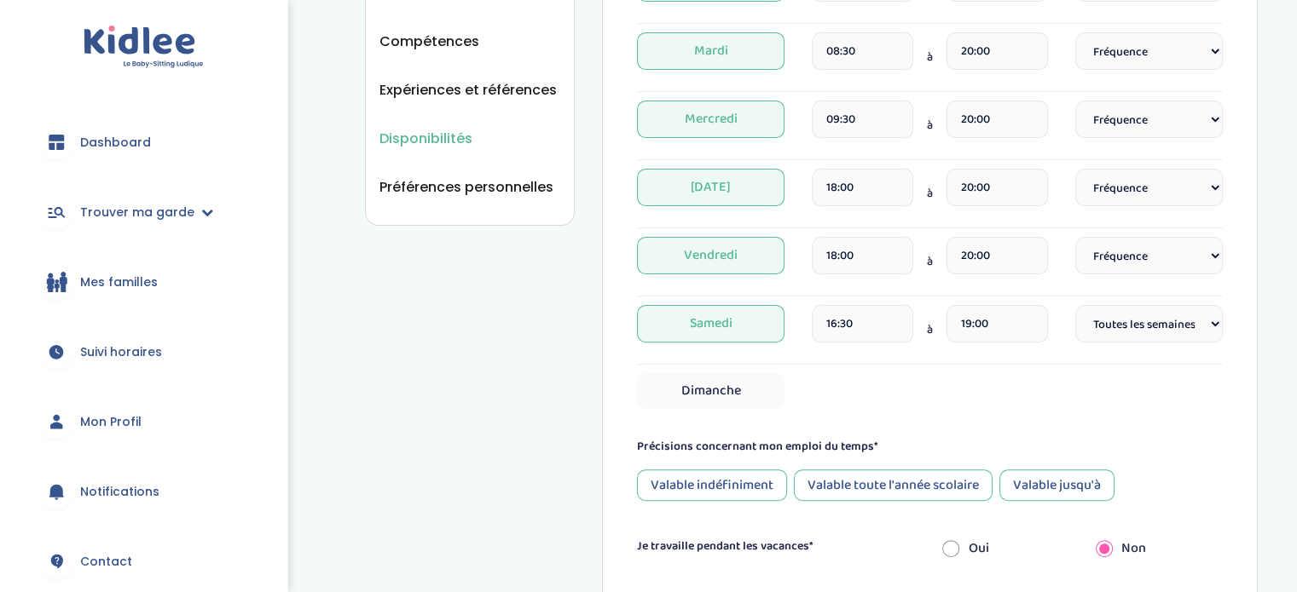
click at [696, 314] on span "Samedi" at bounding box center [710, 324] width 147 height 38
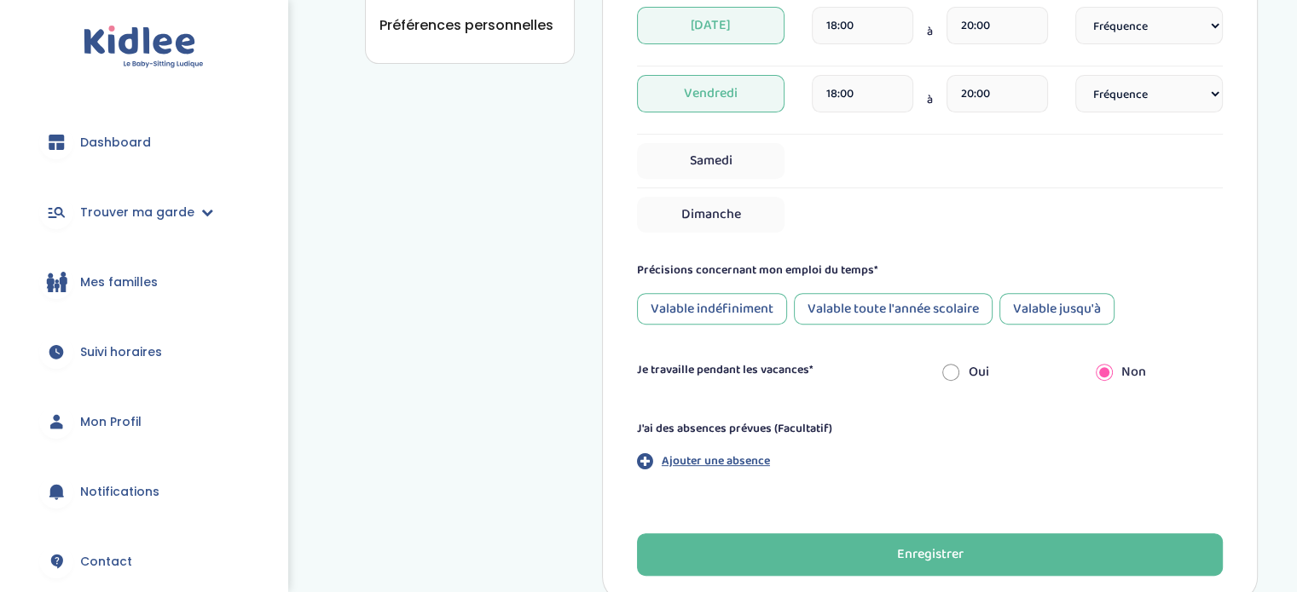
scroll to position [648, 0]
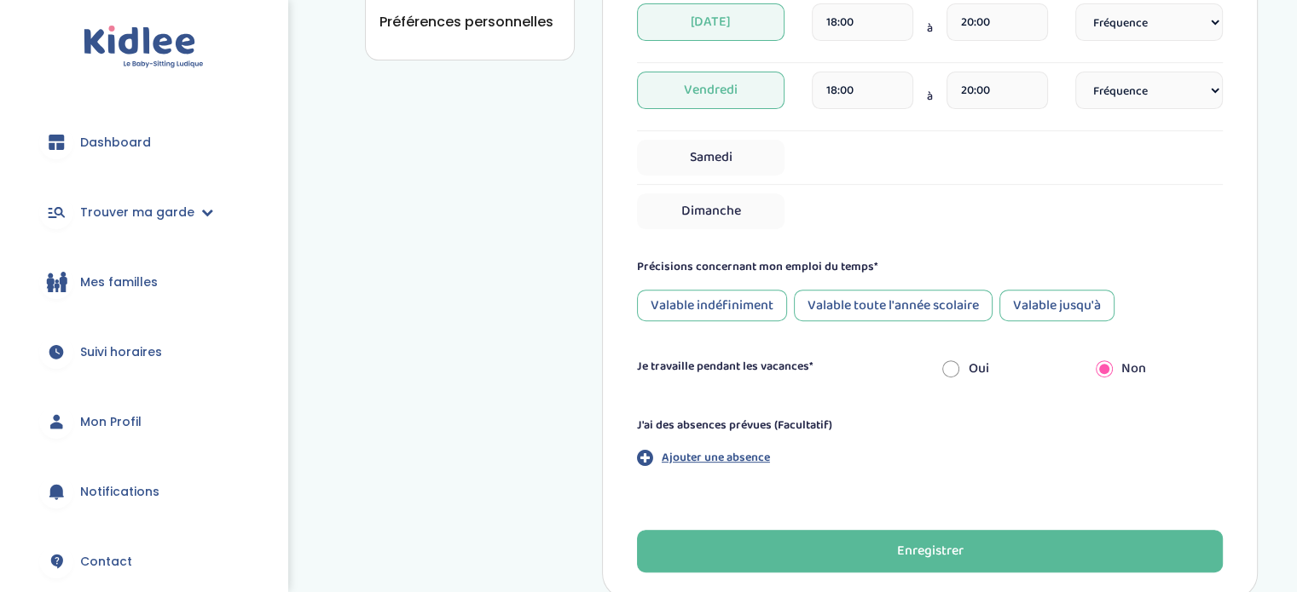
click at [962, 371] on div "Oui" at bounding box center [1005, 369] width 153 height 38
click at [954, 366] on input "radio" at bounding box center [950, 369] width 17 height 38
radio input "true"
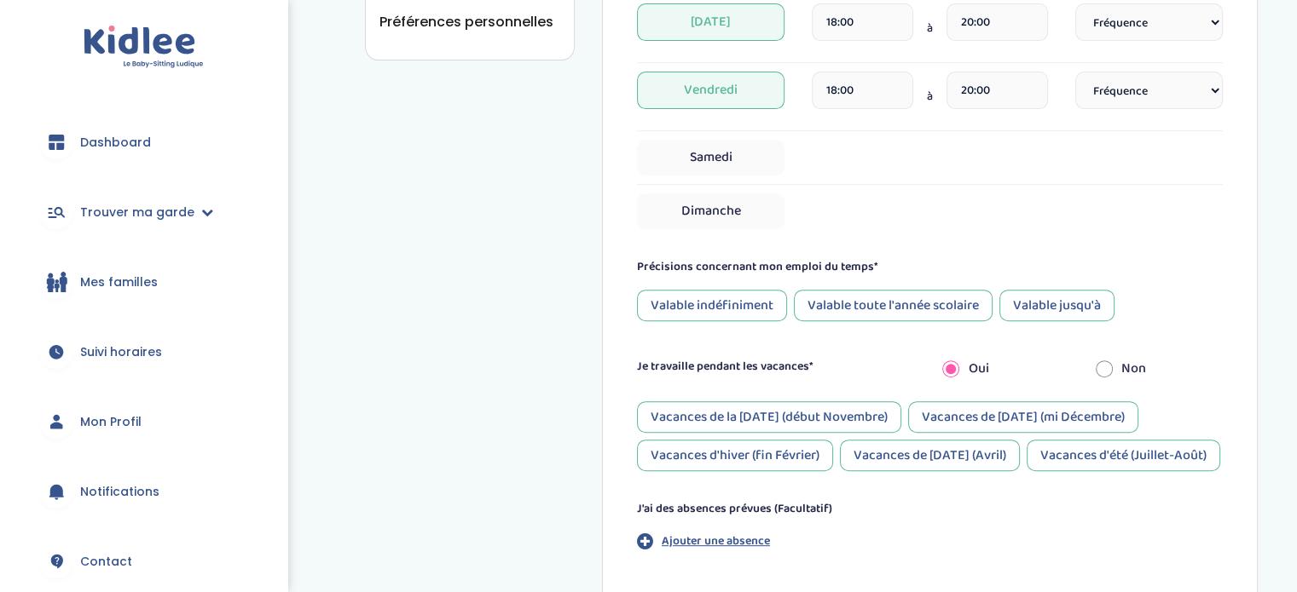
click at [1098, 361] on input "radio" at bounding box center [1103, 369] width 17 height 38
radio input "true"
radio input "false"
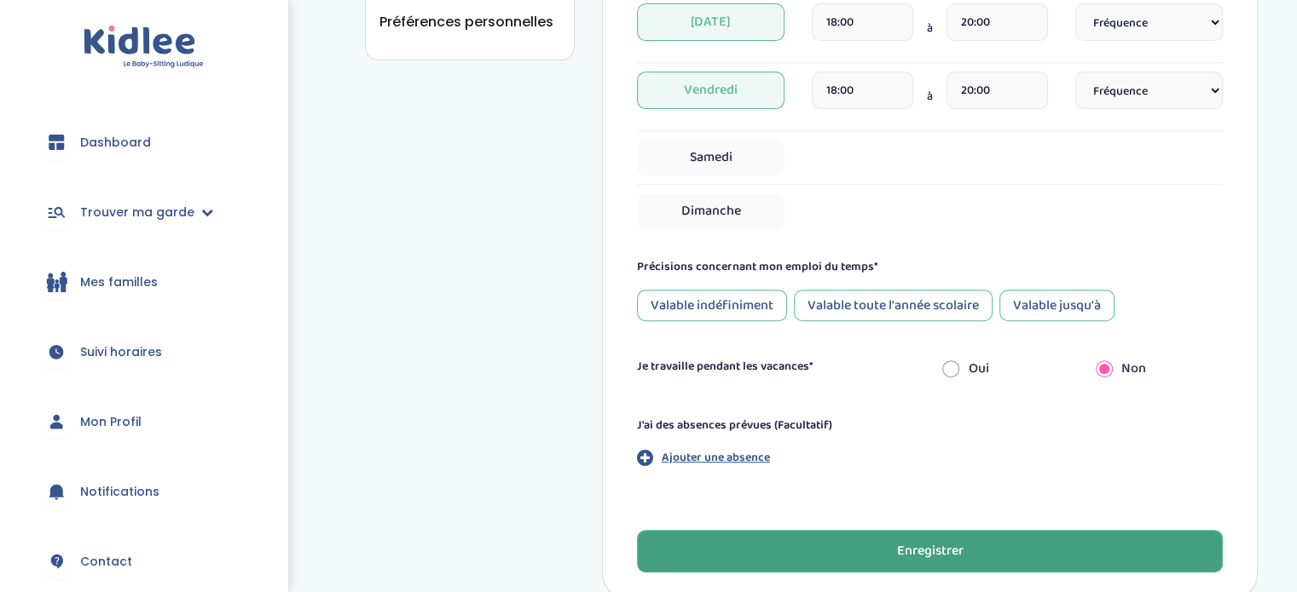
click at [979, 543] on button "Enregistrer" at bounding box center [930, 551] width 586 height 43
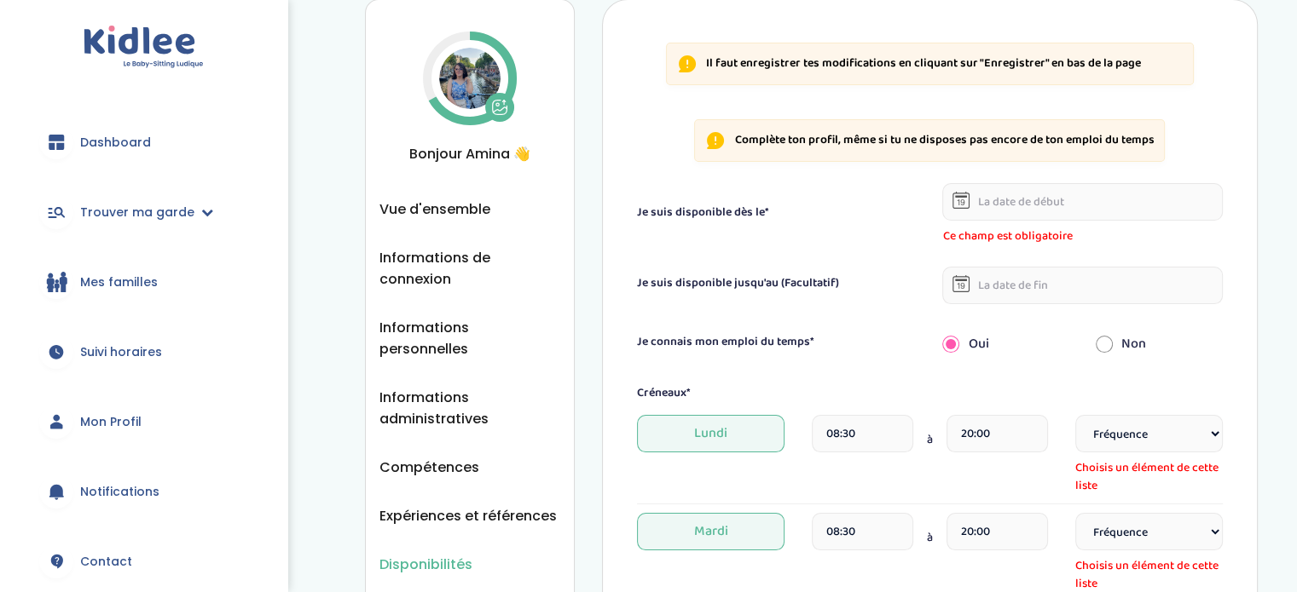
scroll to position [55, 0]
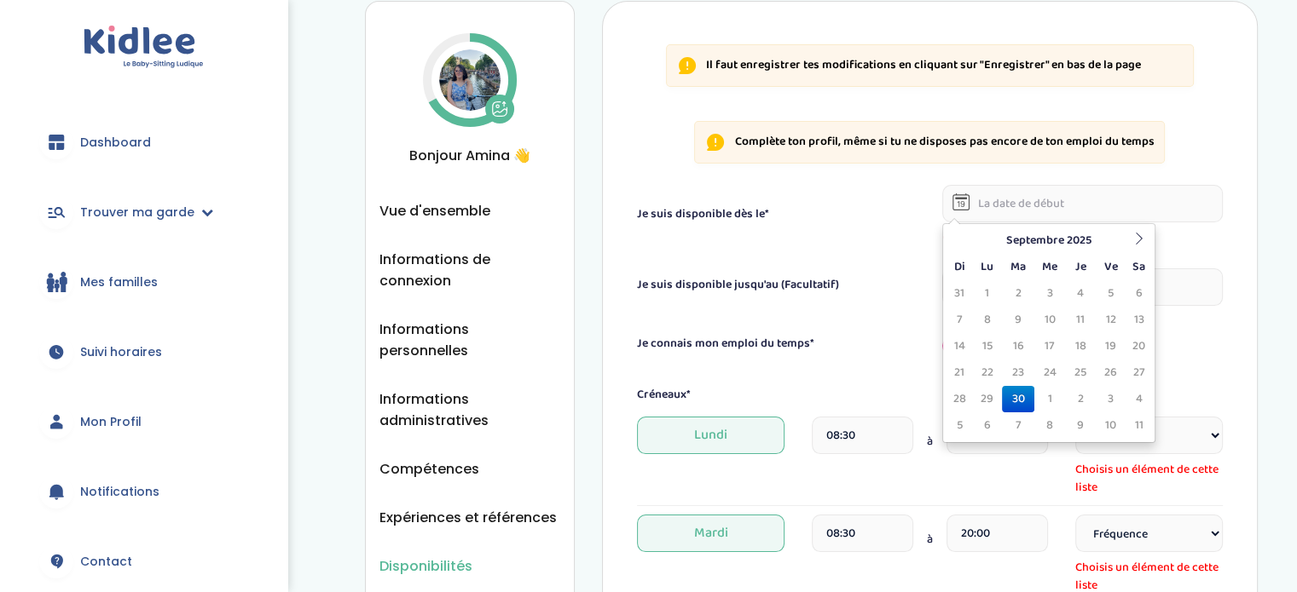
click at [1056, 189] on input "text" at bounding box center [1082, 204] width 280 height 38
click at [1144, 238] on icon at bounding box center [1138, 239] width 12 height 12
click at [984, 371] on td "20" at bounding box center [987, 373] width 30 height 26
type input "20-10-2025"
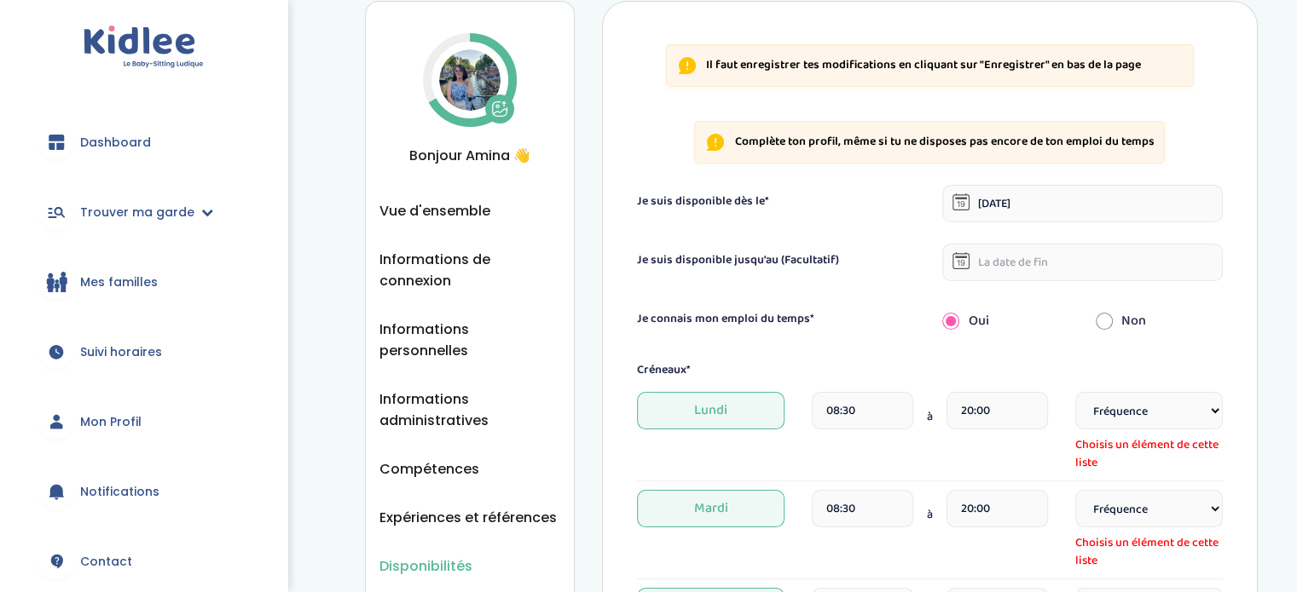
click at [1053, 252] on input "text" at bounding box center [1082, 263] width 280 height 38
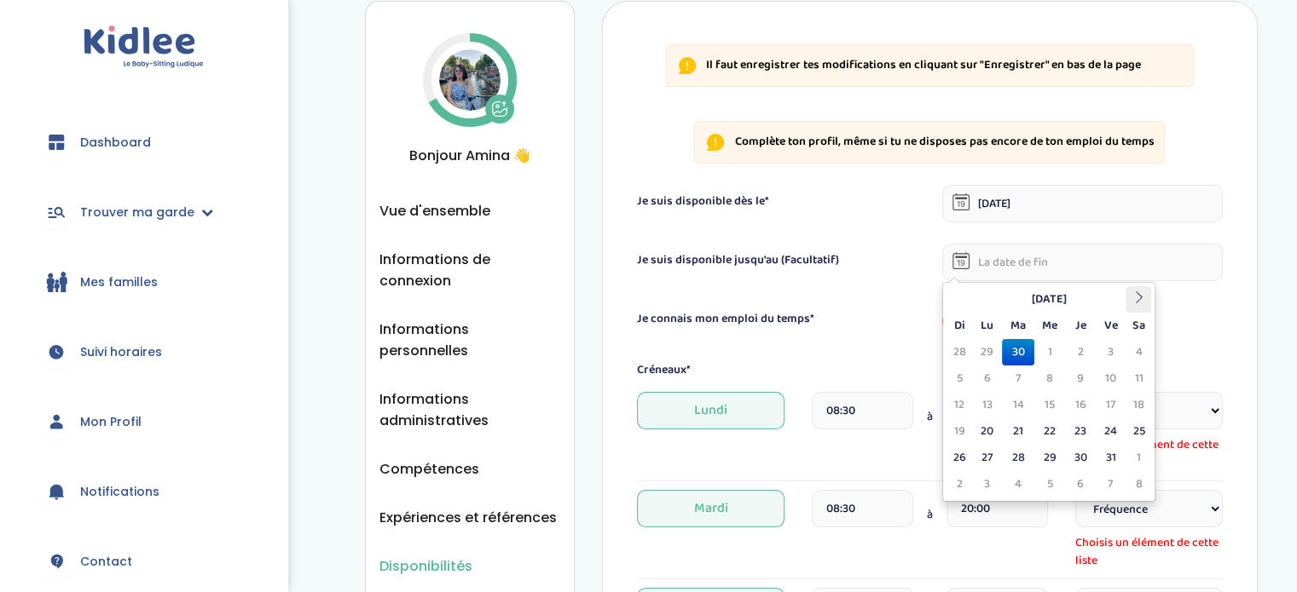
click at [1137, 300] on icon at bounding box center [1138, 298] width 12 height 12
click at [967, 304] on th at bounding box center [959, 299] width 26 height 26
click at [967, 304] on table "Octobre 2025 Di Lu Ma Me Je Ve Sa 28 29 30 1 2 3 4 5 6 7 8 9 10 11 12 13 14 15 …" at bounding box center [1048, 391] width 205 height 211
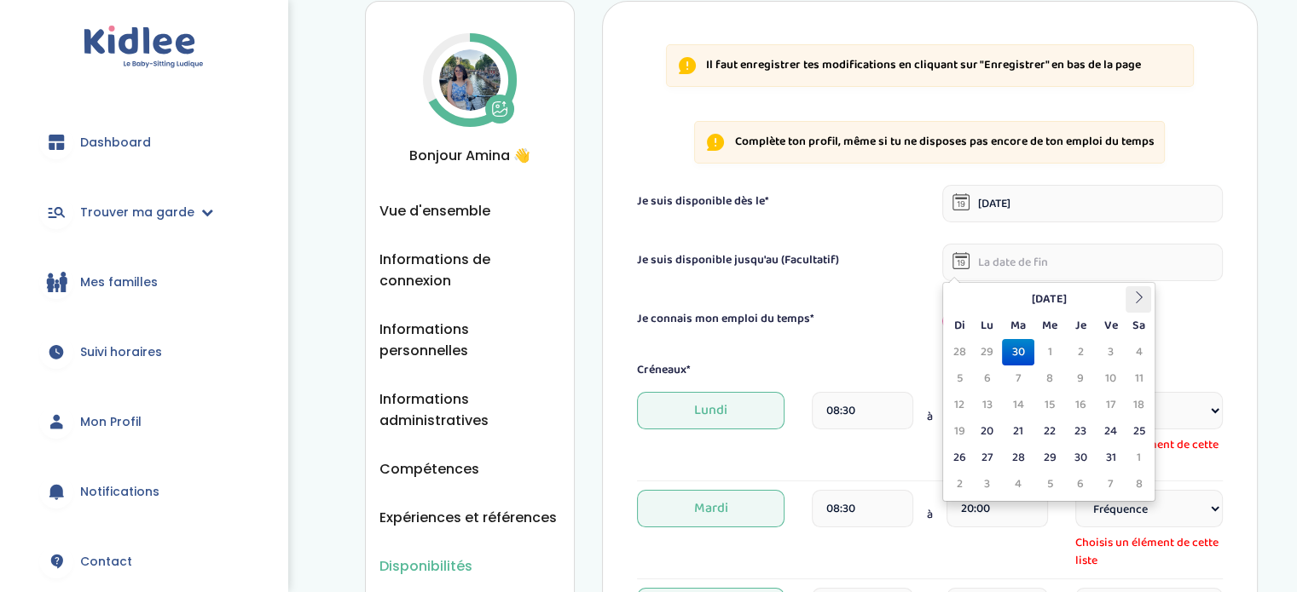
click at [1146, 297] on th at bounding box center [1138, 299] width 26 height 26
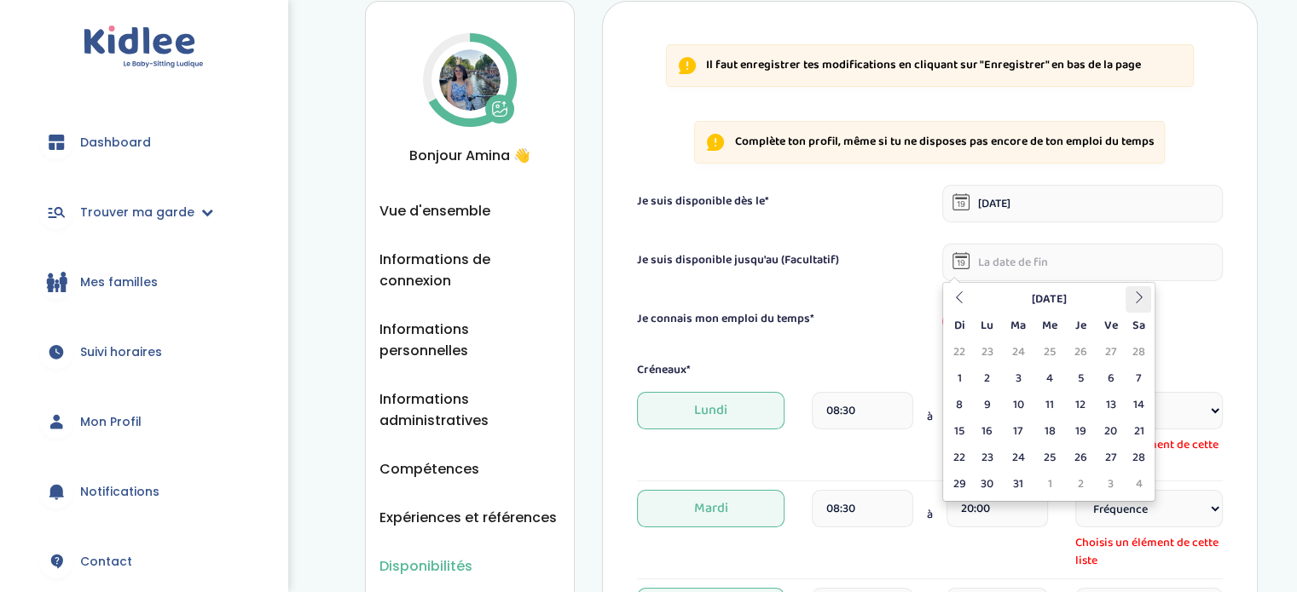
click at [1146, 297] on th at bounding box center [1138, 299] width 26 height 26
click at [1019, 461] on td "30" at bounding box center [1018, 458] width 32 height 26
type input "30-06-2026"
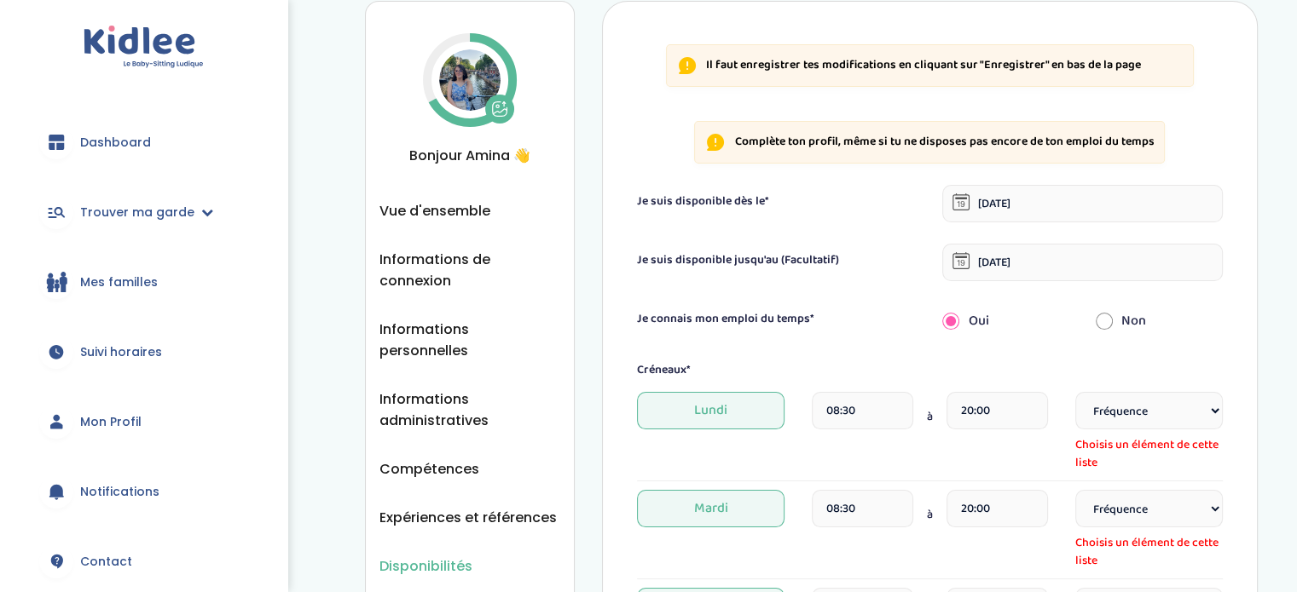
click at [1154, 412] on select "Fréquence Toutes les semaines Toutes les 2 semaines Tous les mois" at bounding box center [1148, 411] width 147 height 38
select select "1"
click at [1075, 392] on select "Fréquence Toutes les semaines Toutes les 2 semaines Tous les mois" at bounding box center [1148, 411] width 147 height 38
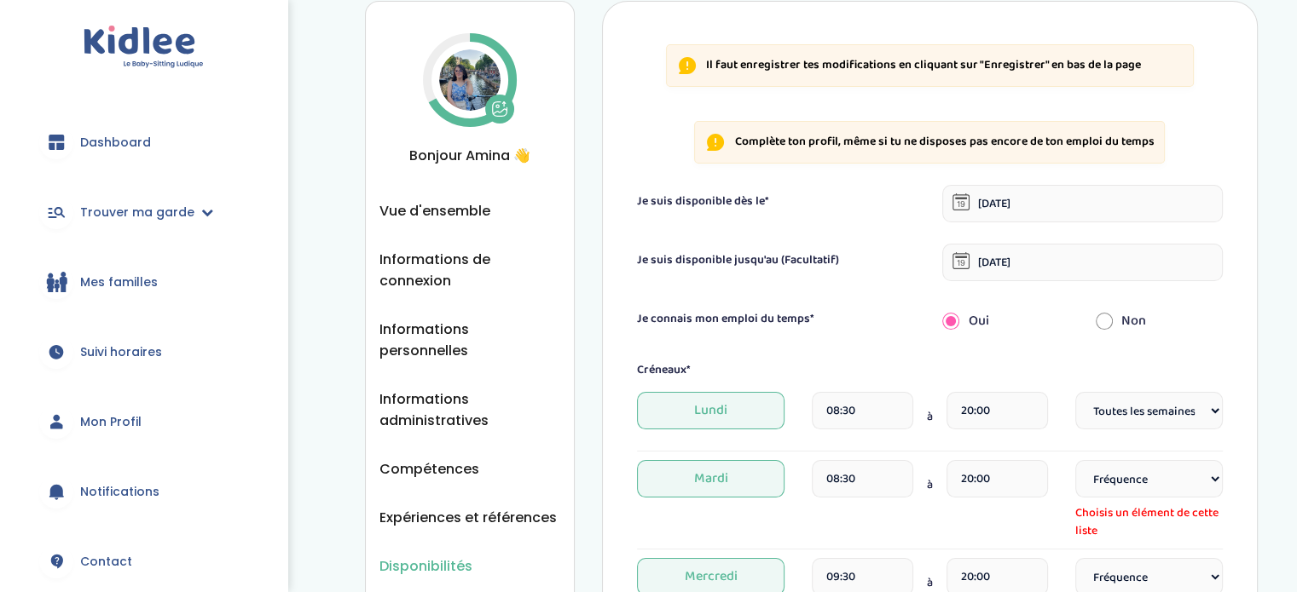
click at [1149, 482] on select "Fréquence Toutes les semaines Toutes les 2 semaines Tous les mois" at bounding box center [1148, 479] width 147 height 38
click at [1171, 482] on select "Fréquence Toutes les semaines Toutes les 2 semaines Tous les mois" at bounding box center [1148, 479] width 147 height 38
click at [1203, 478] on select "Fréquence Toutes les semaines Toutes les 2 semaines Tous les mois" at bounding box center [1148, 479] width 147 height 38
select select "1"
click at [1075, 460] on select "Fréquence Toutes les semaines Toutes les 2 semaines Tous les mois" at bounding box center [1148, 479] width 147 height 38
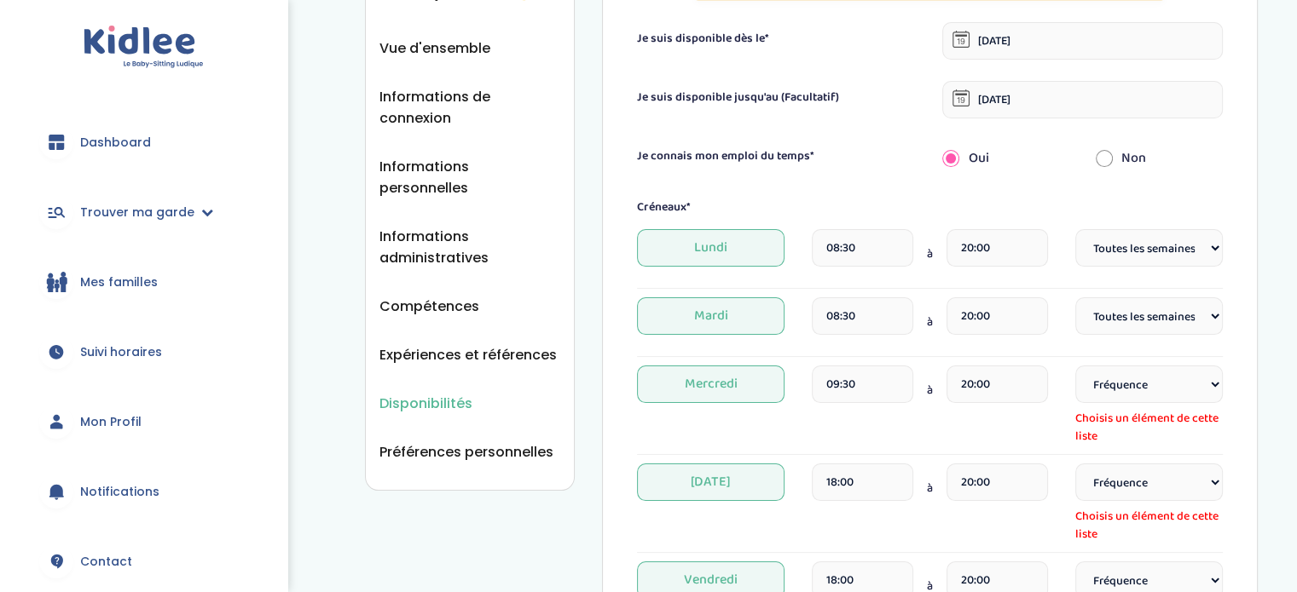
scroll to position [276, 0]
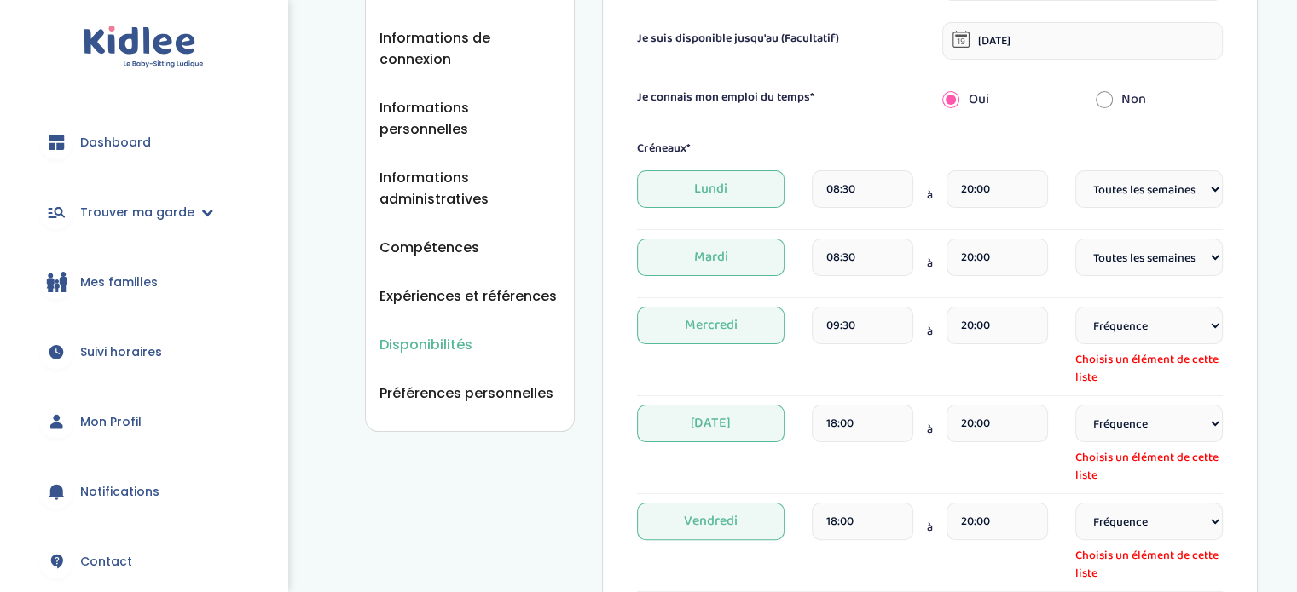
click at [1132, 320] on select "Fréquence Toutes les semaines Toutes les 2 semaines Tous les mois" at bounding box center [1148, 326] width 147 height 38
select select "1"
click at [1075, 307] on select "Fréquence Toutes les semaines Toutes les 2 semaines Tous les mois" at bounding box center [1148, 326] width 147 height 38
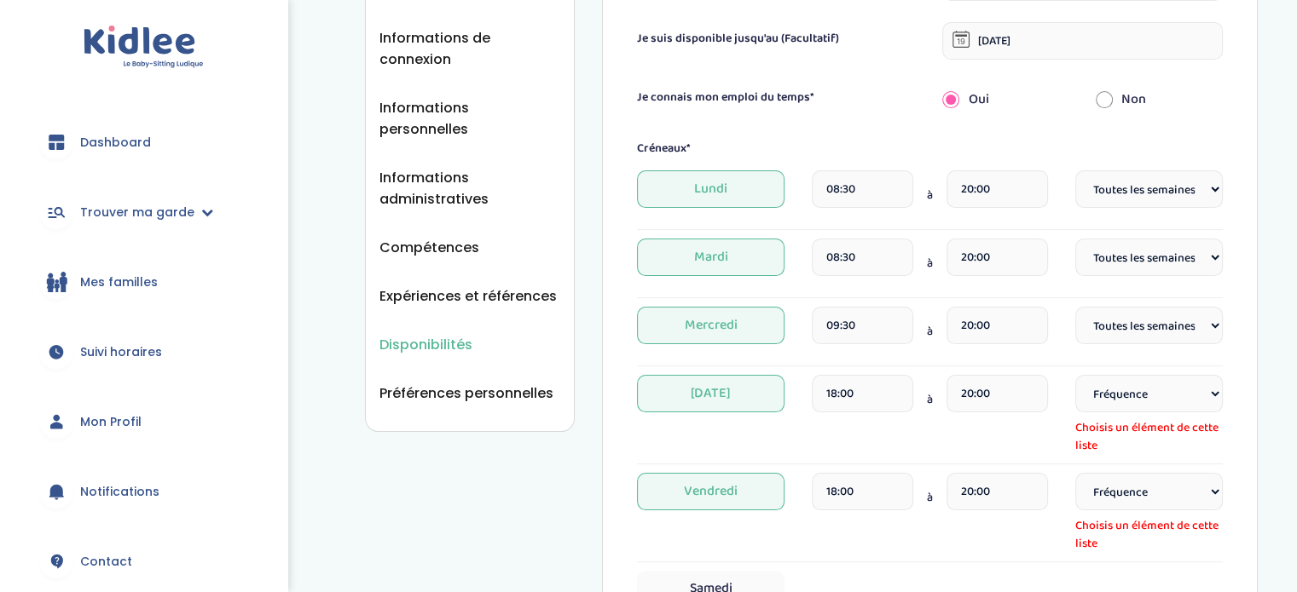
click at [1152, 379] on select "Fréquence Toutes les semaines Toutes les 2 semaines Tous les mois" at bounding box center [1148, 394] width 147 height 38
select select "1"
click at [1075, 375] on select "Fréquence Toutes les semaines Toutes les 2 semaines Tous les mois" at bounding box center [1148, 394] width 147 height 38
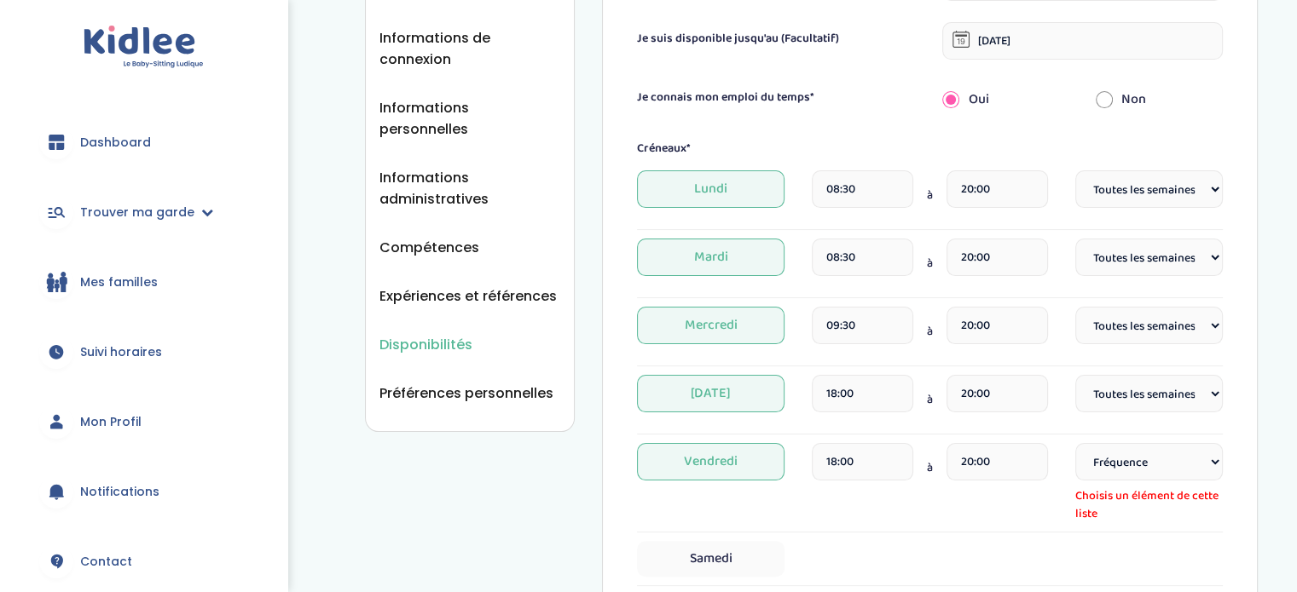
click at [1146, 459] on select "Fréquence Toutes les semaines Toutes les 2 semaines Tous les mois" at bounding box center [1148, 462] width 147 height 38
select select "1"
click at [1075, 443] on select "Fréquence Toutes les semaines Toutes les 2 semaines Tous les mois" at bounding box center [1148, 462] width 147 height 38
click at [1170, 190] on select "Fréquence Toutes les semaines Toutes les 2 semaines Tous les mois" at bounding box center [1148, 189] width 147 height 38
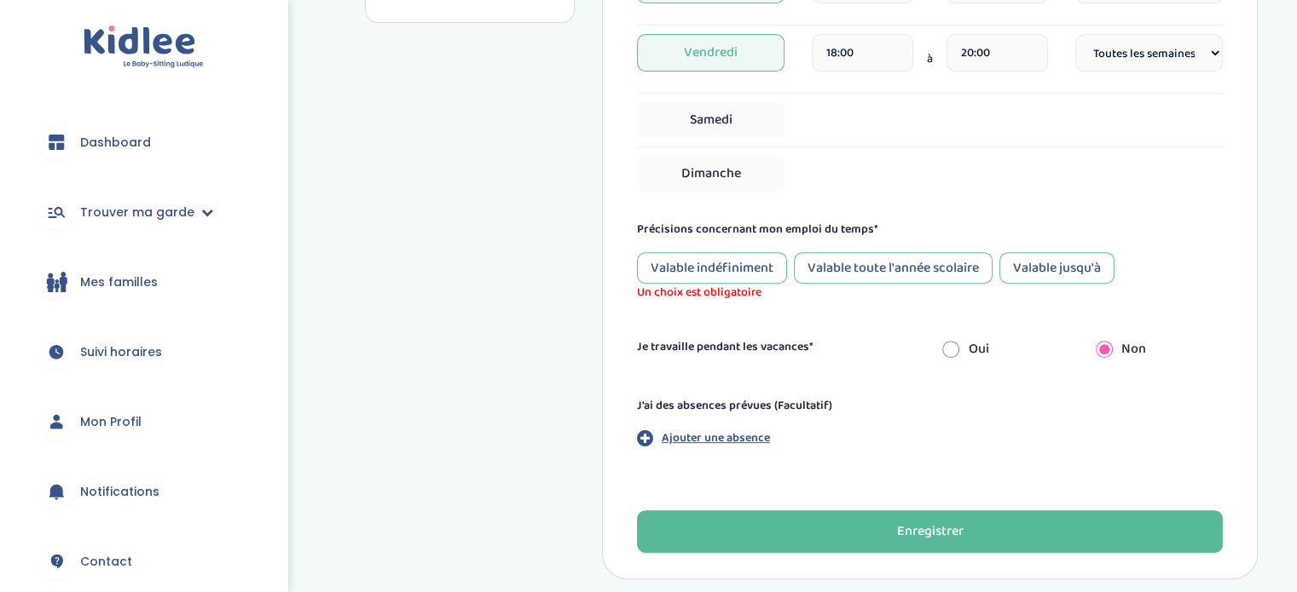
scroll to position [708, 0]
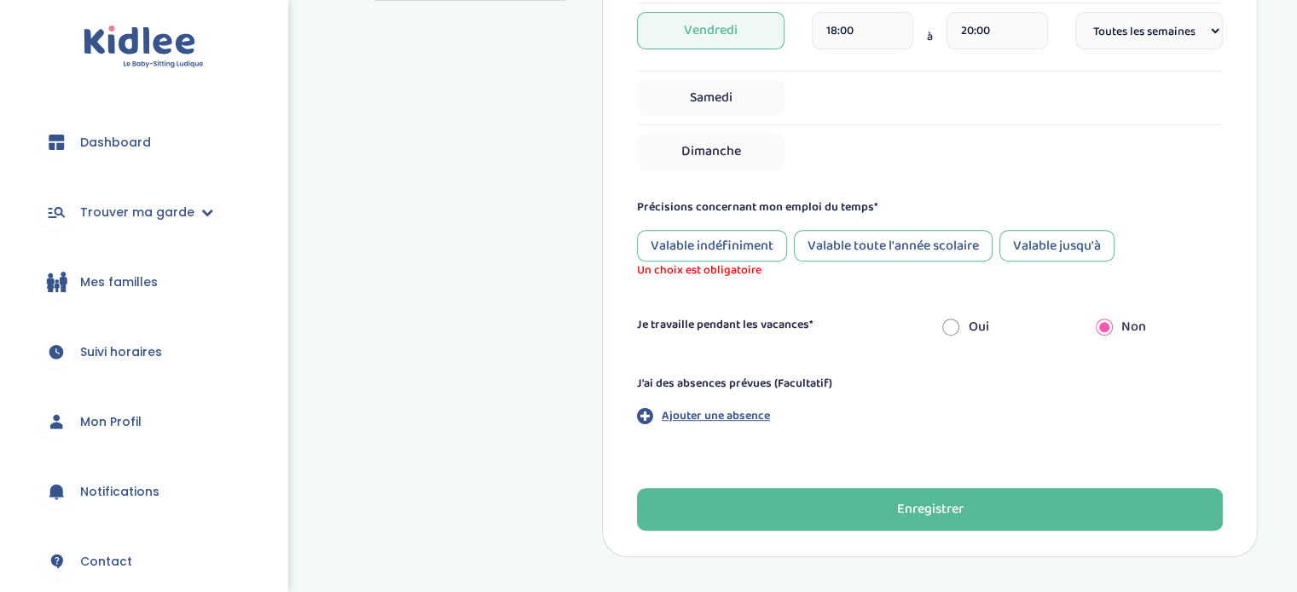
click at [939, 243] on div "Valable toute l'année scolaire" at bounding box center [893, 246] width 199 height 32
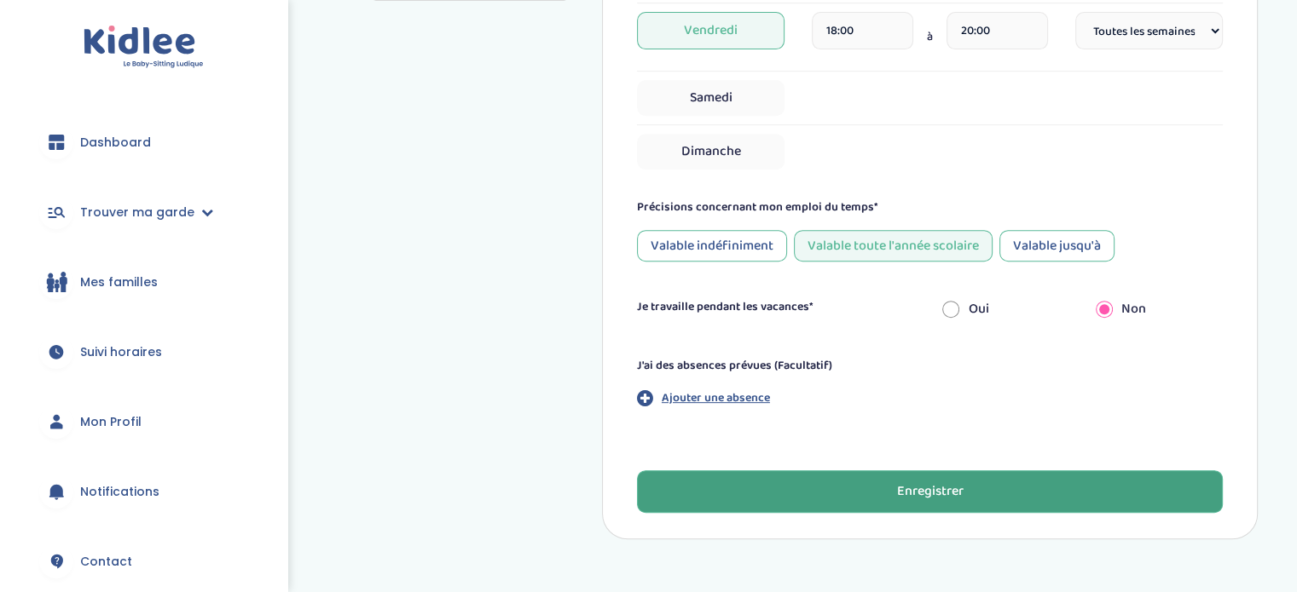
click at [875, 477] on button "Enregistrer" at bounding box center [930, 492] width 586 height 43
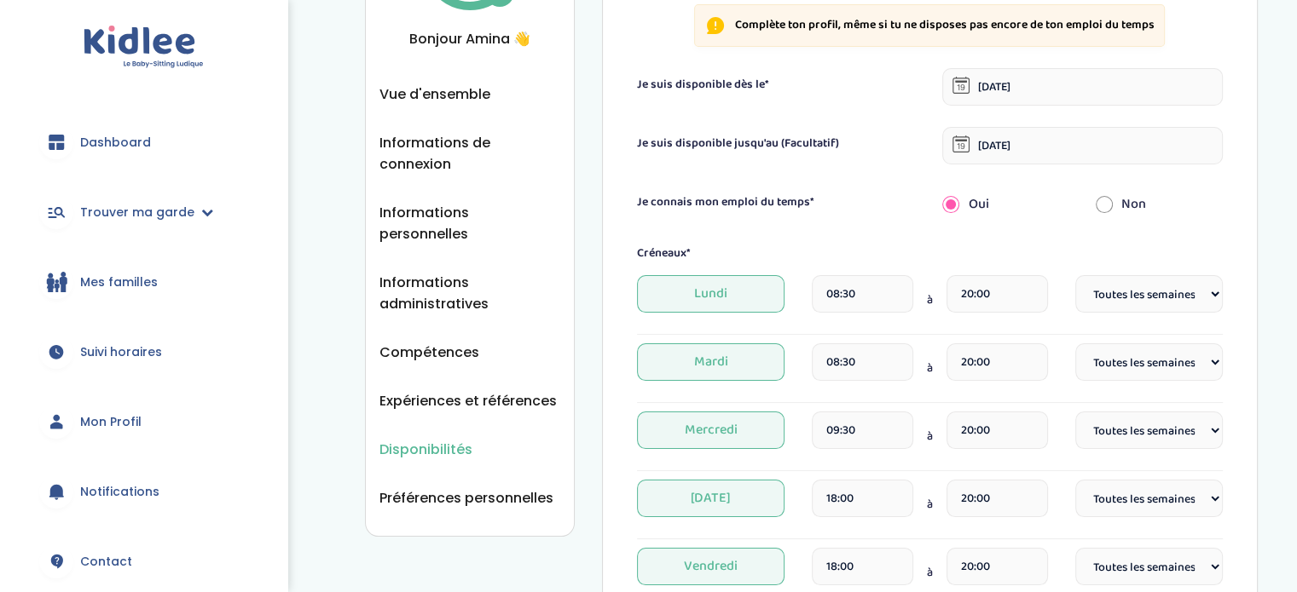
scroll to position [0, 0]
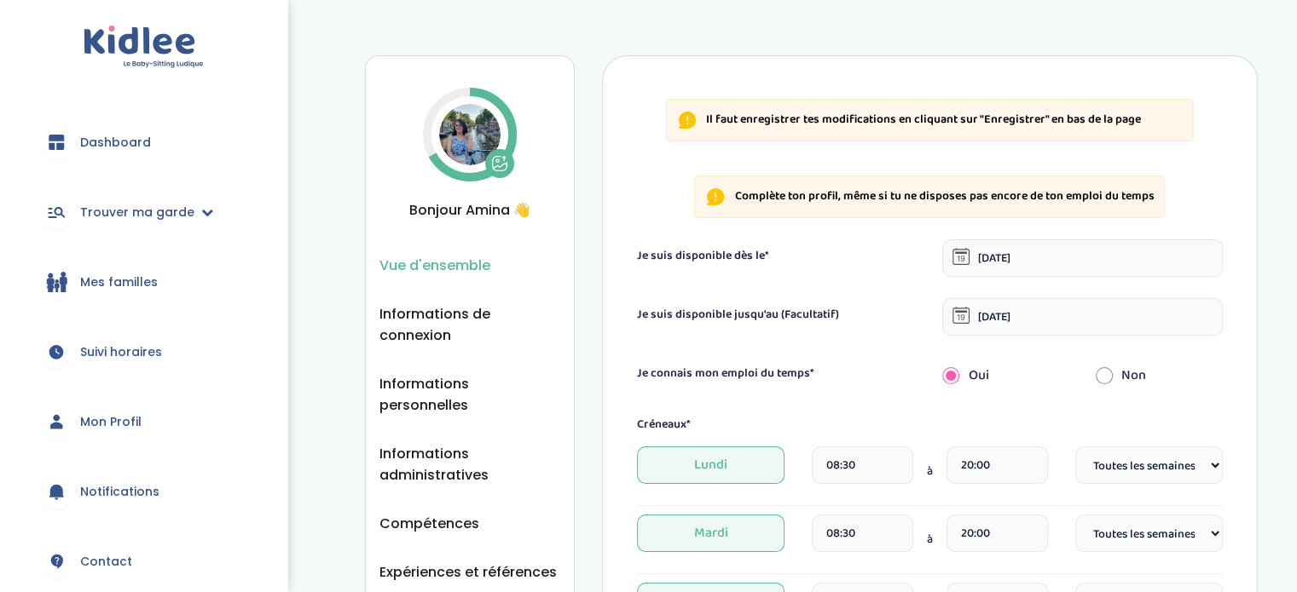
click at [450, 262] on span "Vue d'ensemble" at bounding box center [434, 265] width 111 height 21
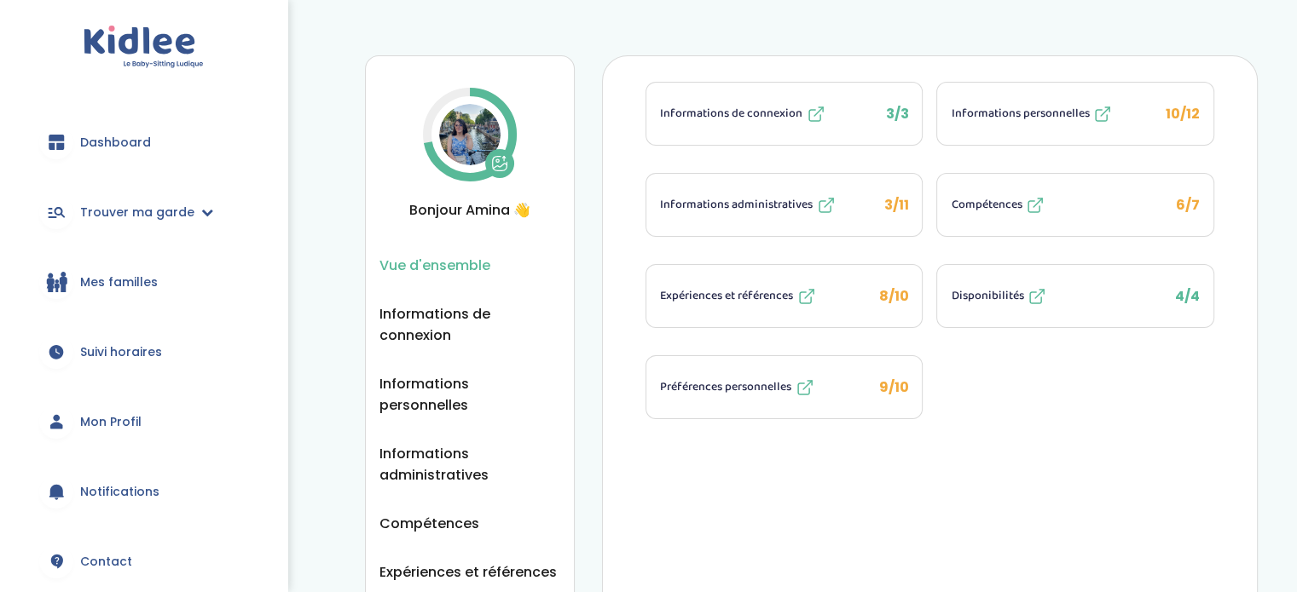
click at [1075, 113] on span "Informations personnelles" at bounding box center [1019, 114] width 138 height 18
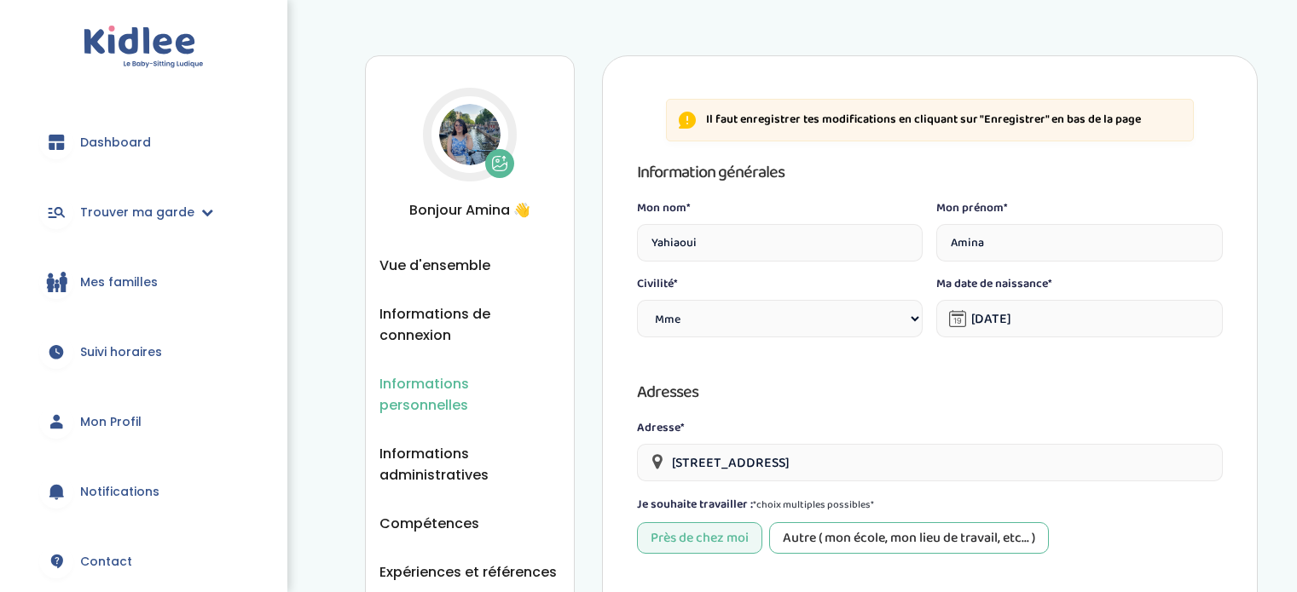
select select "1"
select select "6"
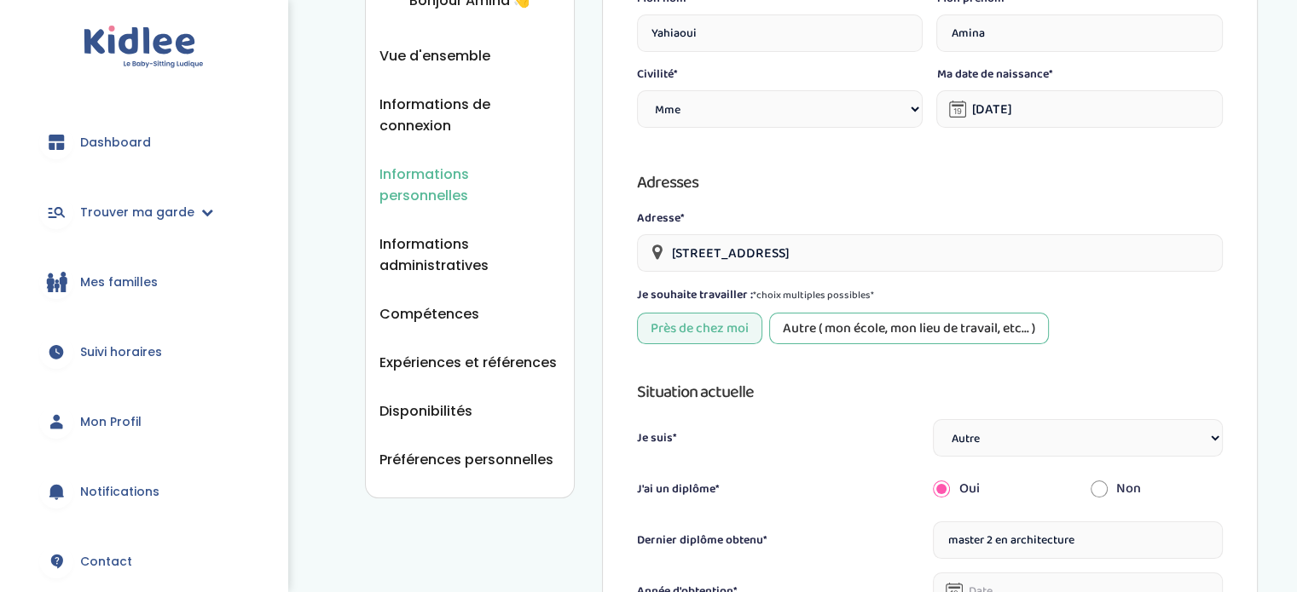
scroll to position [213, 0]
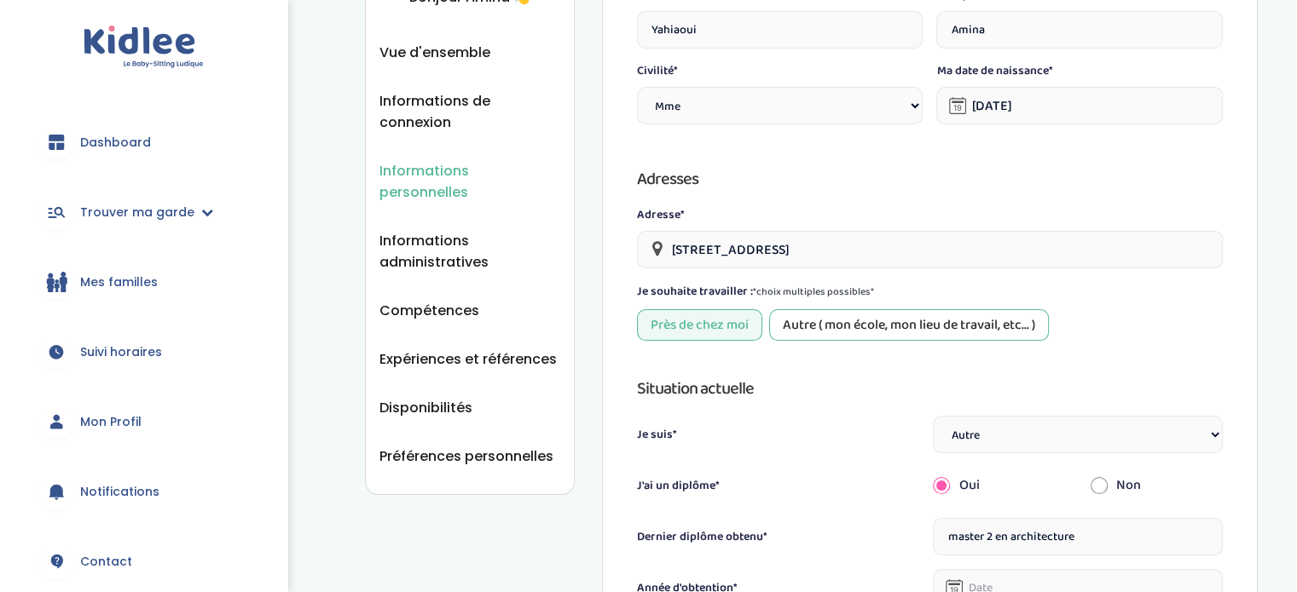
click at [935, 325] on div "Autre ( mon école, mon lieu de travail, etc... )" at bounding box center [909, 325] width 280 height 32
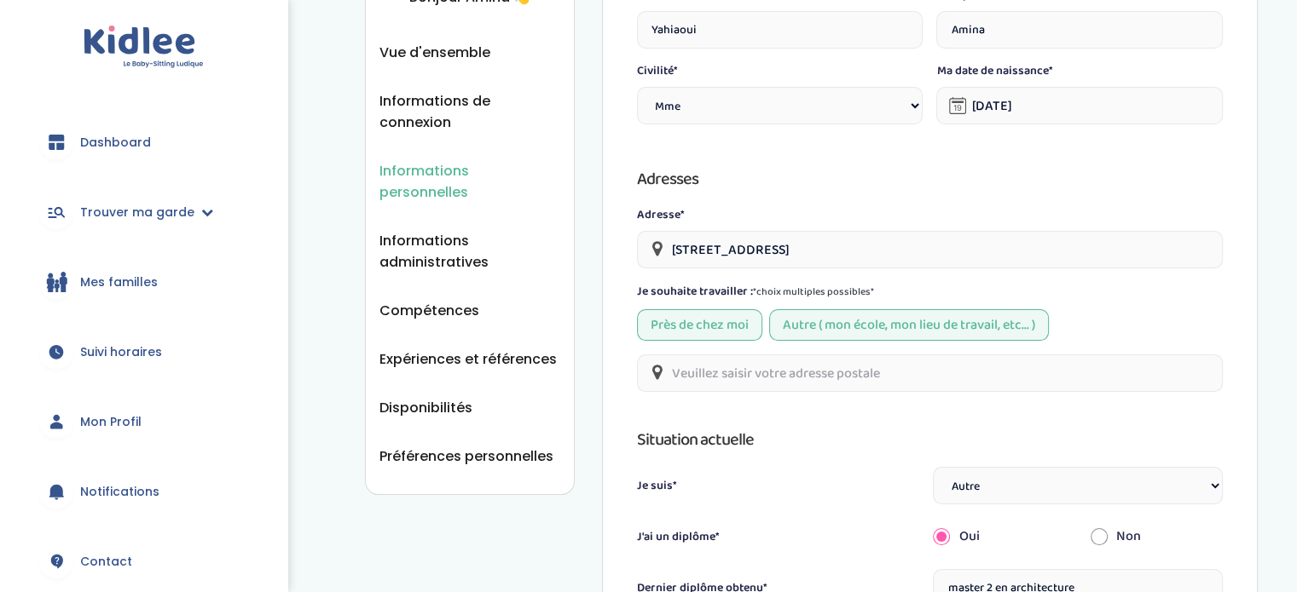
click at [887, 365] on input "text" at bounding box center [930, 374] width 586 height 38
click at [822, 371] on input "text" at bounding box center [930, 374] width 586 height 38
click at [726, 368] on input "text" at bounding box center [930, 374] width 586 height 38
paste input "[STREET_ADDRESS]"
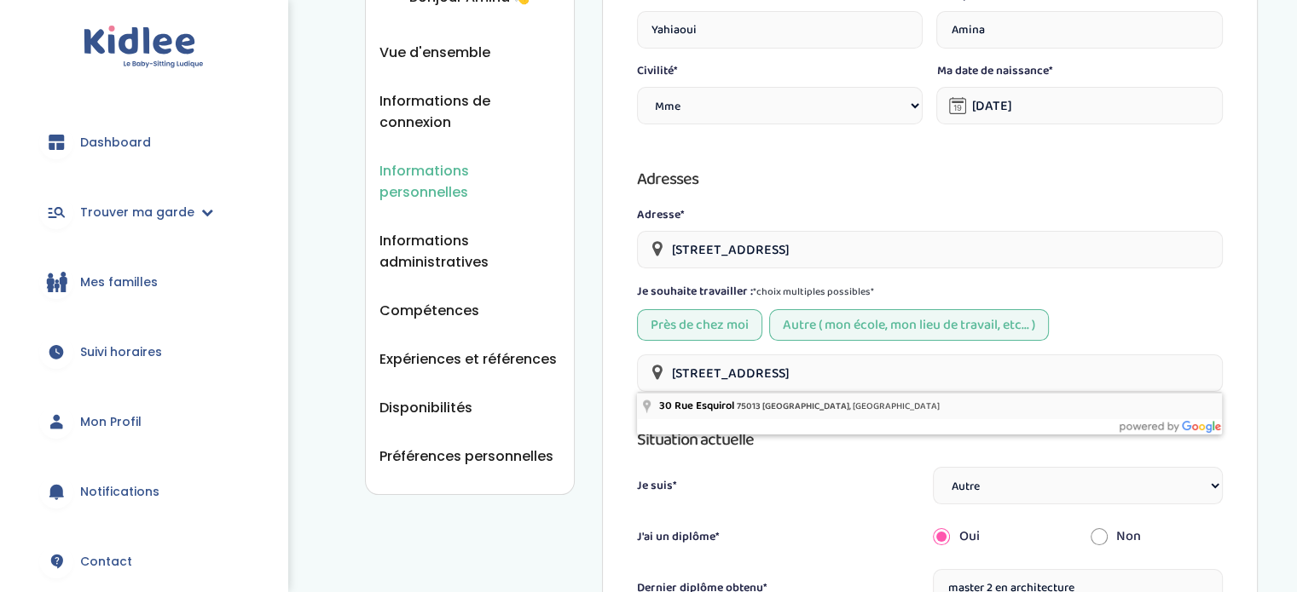
type input "[STREET_ADDRESS]"
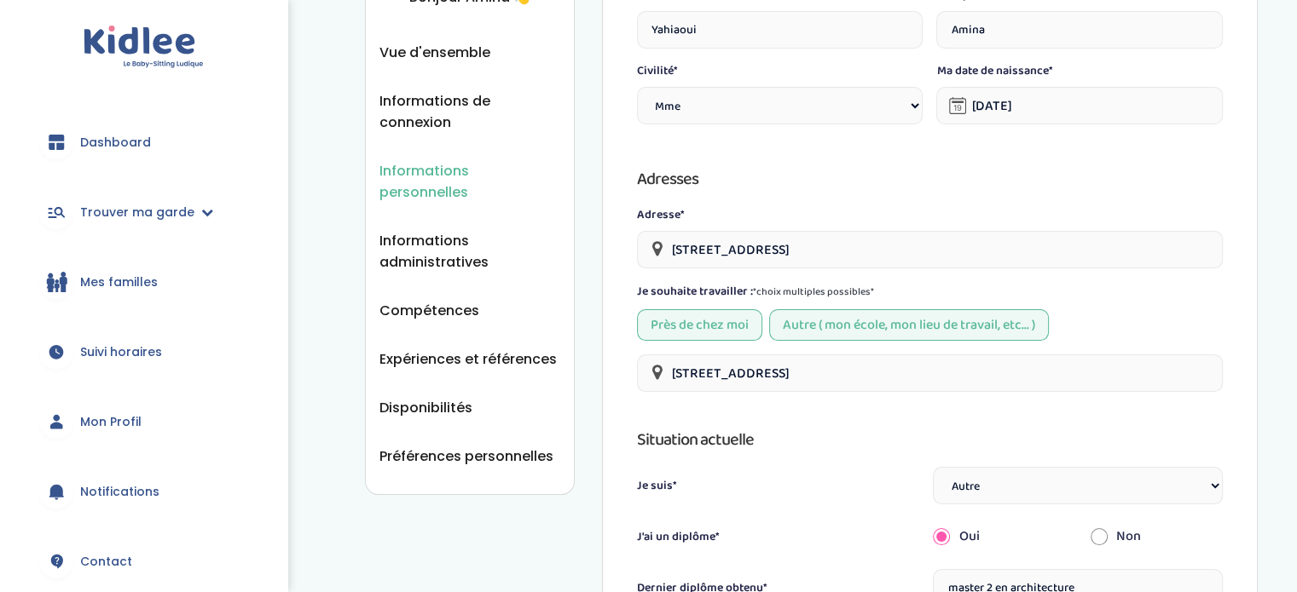
click at [696, 315] on div "Près de chez moi" at bounding box center [699, 325] width 125 height 32
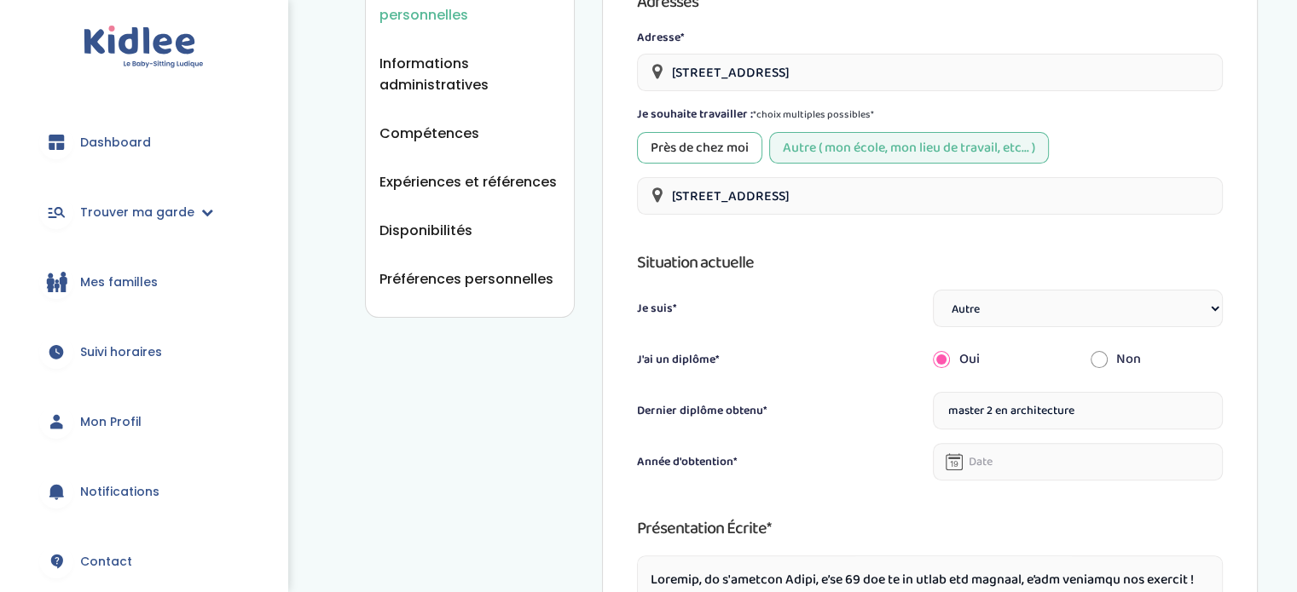
scroll to position [407, 0]
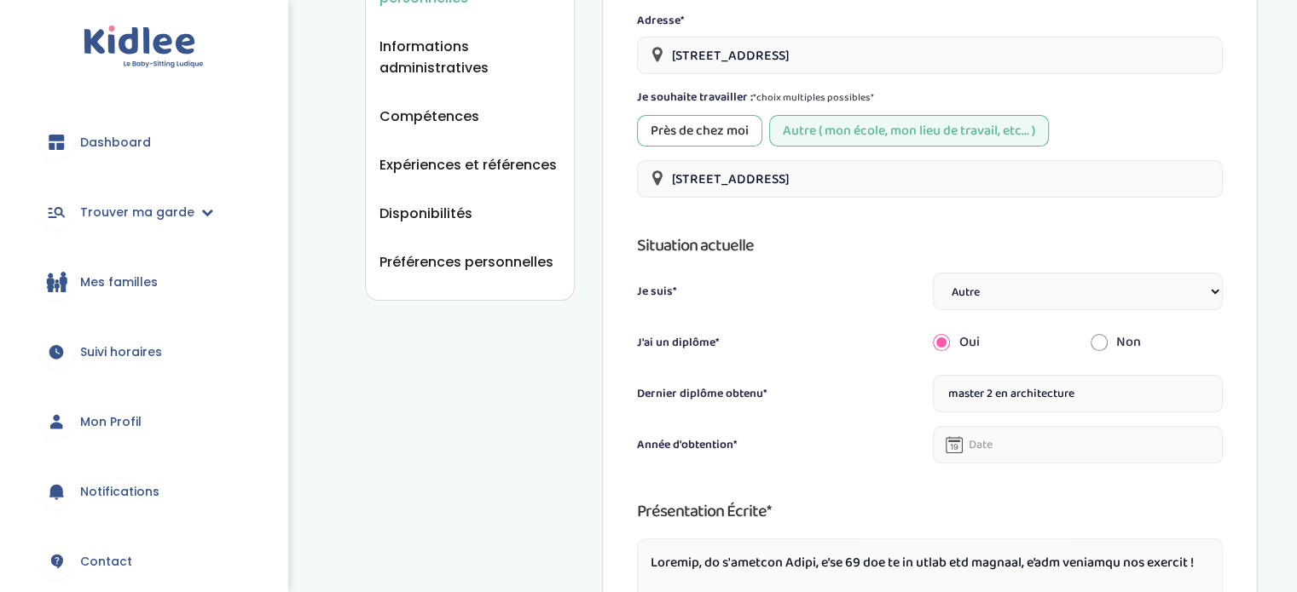
click at [1114, 291] on select "Étudiant(e) Salarié Professionnel(le) de la petite enfance Retraité(e) En reche…" at bounding box center [1078, 292] width 290 height 38
select select "1"
click at [933, 273] on select "Étudiant(e) Salarié Professionnel(le) de la petite enfance Retraité(e) En reche…" at bounding box center [1078, 292] width 290 height 38
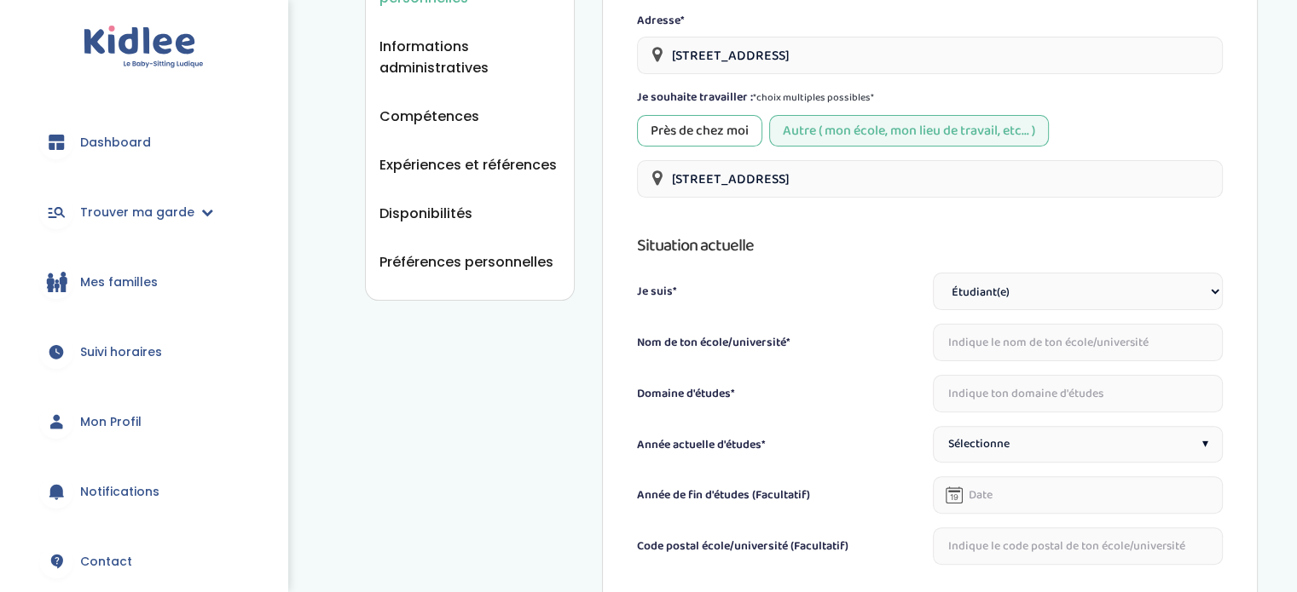
click at [1035, 343] on input "text" at bounding box center [1078, 343] width 290 height 38
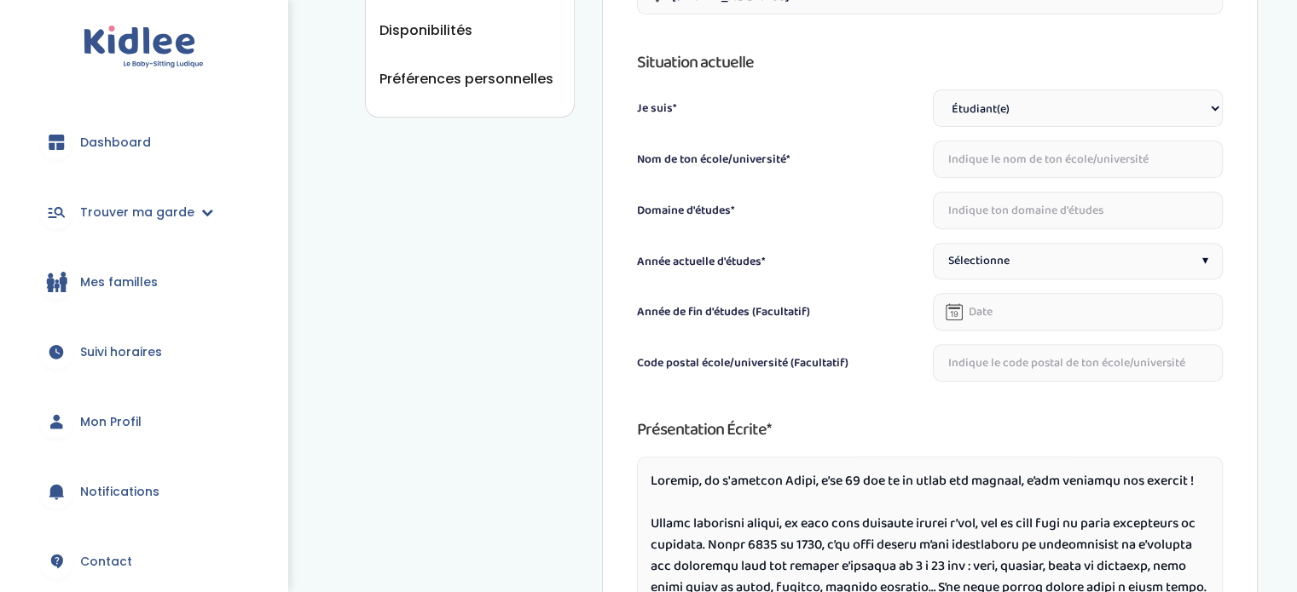
scroll to position [605, 0]
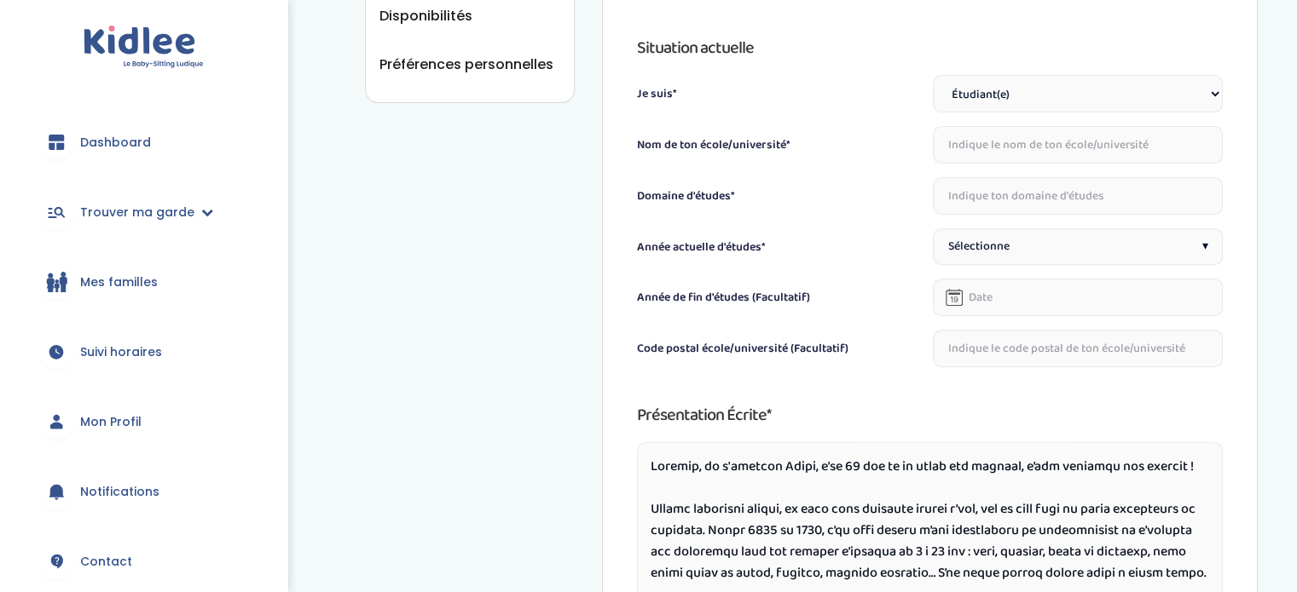
drag, startPoint x: 1293, startPoint y: 317, endPoint x: 1308, endPoint y: 313, distance: 15.9
click at [1296, 313] on html "trouver ma garde Dashboard Mon profil Mes famille Mes documents Dashboard Trouv…" at bounding box center [648, 228] width 1297 height 1666
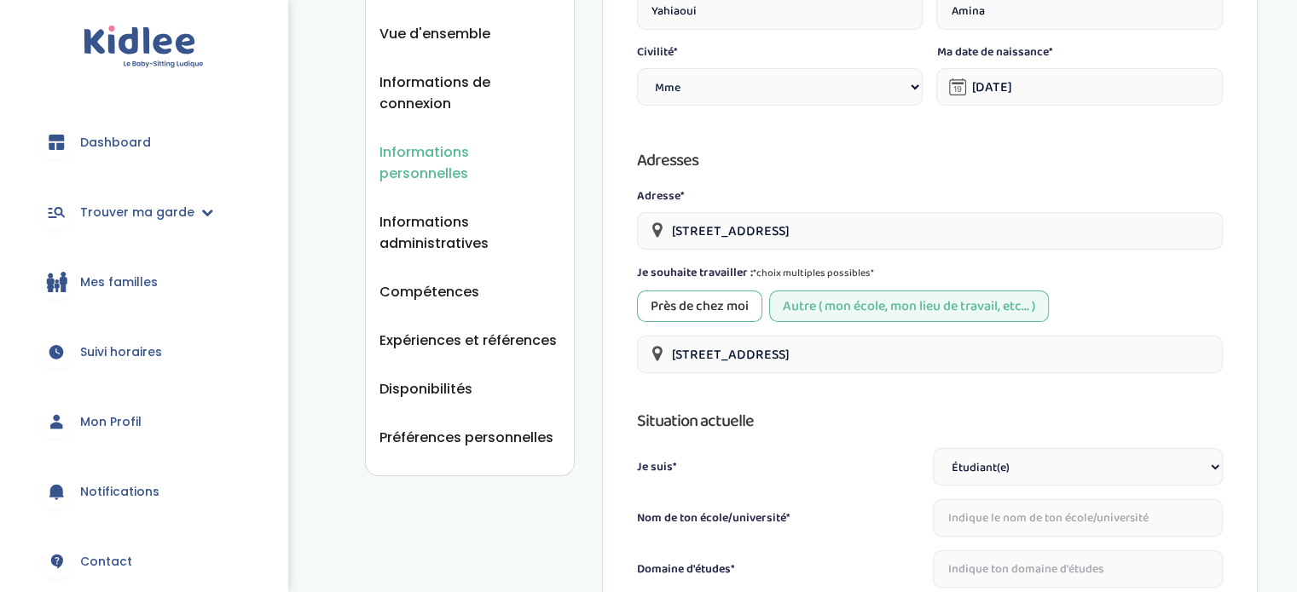
scroll to position [224, 0]
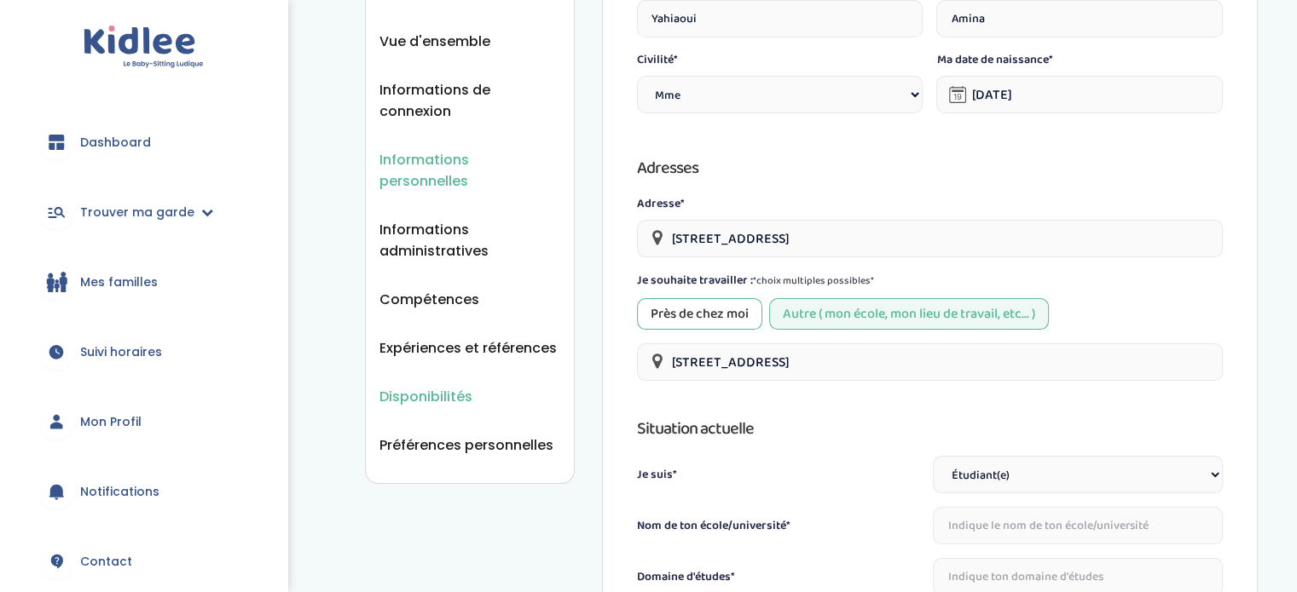
click at [417, 386] on span "Disponibilités" at bounding box center [425, 396] width 93 height 21
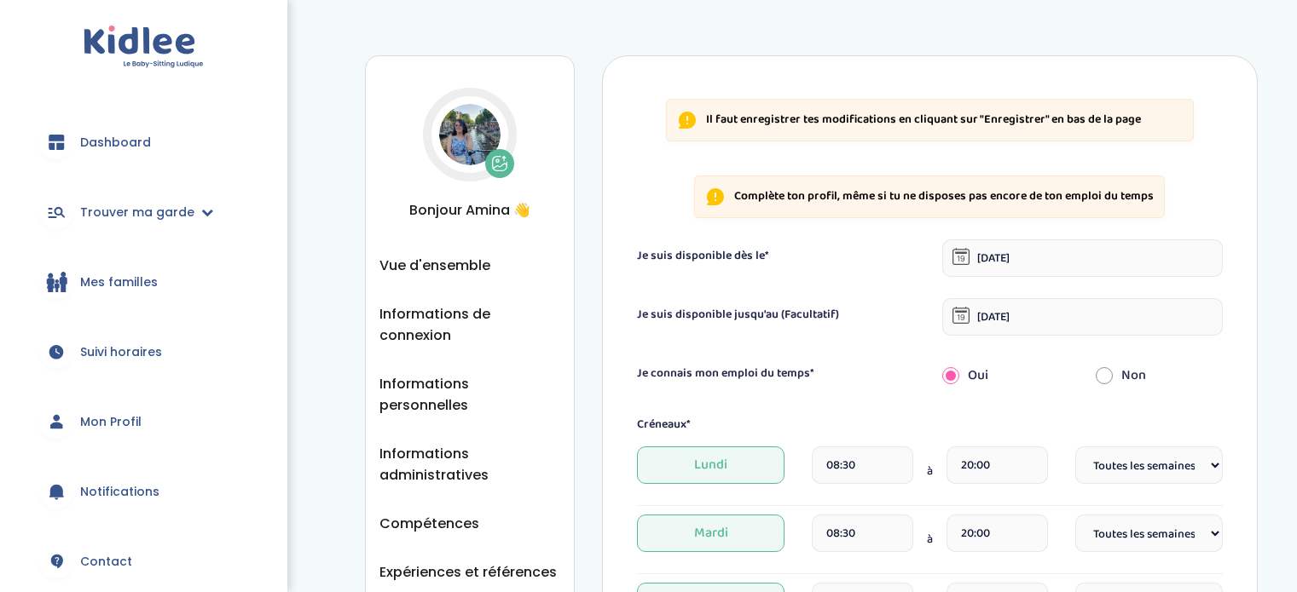
select select "1"
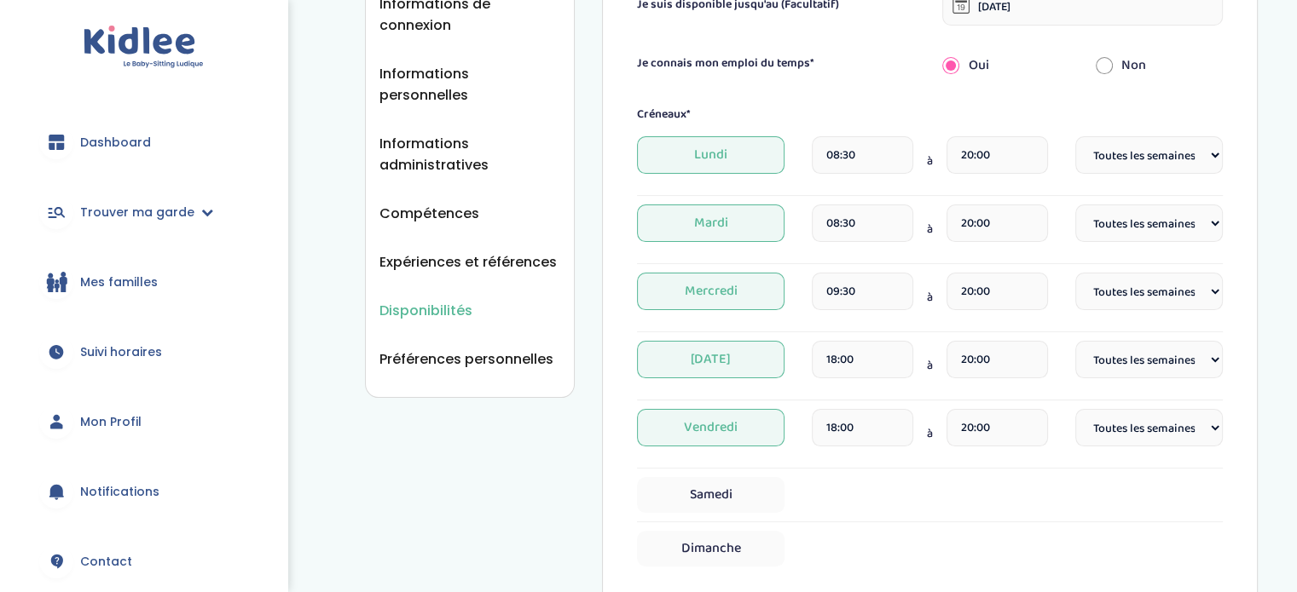
scroll to position [309, 0]
click at [445, 173] on ul "Vue d'ensemble Informations de connexion Informations personnelles Informations…" at bounding box center [469, 157] width 181 height 425
click at [435, 134] on span "Informations administratives" at bounding box center [469, 155] width 181 height 43
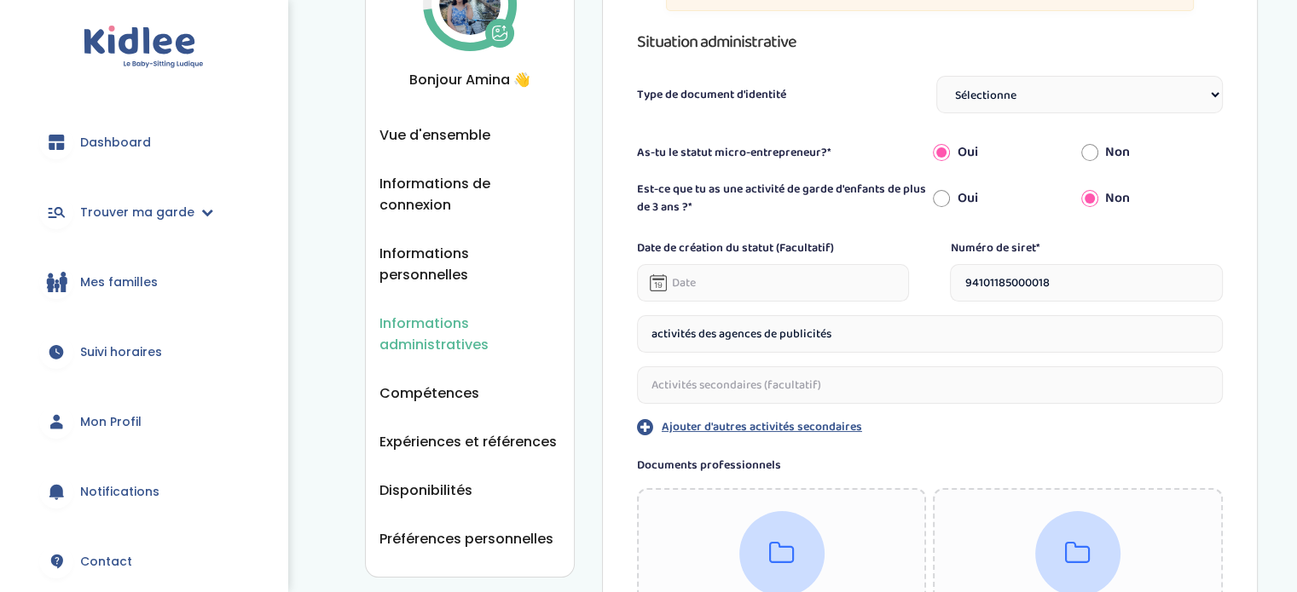
scroll to position [135, 0]
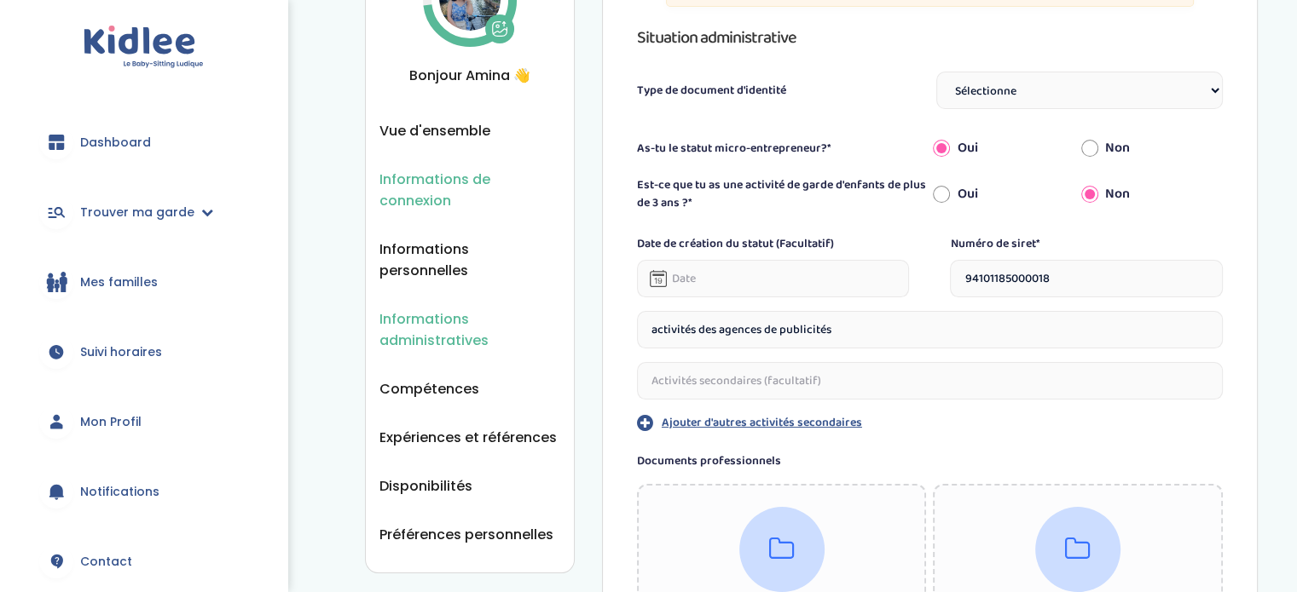
click at [454, 173] on span "Informations de connexion" at bounding box center [469, 190] width 181 height 43
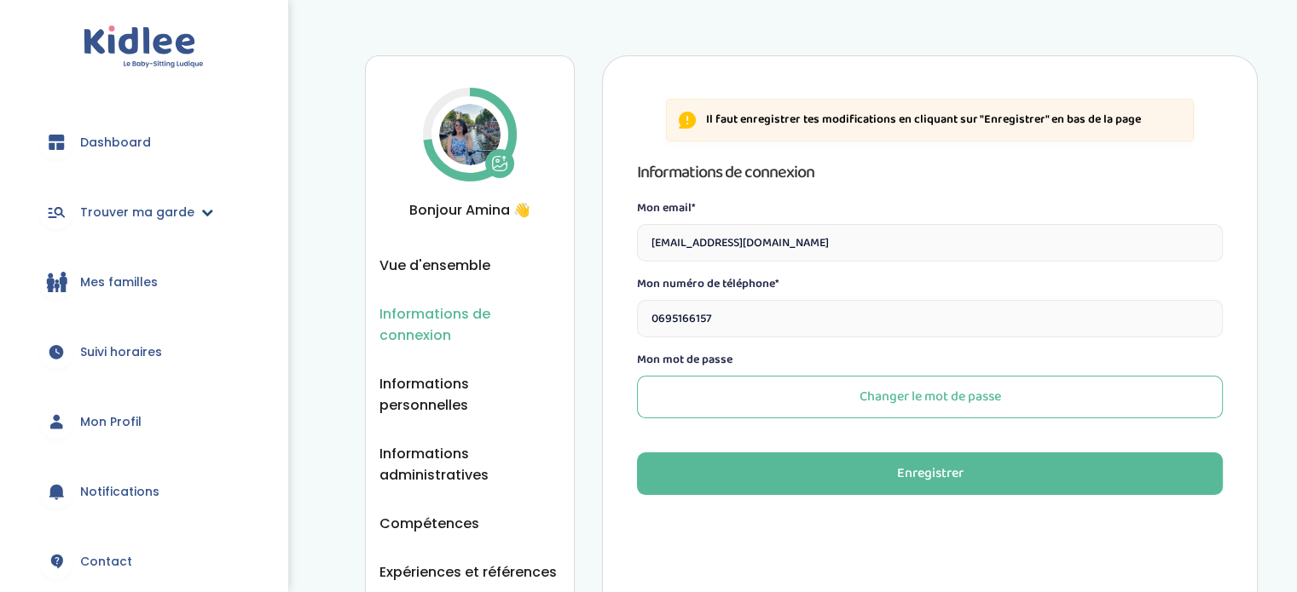
click at [136, 216] on span "Trouver ma garde" at bounding box center [137, 213] width 114 height 18
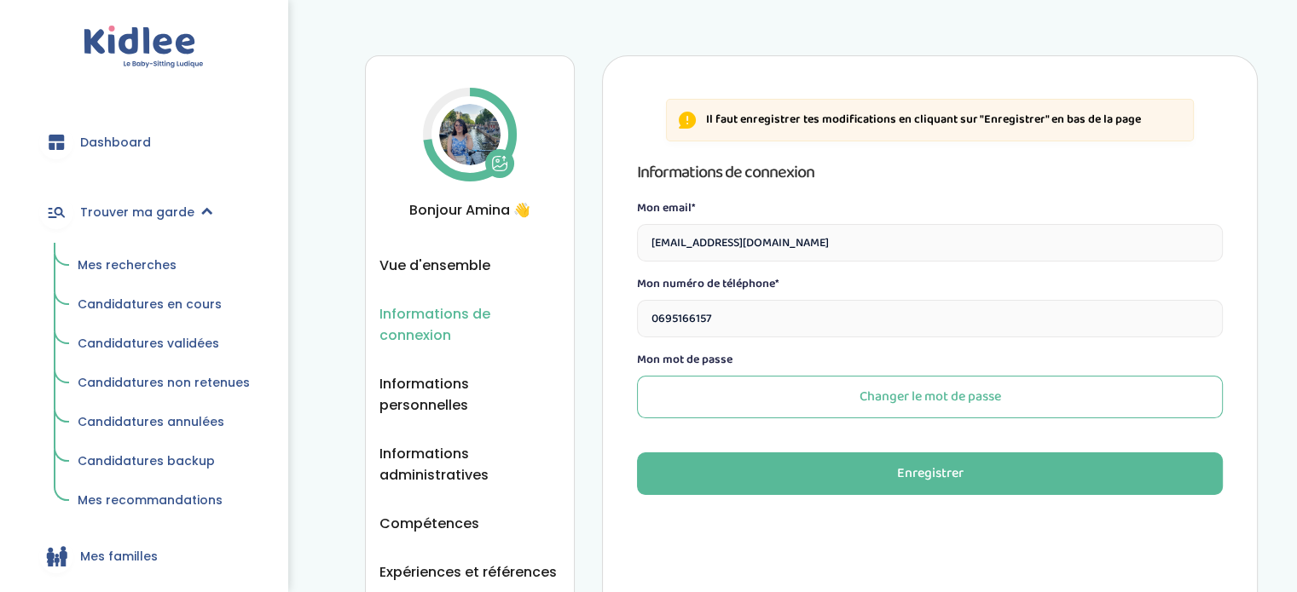
click at [147, 259] on span "Mes recherches" at bounding box center [127, 265] width 99 height 17
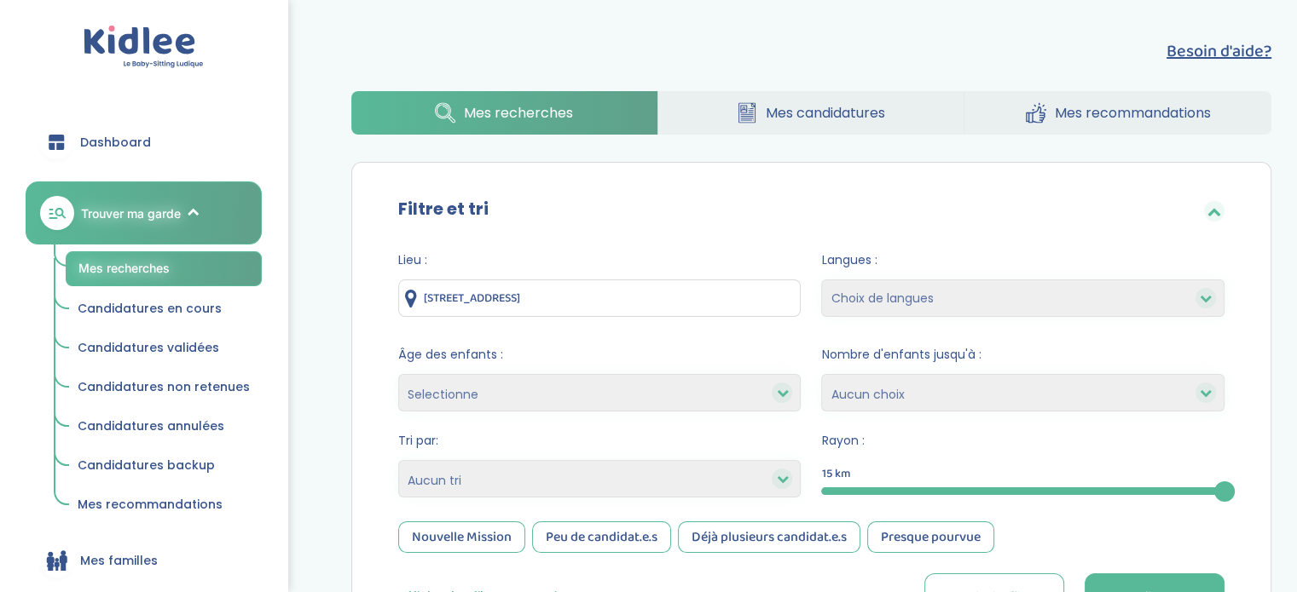
click at [638, 303] on input "[STREET_ADDRESS]" at bounding box center [599, 299] width 403 height 38
click at [638, 303] on input "1 Rue de la Mare Madame, Courtry, France" at bounding box center [599, 299] width 403 height 38
paste input "30 Rue Esquirol, 75013 Paris"
type input "[STREET_ADDRESS]"
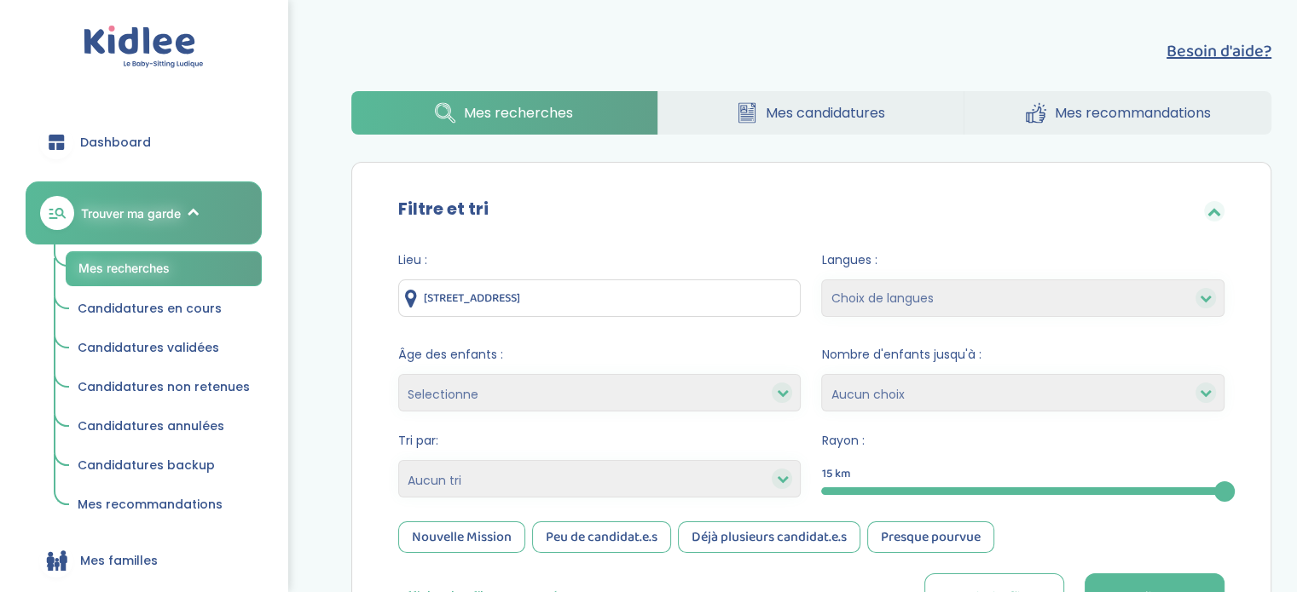
click at [942, 288] on select "Choix de langues Allemand Anglais Arabe Espagnol Italien Russe Français Coréen" at bounding box center [1022, 299] width 403 height 38
select select "3"
click at [821, 280] on select "Choix de langues Allemand Anglais Arabe Espagnol Italien Russe Français Coréen" at bounding box center [1022, 299] width 403 height 38
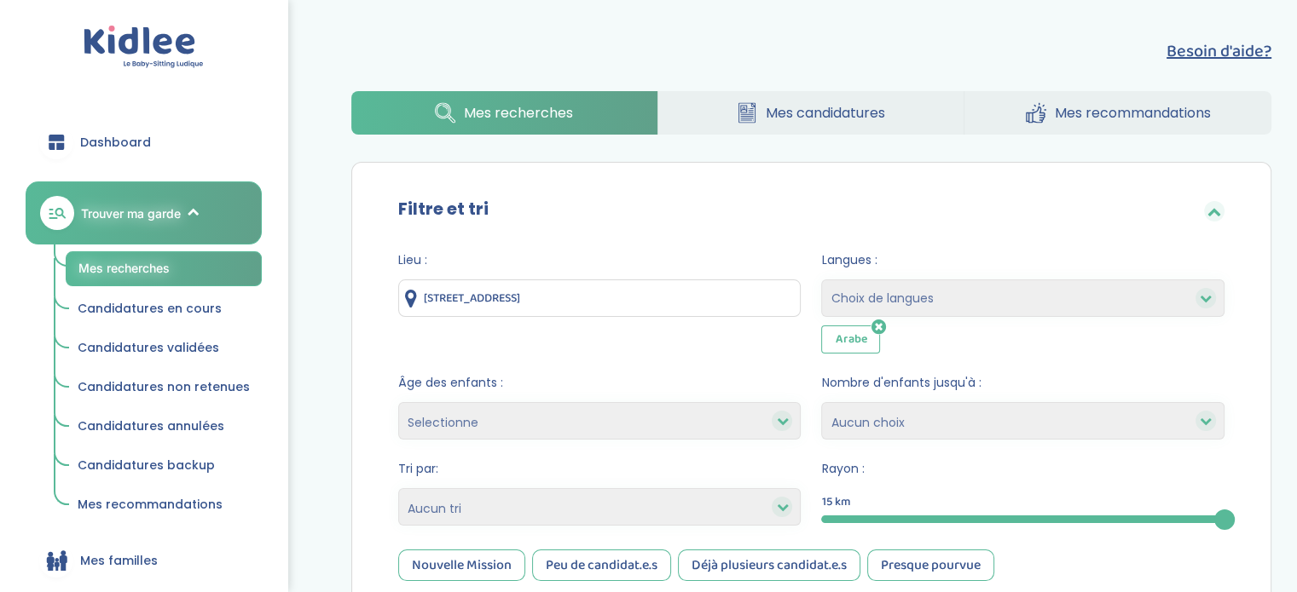
click at [945, 306] on select "Choix de langues Allemand Anglais Arabe Espagnol Italien Russe Français Coréen" at bounding box center [1022, 299] width 403 height 38
select select "12"
click at [821, 280] on select "Choix de langues Allemand Anglais Arabe Espagnol Italien Russe Français Coréen" at bounding box center [1022, 299] width 403 height 38
select select
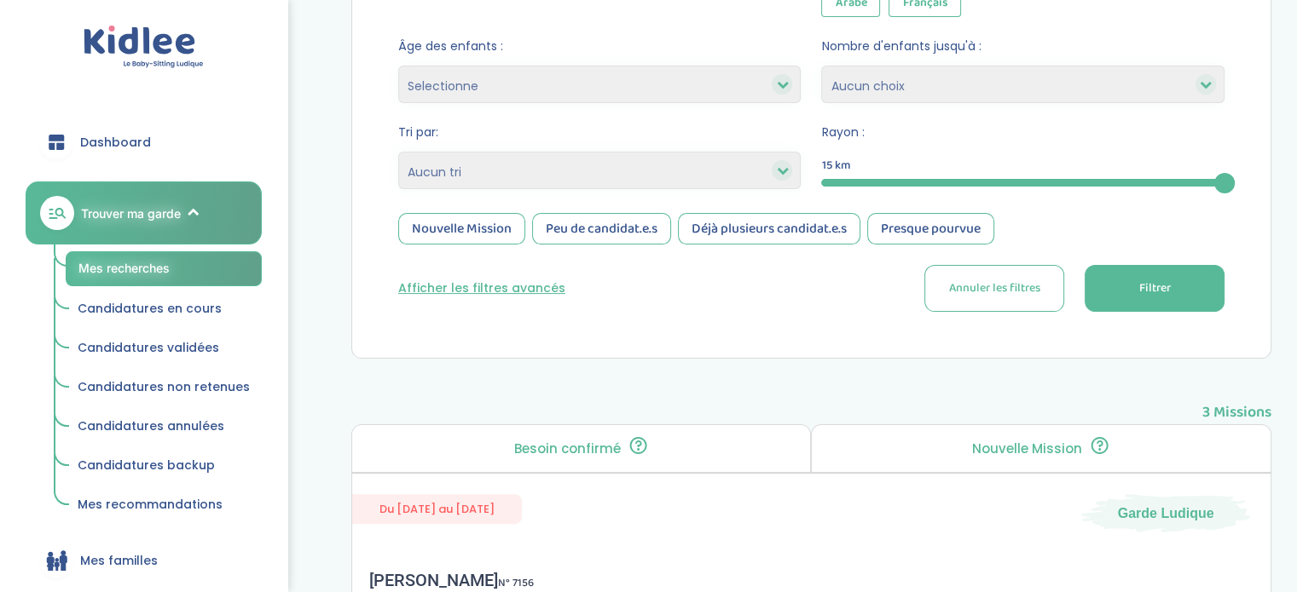
scroll to position [358, 0]
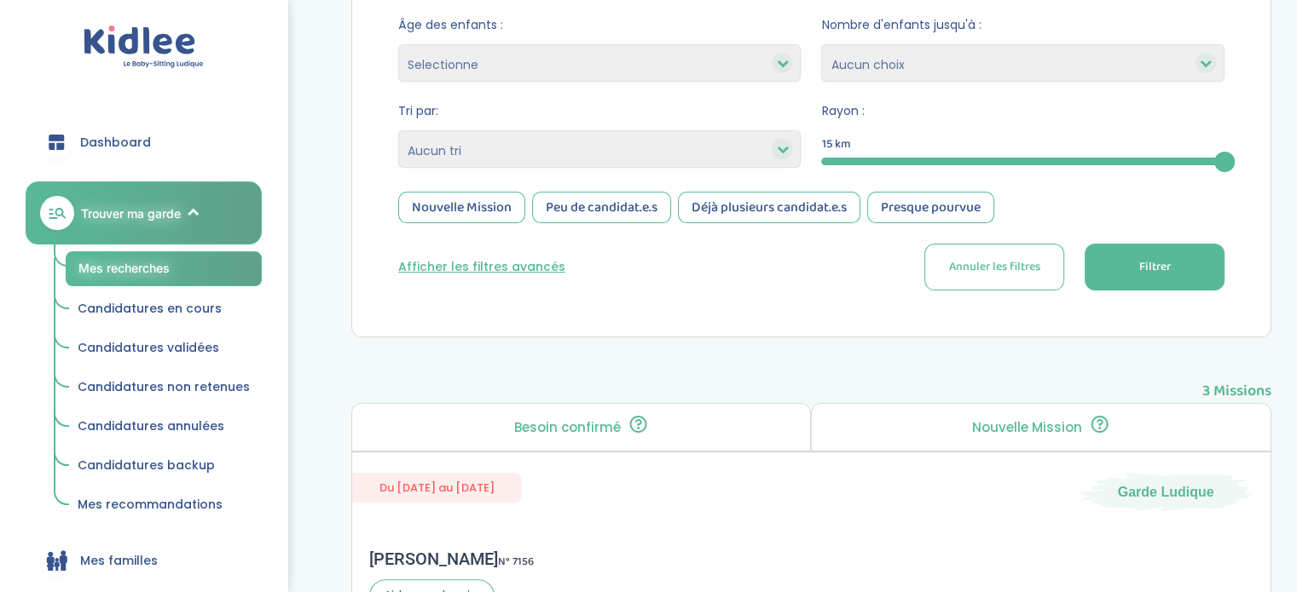
click at [1146, 274] on span "Filtrer" at bounding box center [1154, 267] width 32 height 18
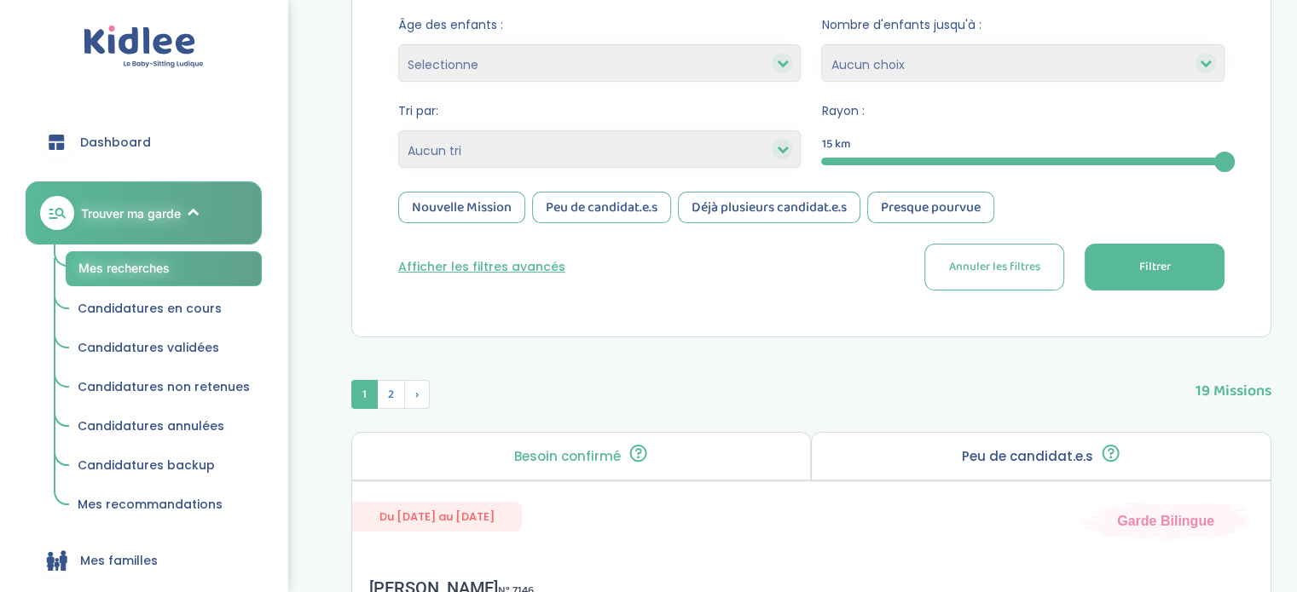
click at [517, 262] on button "Afficher les filtres avancés" at bounding box center [481, 267] width 167 height 18
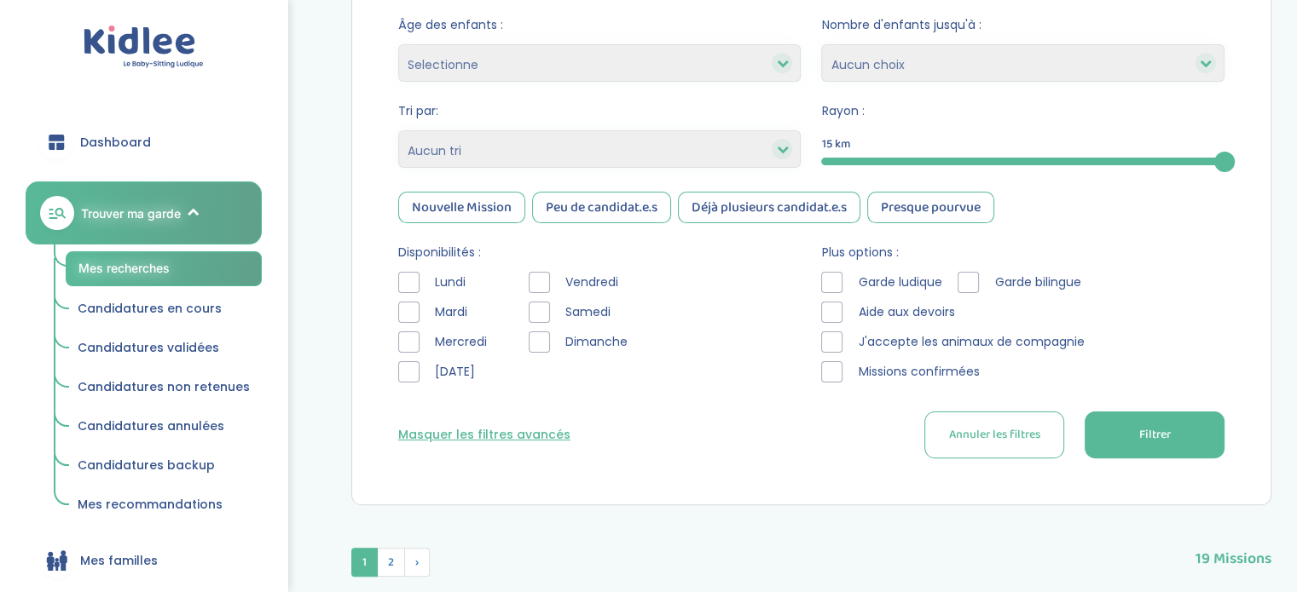
click at [409, 280] on div at bounding box center [408, 282] width 21 height 21
click at [407, 295] on div "Lundi Mardi Mercredi Jeudi" at bounding box center [450, 331] width 105 height 119
click at [407, 320] on div at bounding box center [408, 312] width 21 height 21
click at [407, 343] on div at bounding box center [408, 342] width 21 height 21
click at [541, 311] on div at bounding box center [538, 312] width 21 height 21
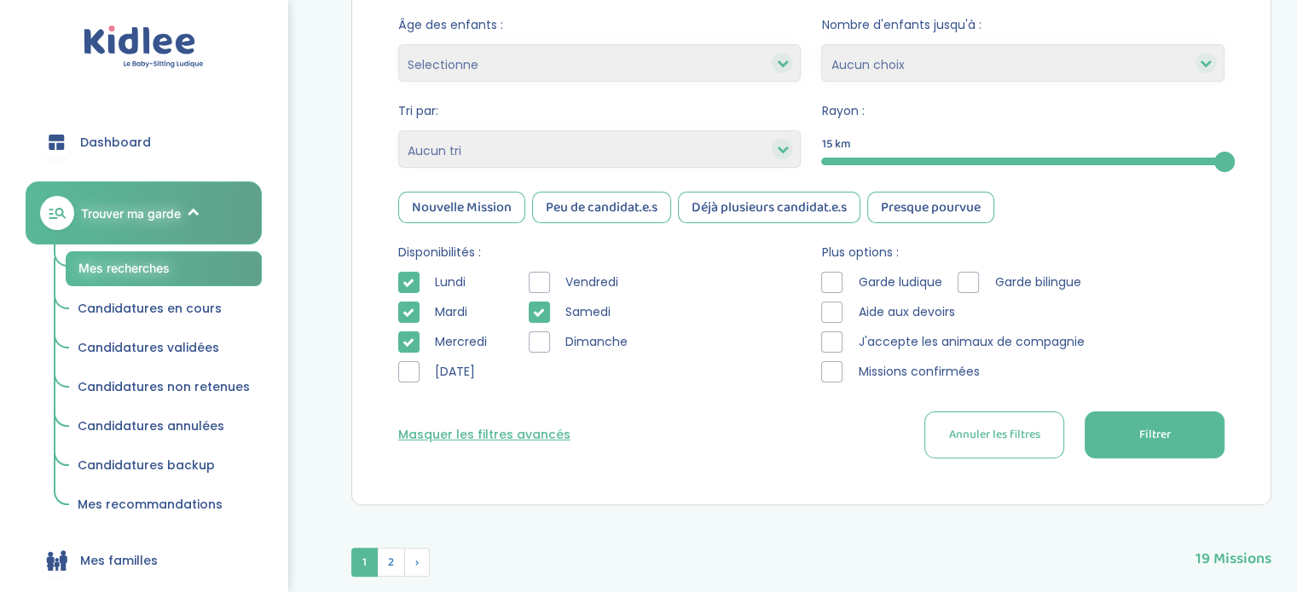
click at [540, 342] on div at bounding box center [538, 342] width 21 height 21
click at [831, 274] on div at bounding box center [831, 282] width 21 height 21
click at [975, 289] on div at bounding box center [967, 282] width 21 height 21
click at [840, 308] on div at bounding box center [831, 312] width 21 height 21
click at [839, 376] on div at bounding box center [831, 371] width 21 height 21
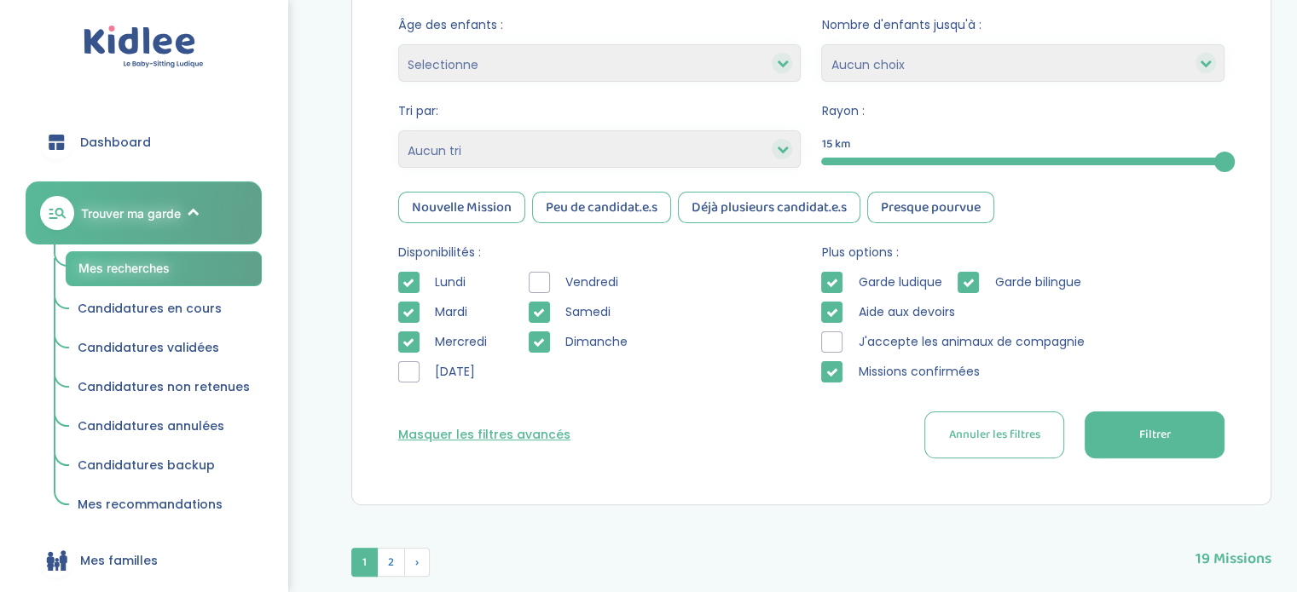
click at [1112, 432] on button "Filtrer" at bounding box center [1154, 435] width 140 height 47
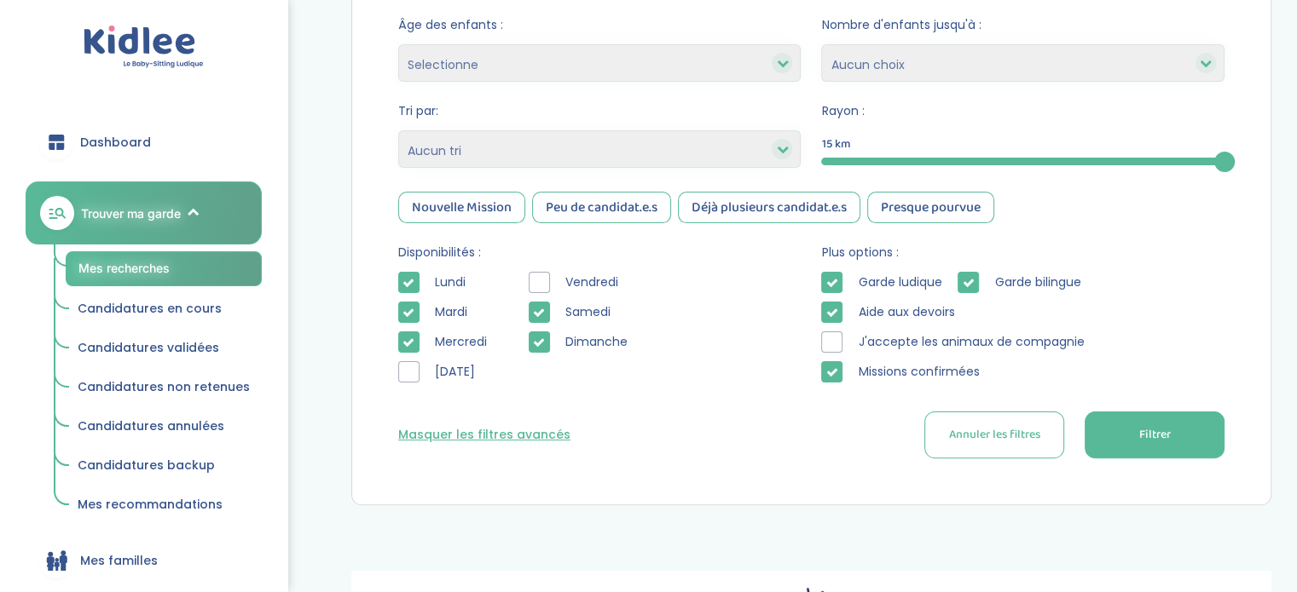
click at [882, 374] on span "Missions confirmées" at bounding box center [919, 372] width 136 height 18
click at [829, 377] on icon at bounding box center [832, 373] width 12 height 12
click at [1199, 413] on button "Filtrer" at bounding box center [1154, 435] width 140 height 47
click at [1176, 438] on button "Filtrer" at bounding box center [1154, 435] width 140 height 47
click at [983, 279] on div "Garde bilingue" at bounding box center [1022, 282] width 130 height 21
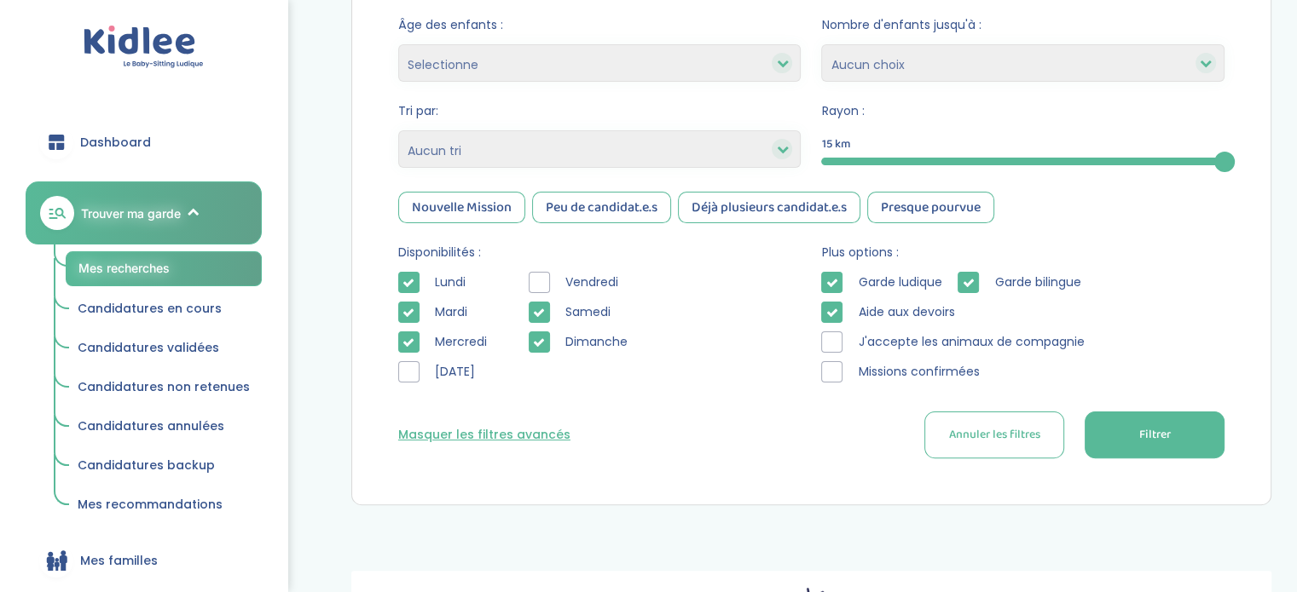
click at [968, 279] on icon at bounding box center [968, 283] width 12 height 12
click at [865, 302] on div "Aide aux devoirs" at bounding box center [891, 312] width 141 height 21
click at [825, 319] on div at bounding box center [831, 312] width 21 height 21
click at [827, 286] on icon at bounding box center [832, 283] width 12 height 12
click at [1169, 432] on span "Filtrer" at bounding box center [1154, 435] width 32 height 18
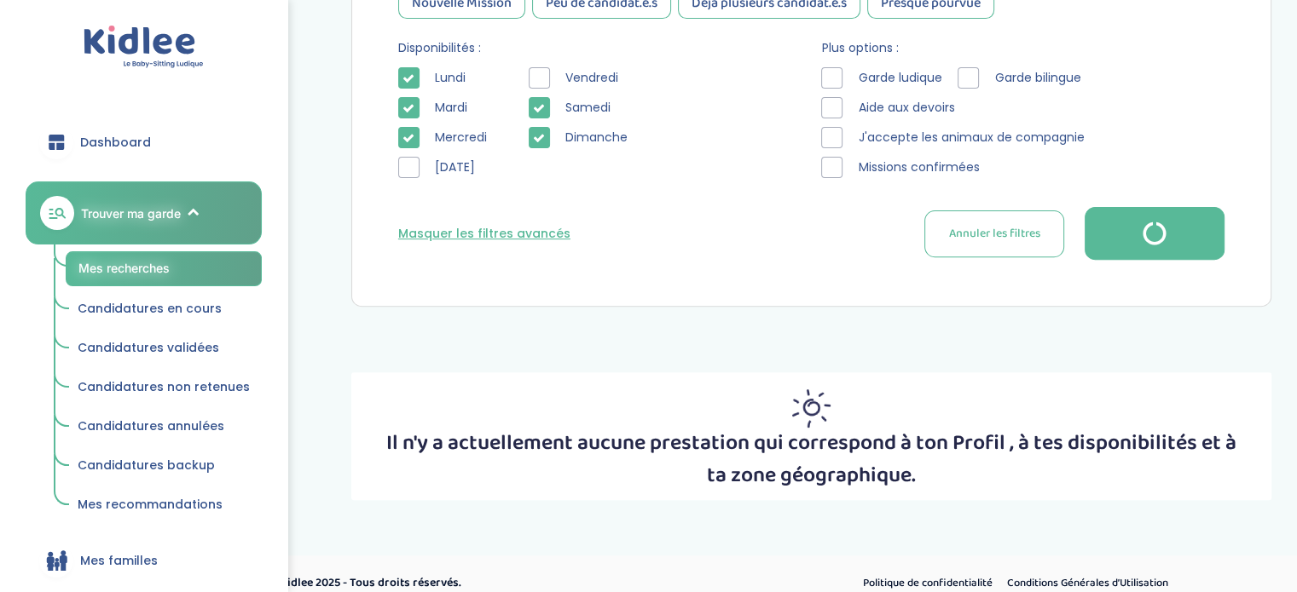
scroll to position [574, 0]
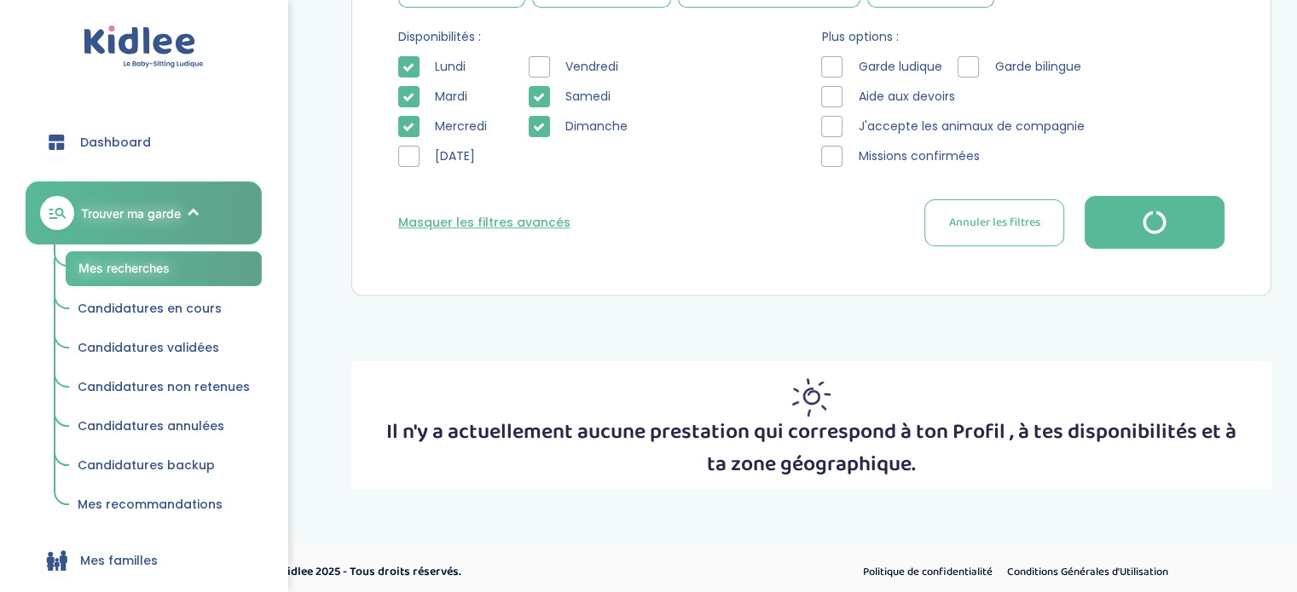
click at [539, 116] on div at bounding box center [538, 126] width 21 height 21
click at [539, 101] on icon at bounding box center [539, 97] width 12 height 12
click at [413, 156] on div at bounding box center [408, 156] width 21 height 21
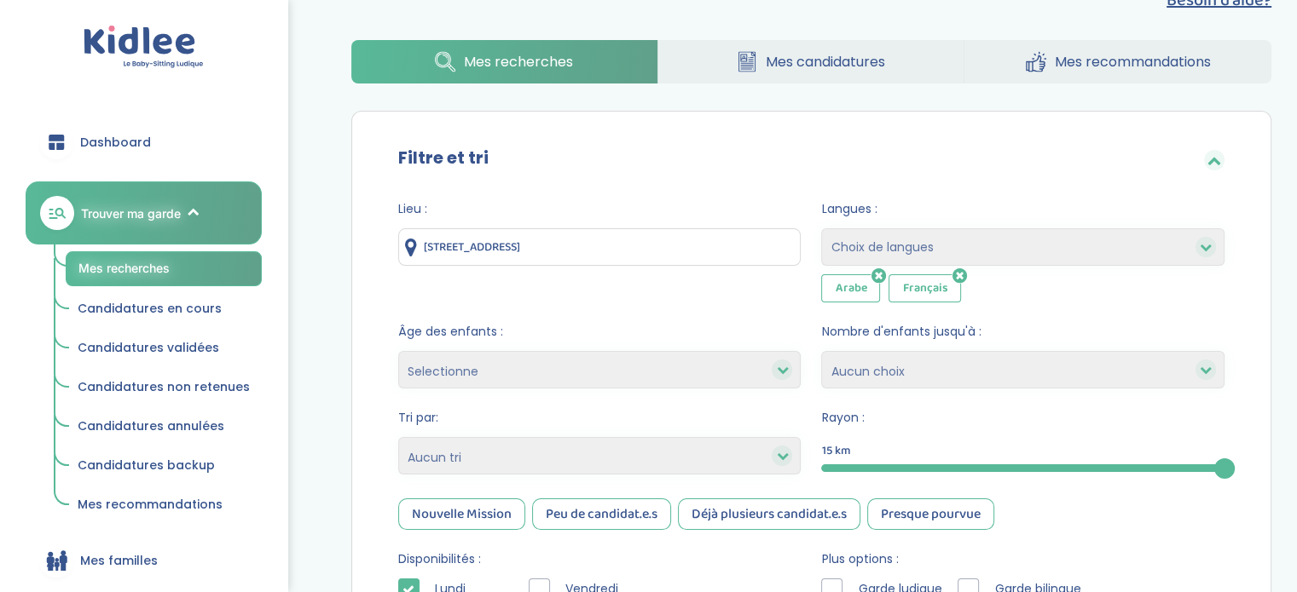
scroll to position [580, 0]
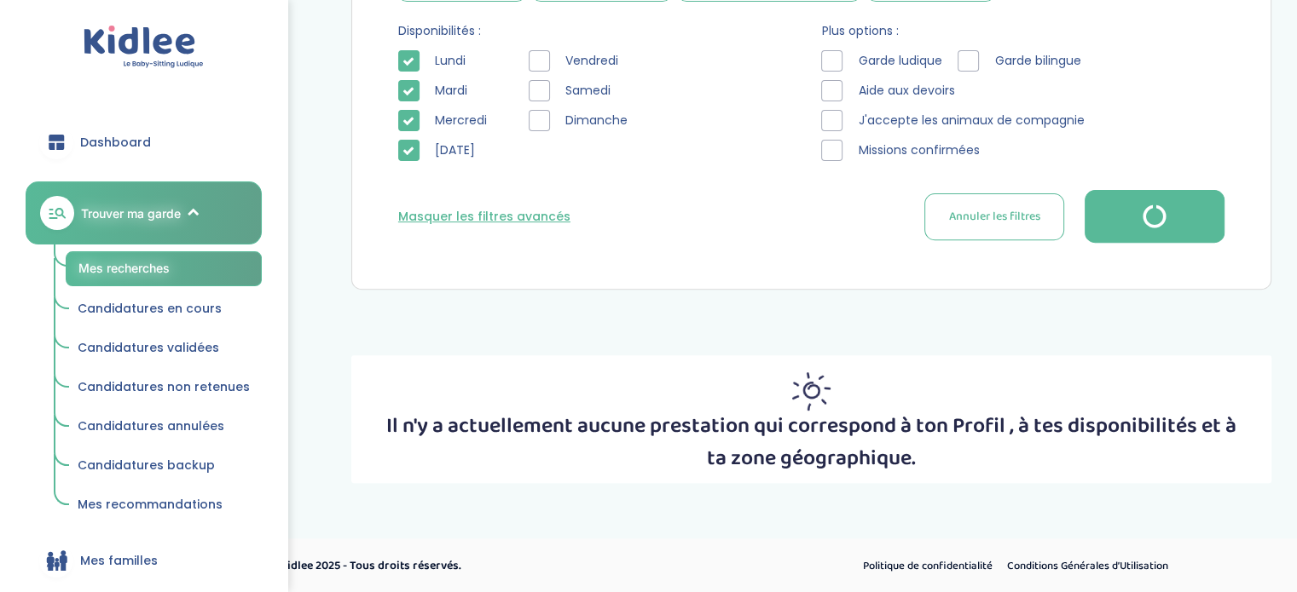
click at [1048, 229] on button "Annuler les filtres" at bounding box center [994, 216] width 140 height 47
type input "1 Rue de la Mare Madame, Courtry, France"
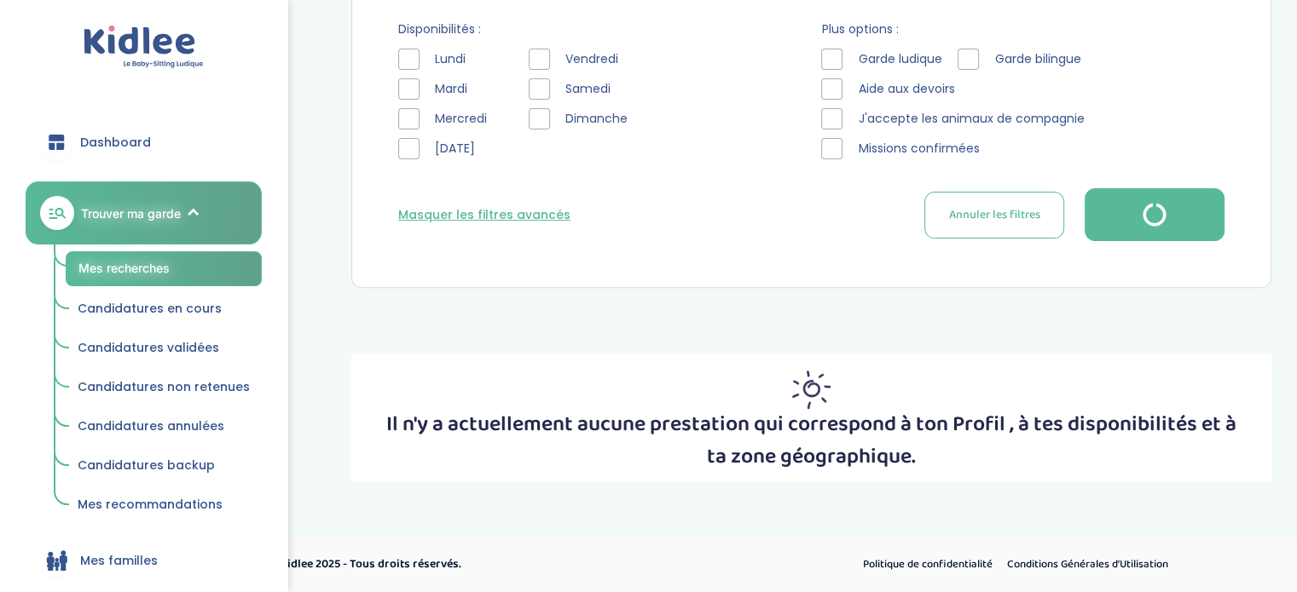
scroll to position [552, 0]
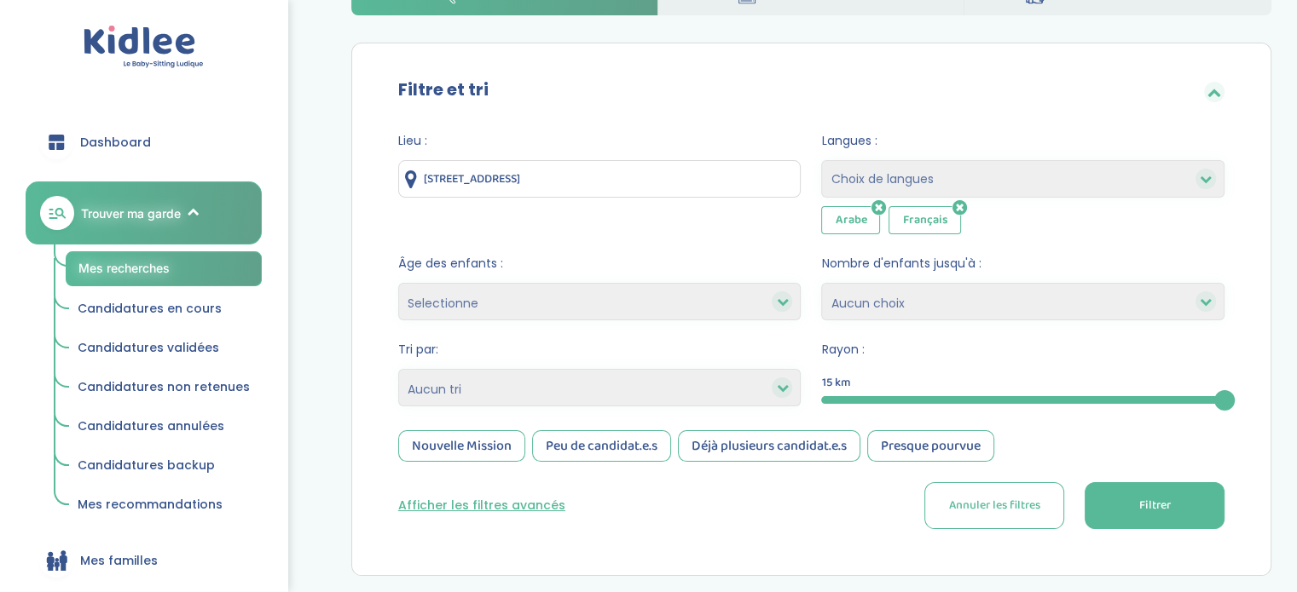
scroll to position [22, 0]
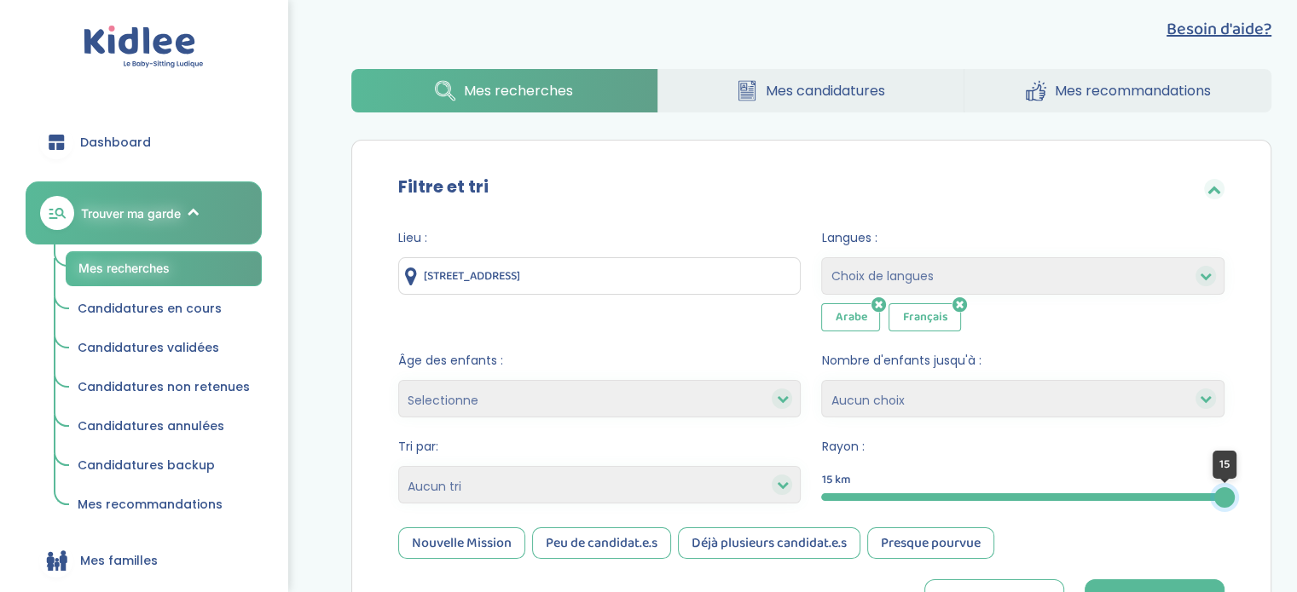
drag, startPoint x: 1222, startPoint y: 488, endPoint x: 1308, endPoint y: 461, distance: 89.5
click at [731, 388] on select "Selectionne moins de 3 ans entre 3 et 6 ans plus de 6 ans" at bounding box center [599, 399] width 403 height 38
select select "+6"
click at [398, 380] on select "Selectionne moins de 3 ans entre 3 et 6 ans plus de 6 ans" at bounding box center [599, 399] width 403 height 38
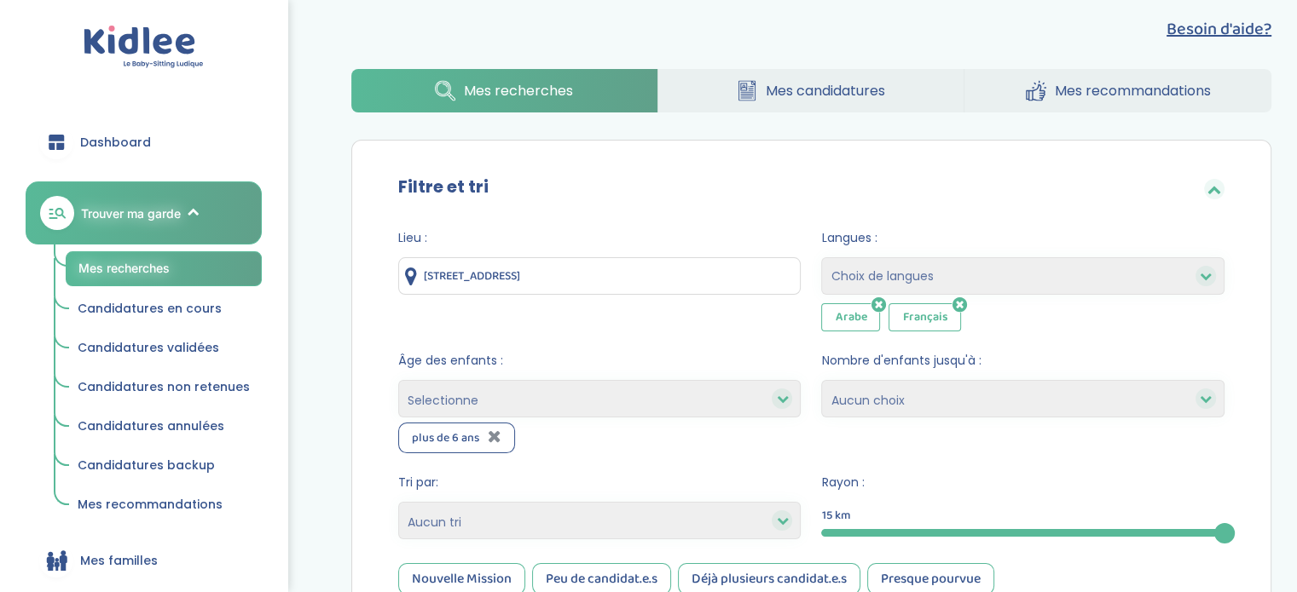
click at [619, 396] on select "Selectionne moins de 3 ans entre 3 et 6 ans plus de 6 ans" at bounding box center [599, 399] width 403 height 38
select select "-3"
click at [398, 380] on select "Selectionne moins de 3 ans entre 3 et 6 ans plus de 6 ans" at bounding box center [599, 399] width 403 height 38
drag, startPoint x: 577, startPoint y: 396, endPoint x: 561, endPoint y: 415, distance: 25.4
click at [569, 405] on select "Selectionne moins de 3 ans entre 3 et 6 ans plus de 6 ans" at bounding box center [599, 399] width 403 height 38
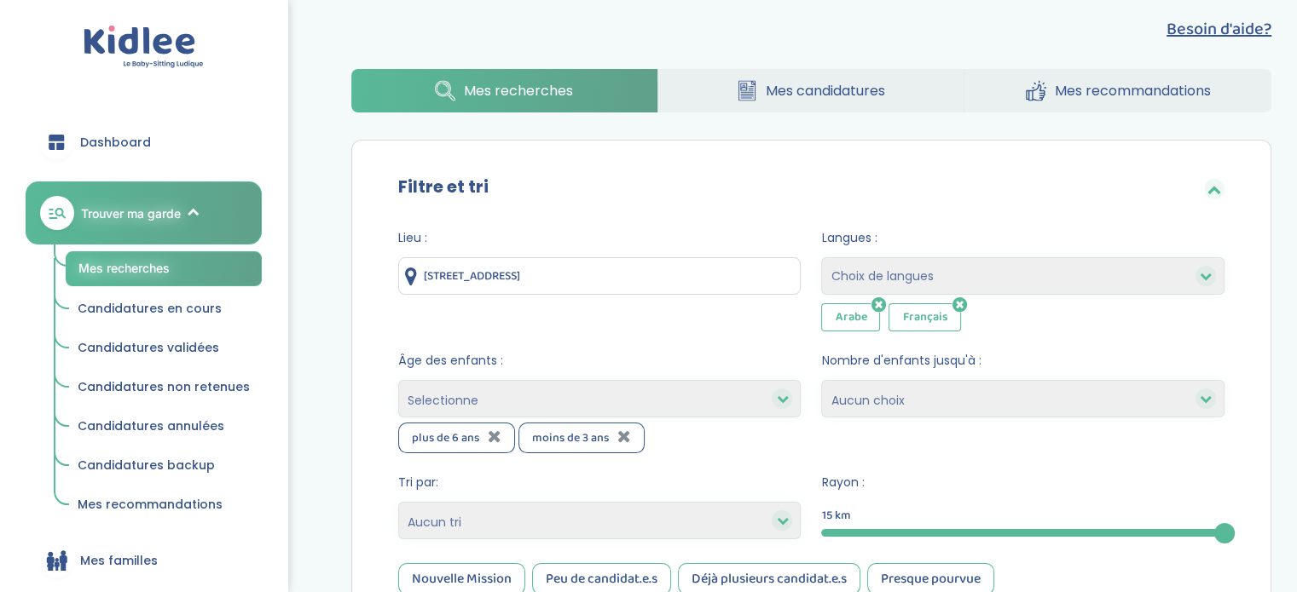
select select "3-6"
click at [398, 380] on select "Selectionne moins de 3 ans entre 3 et 6 ans plus de 6 ans" at bounding box center [599, 399] width 403 height 38
select select
click at [467, 523] on select "Heures par semaine (croissant) Heures par semaine (décroissant) Date de démarra…" at bounding box center [599, 521] width 403 height 38
click at [471, 522] on select "Heures par semaine (croissant) Heures par semaine (décroissant) Date de démarra…" at bounding box center [599, 521] width 403 height 38
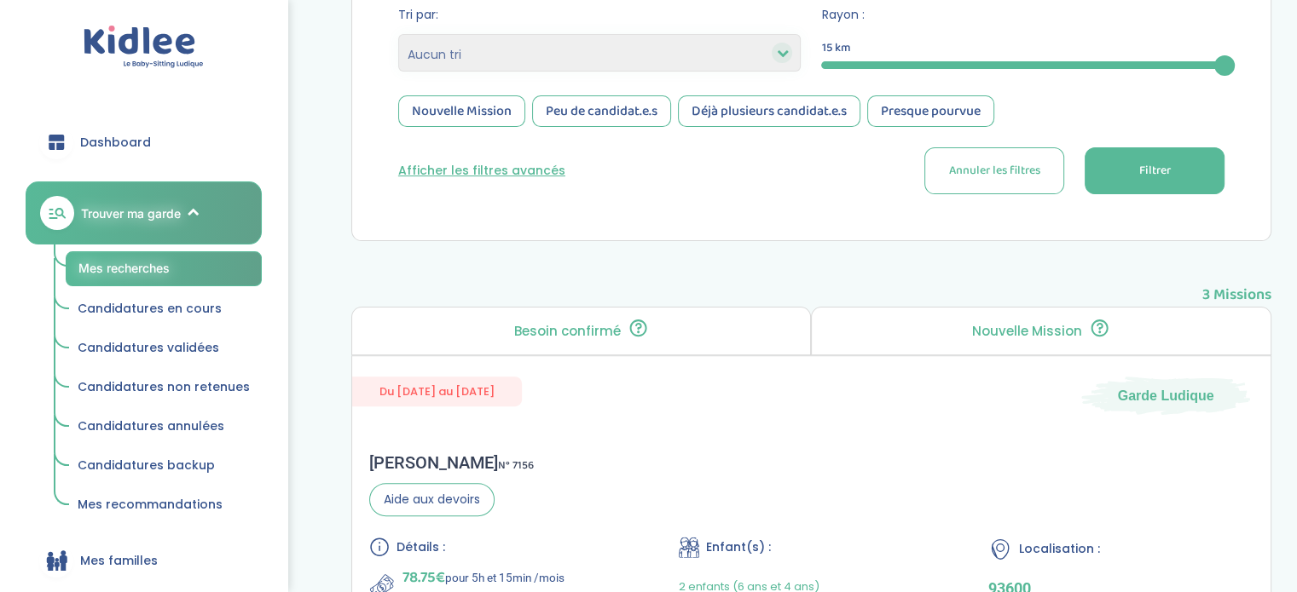
scroll to position [506, 0]
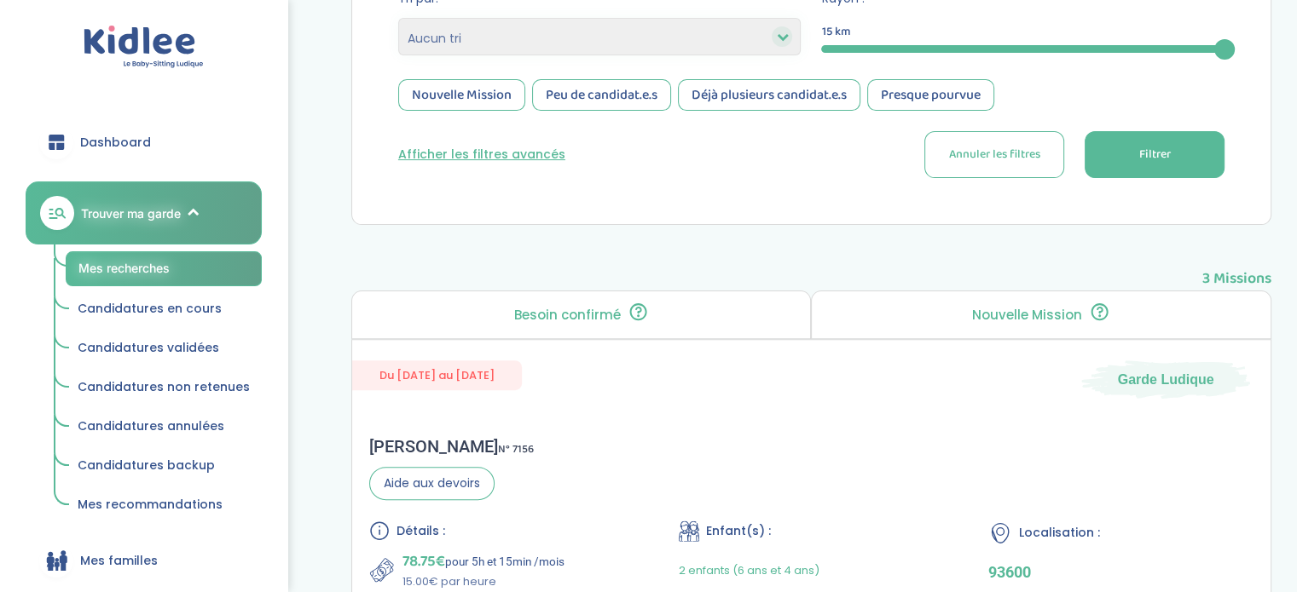
click at [1186, 142] on button "Filtrer" at bounding box center [1154, 154] width 140 height 47
